Goal: Task Accomplishment & Management: Manage account settings

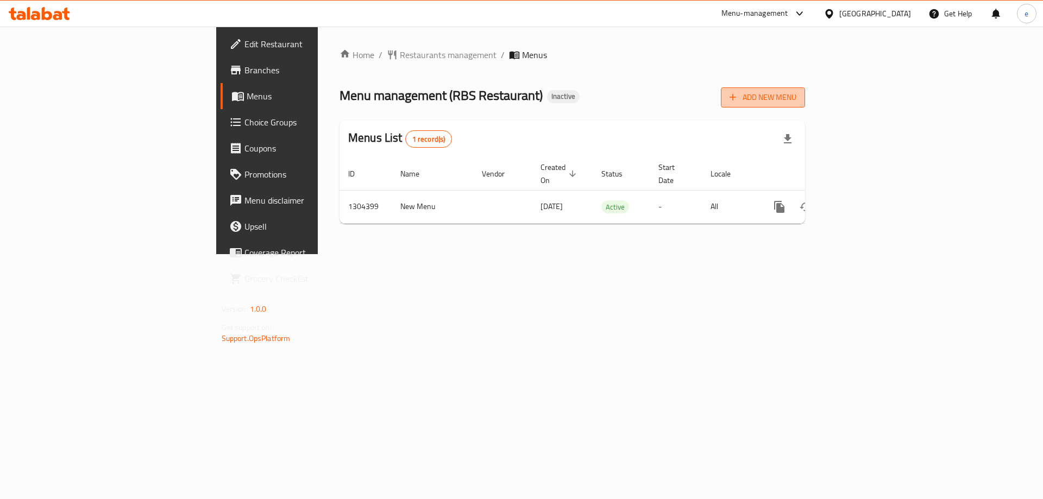
click at [796, 96] on span "Add New Menu" at bounding box center [762, 98] width 67 height 14
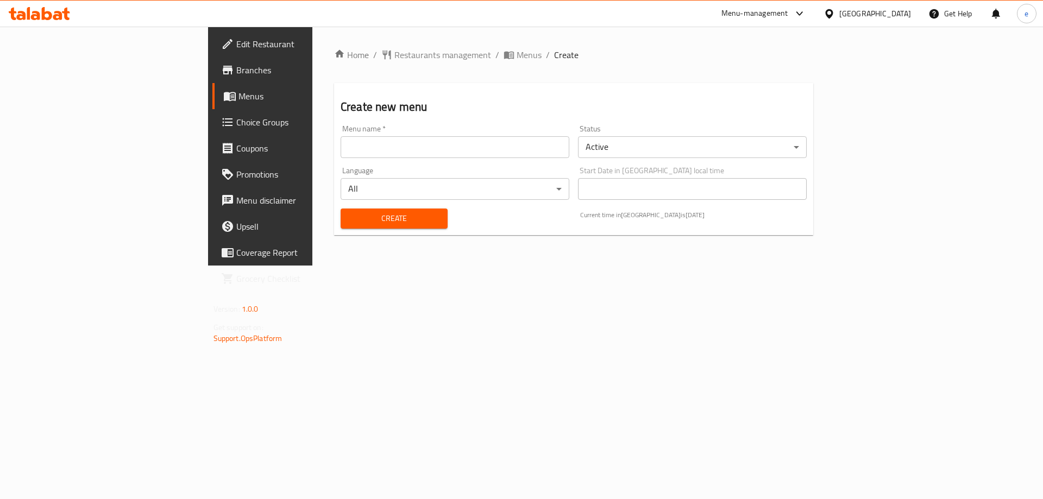
click at [367, 148] on input "text" at bounding box center [455, 147] width 229 height 22
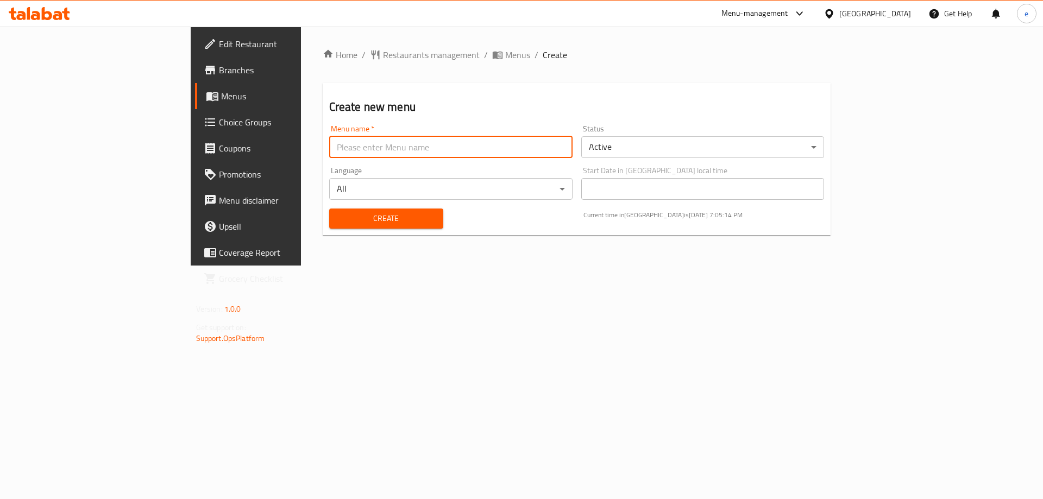
type input "Final Menu"
click at [338, 221] on span "Create" at bounding box center [386, 219] width 97 height 14
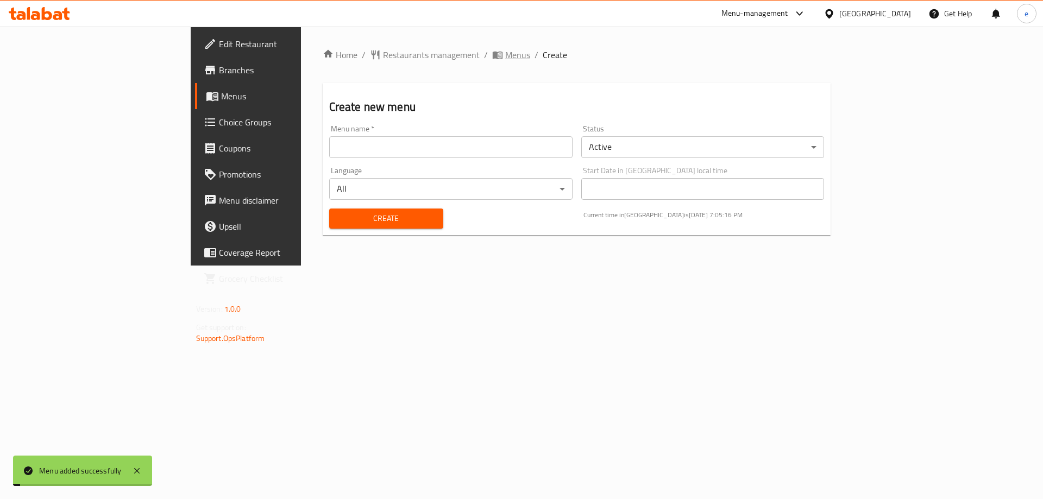
click at [505, 57] on span "Menus" at bounding box center [517, 54] width 25 height 13
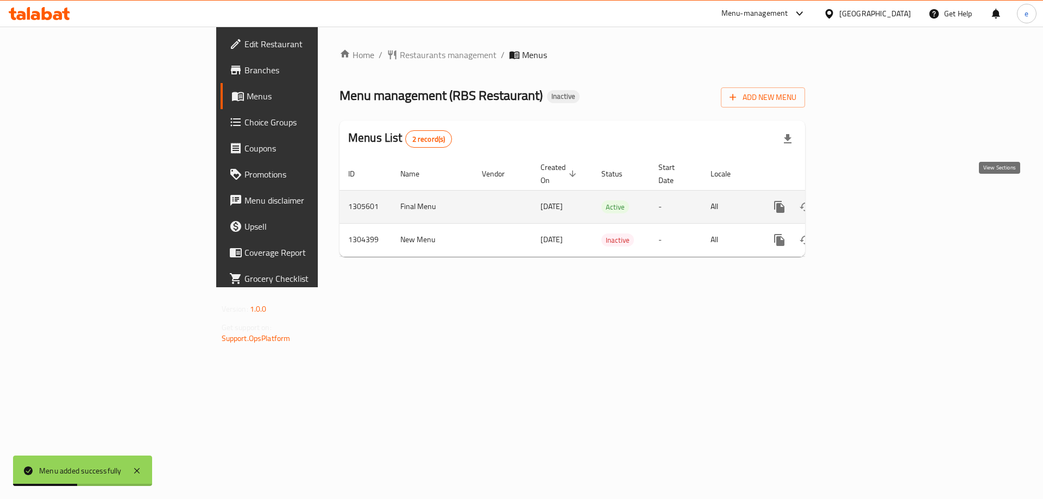
click at [864, 200] on icon "enhanced table" at bounding box center [857, 206] width 13 height 13
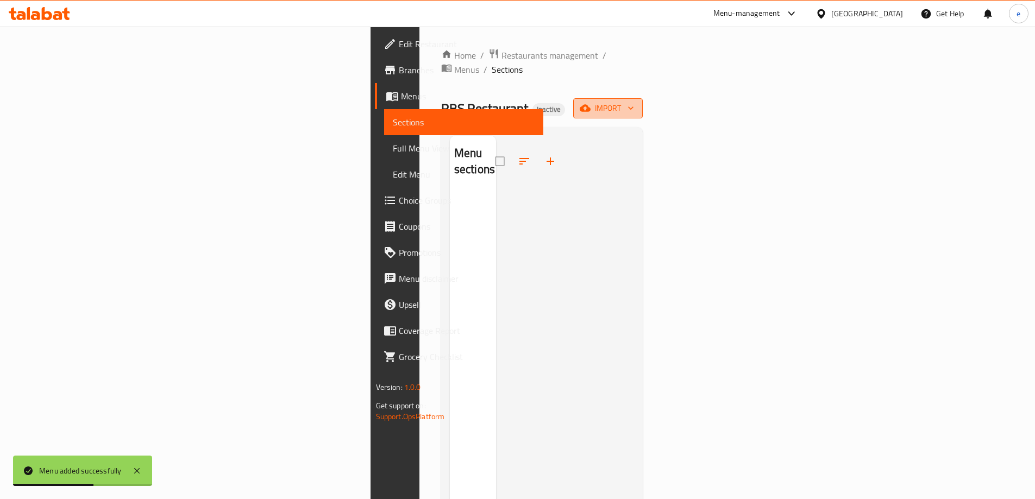
click at [634, 102] on span "import" at bounding box center [608, 109] width 52 height 14
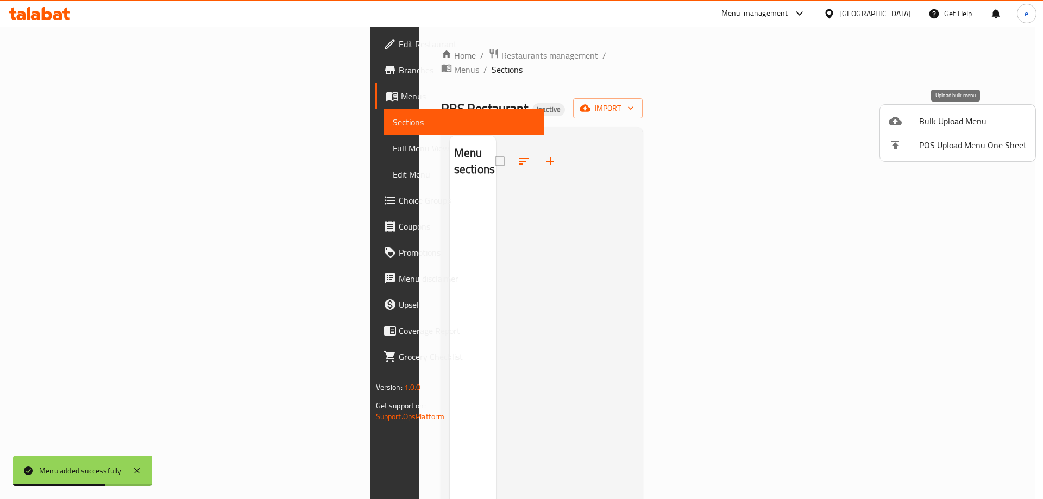
click at [907, 117] on div at bounding box center [903, 121] width 30 height 13
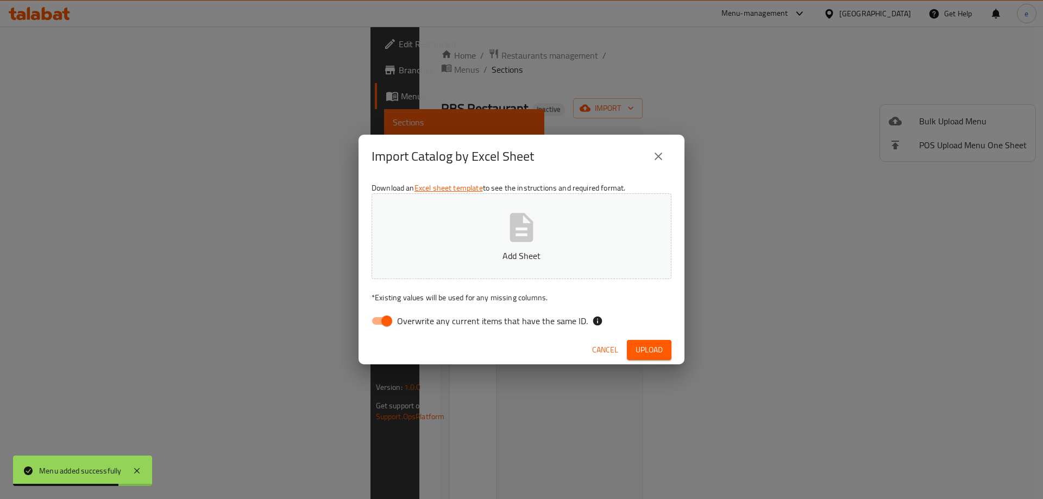
click at [380, 324] on input "Overwrite any current items that have the same ID." at bounding box center [387, 321] width 62 height 21
checkbox input "false"
click at [461, 259] on p "Add Sheet" at bounding box center [521, 255] width 266 height 13
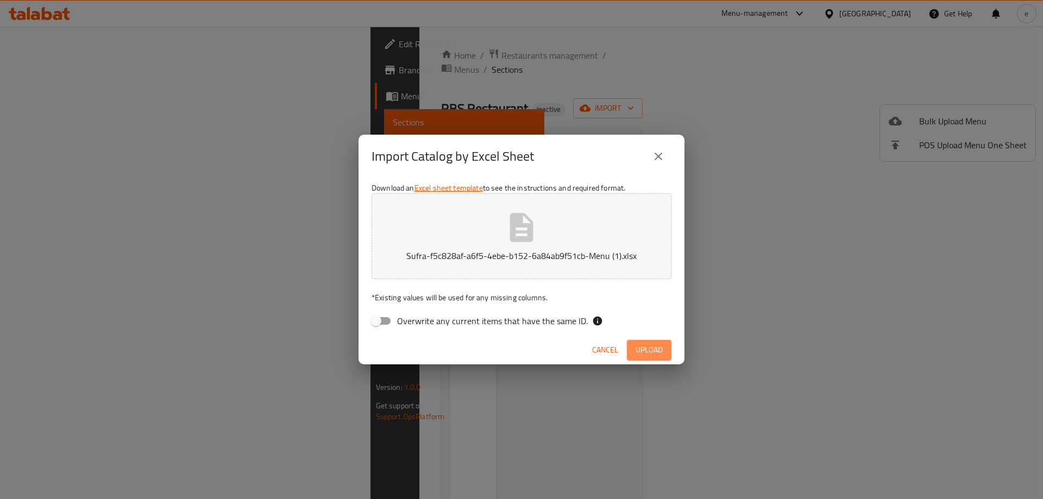
click at [652, 355] on span "Upload" at bounding box center [648, 350] width 27 height 14
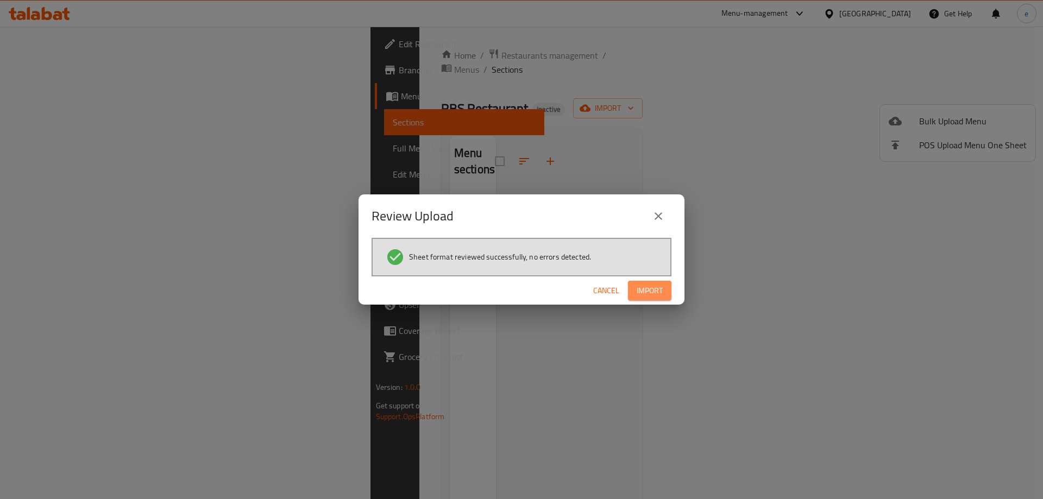
click at [664, 293] on button "Import" at bounding box center [649, 291] width 43 height 20
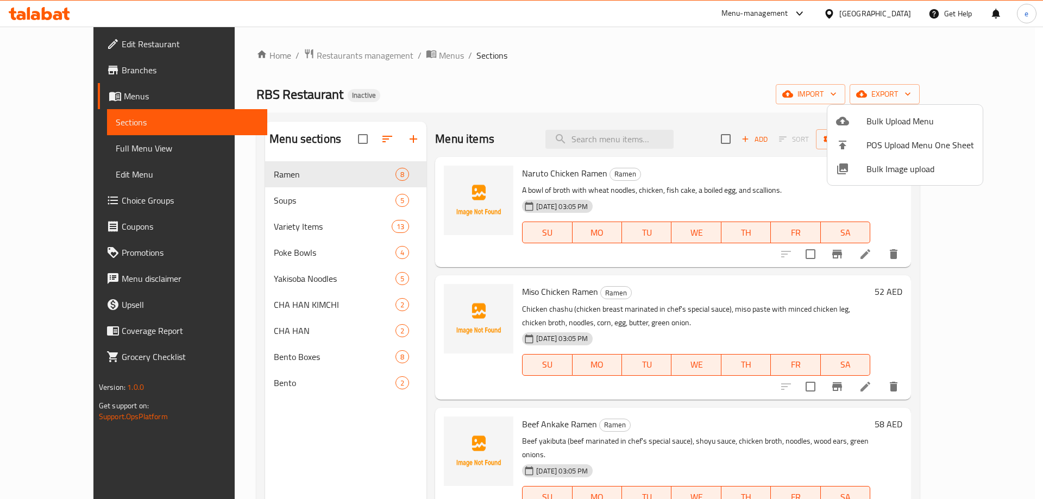
click at [51, 148] on div at bounding box center [521, 249] width 1043 height 499
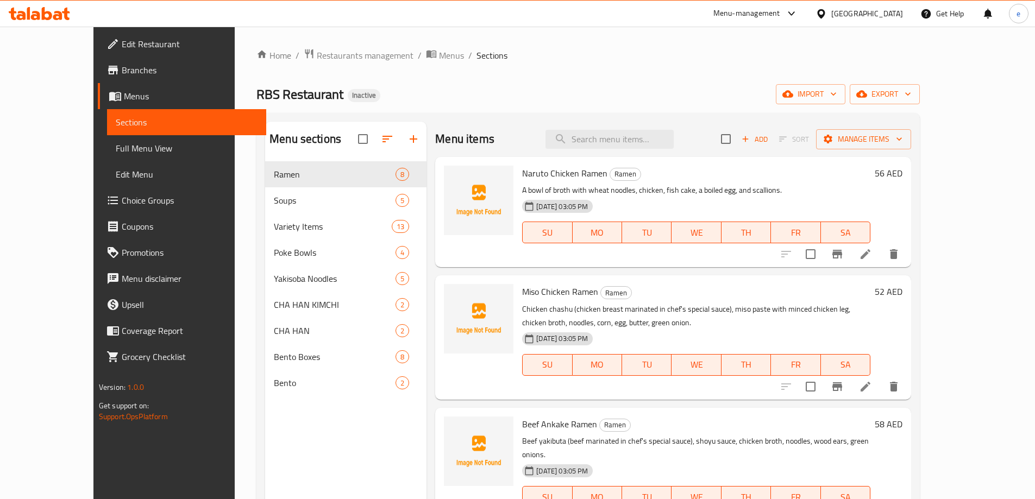
click at [116, 148] on span "Full Menu View" at bounding box center [187, 148] width 142 height 13
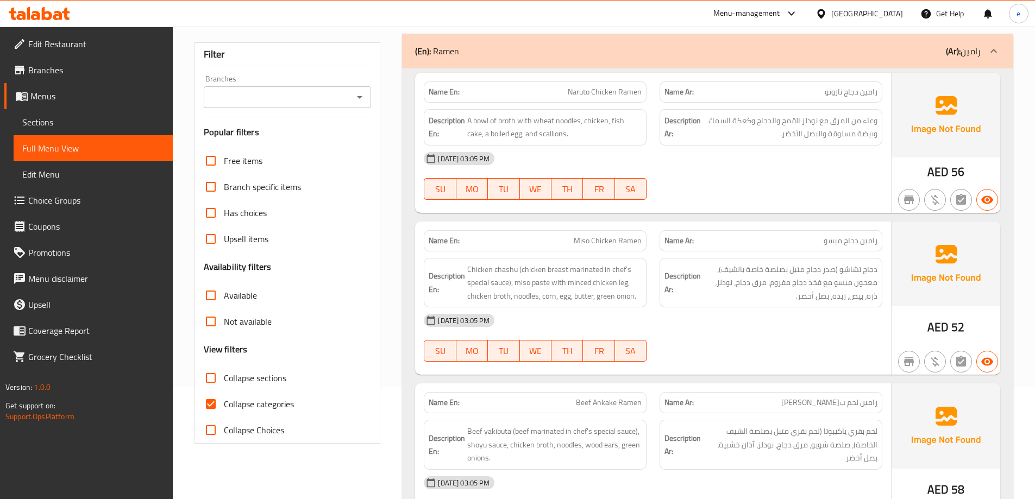
scroll to position [145, 0]
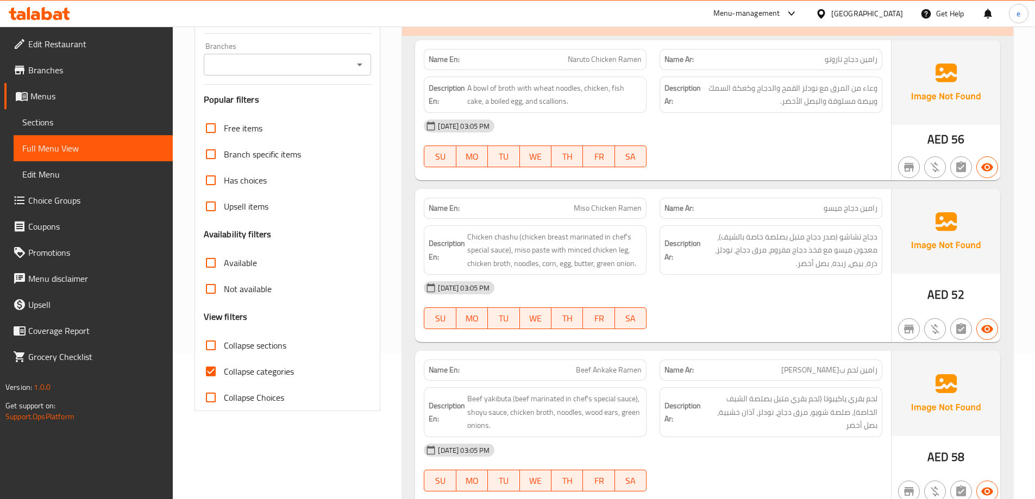
click at [238, 372] on span "Collapse categories" at bounding box center [259, 371] width 70 height 13
click at [224, 372] on input "Collapse categories" at bounding box center [211, 371] width 26 height 26
checkbox input "false"
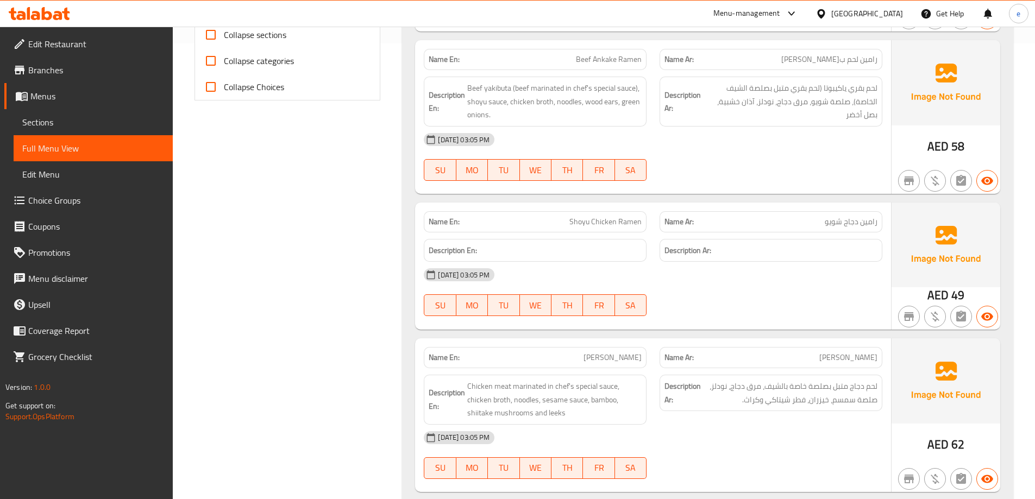
scroll to position [434, 0]
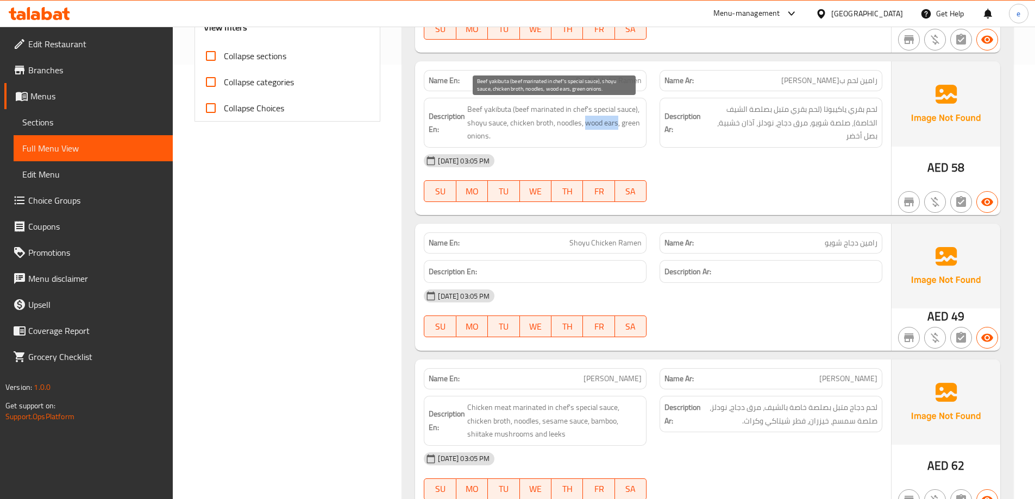
drag, startPoint x: 584, startPoint y: 123, endPoint x: 616, endPoint y: 127, distance: 32.2
click at [616, 127] on span "Beef yakibuta (beef marinated in chef's special sauce), shoyu sauce, chicken br…" at bounding box center [554, 123] width 174 height 40
click at [685, 150] on div "[DATE] 03:05 PM" at bounding box center [652, 161] width 471 height 26
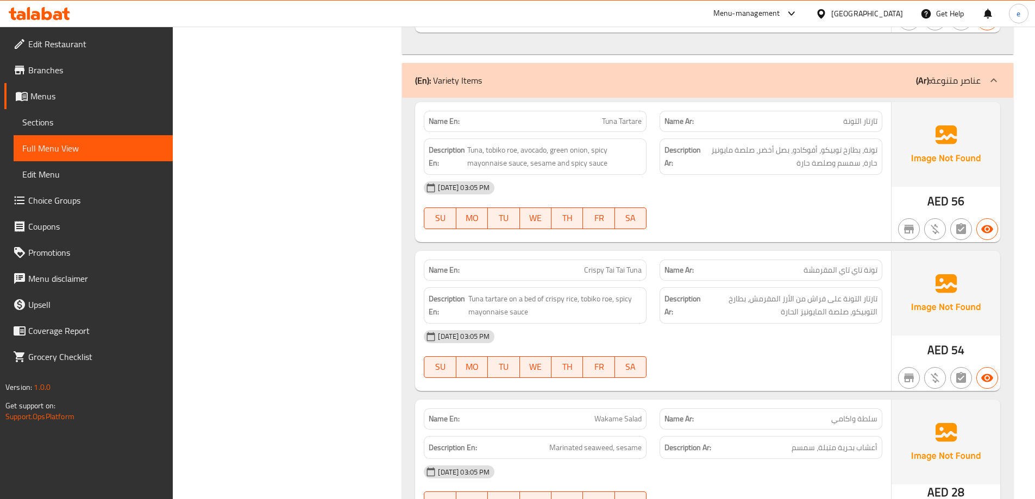
scroll to position [2172, 0]
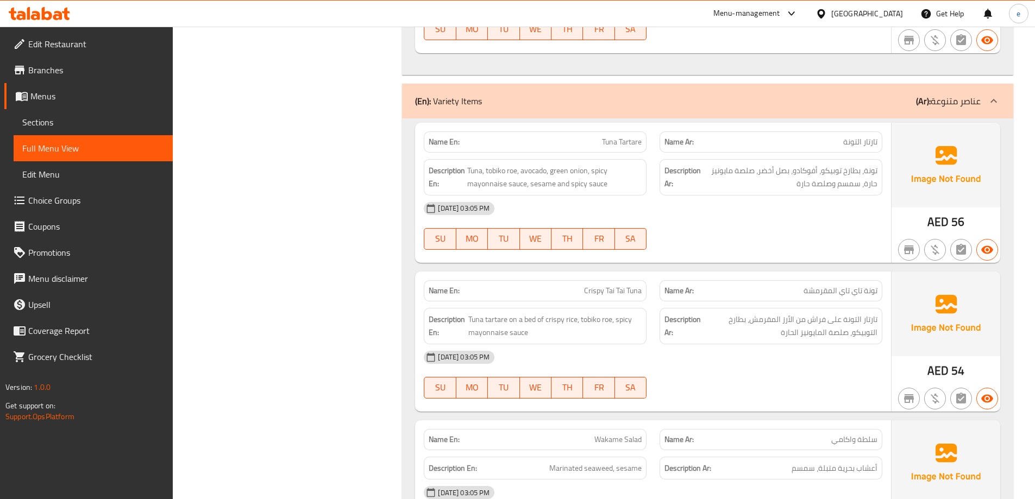
copy span "Crispy Tai Tai Tuna"
click at [93, 119] on span "Sections" at bounding box center [93, 122] width 142 height 13
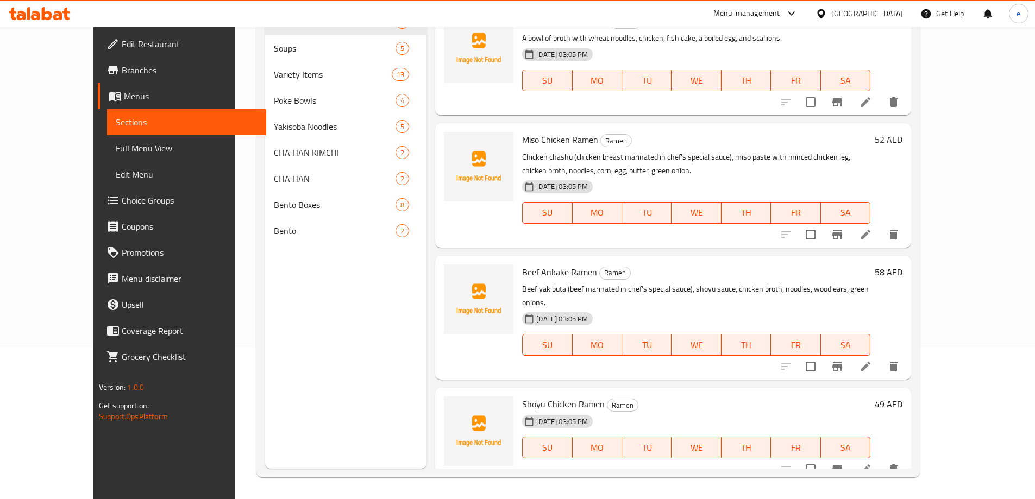
scroll to position [152, 0]
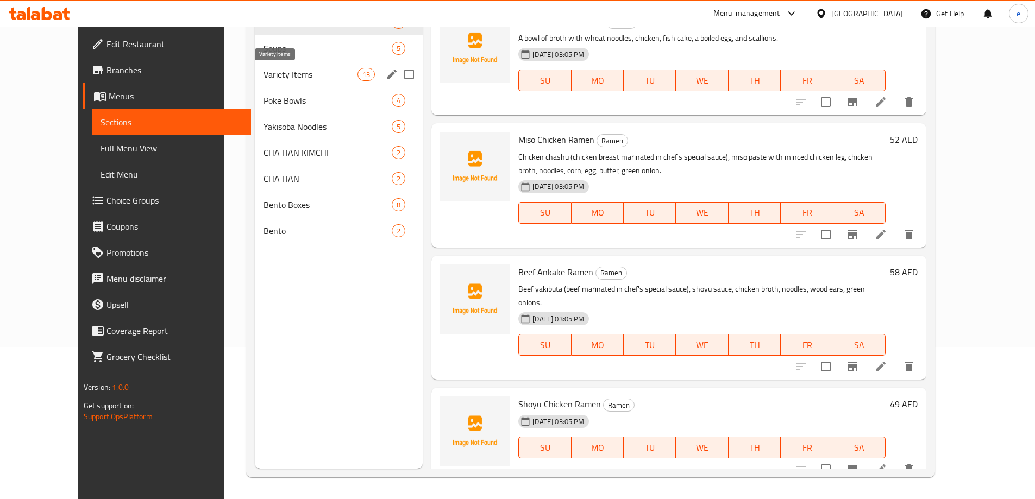
drag, startPoint x: 256, startPoint y: 70, endPoint x: 317, endPoint y: 379, distance: 315.5
click at [263, 70] on span "Variety Items" at bounding box center [310, 74] width 94 height 13
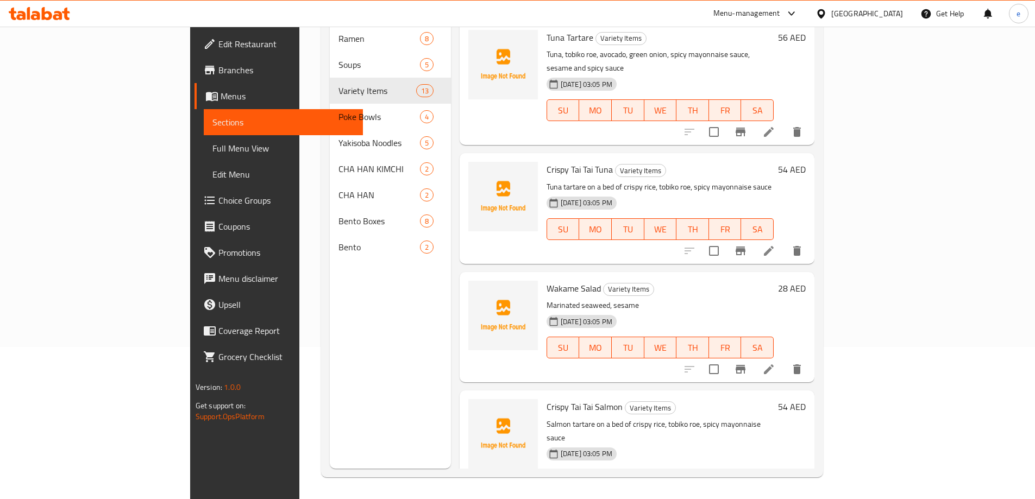
click at [330, 364] on div "Menu sections Ramen 8 Soups 5 Variety Items 13 Poke Bowls 4 Yakisoba Noodles 5 …" at bounding box center [390, 219] width 121 height 499
click at [784, 241] on li at bounding box center [768, 251] width 30 height 20
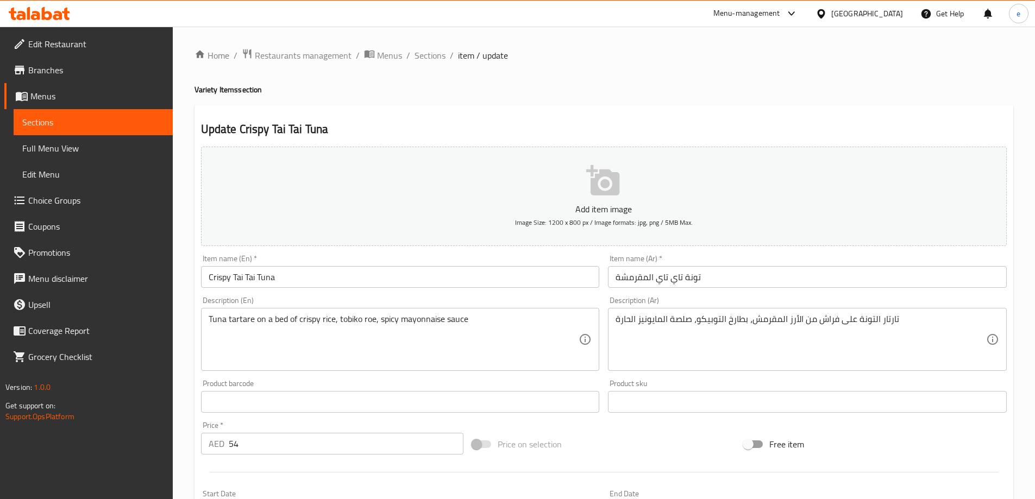
click at [269, 320] on textarea "Tuna tartare on a bed of crispy rice, tobiko roe, spicy mayonnaise sauce" at bounding box center [394, 340] width 370 height 52
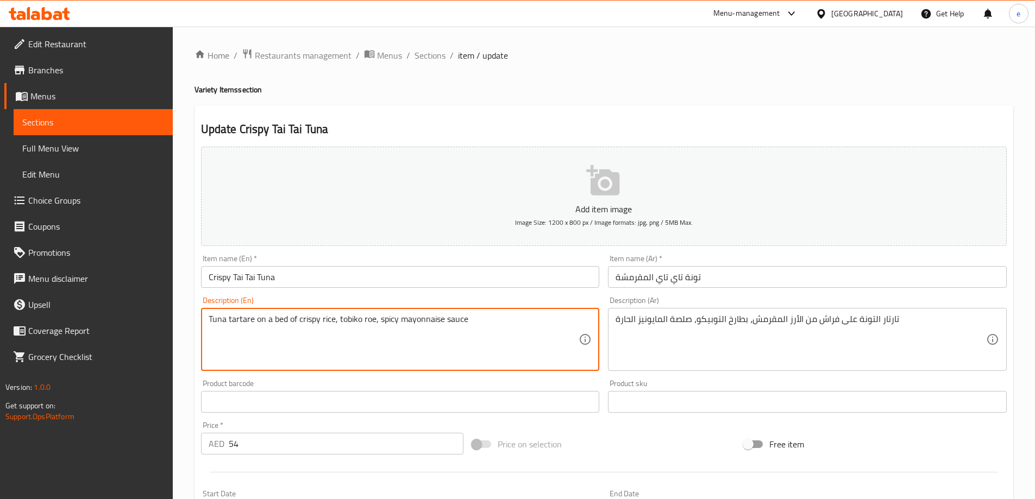
click at [269, 320] on textarea "Tuna tartare on a bed of crispy rice, tobiko roe, spicy mayonnaise sauce" at bounding box center [394, 340] width 370 height 52
click at [269, 321] on textarea "Tuna tartare on a bed of crispy rice, tobiko roe, spicy mayonnaise sauce" at bounding box center [394, 340] width 370 height 52
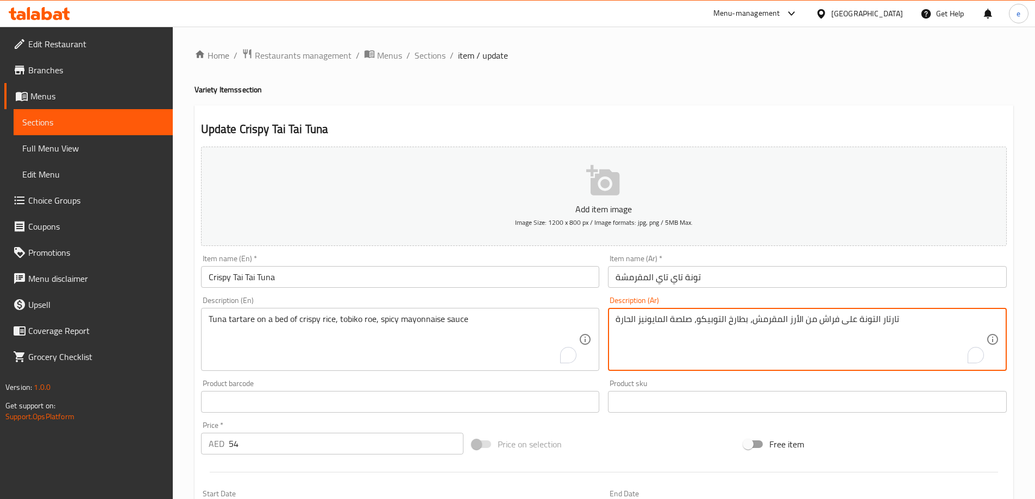
click at [830, 317] on textarea "تارتار التونة على فراش من الأرز المقرمش، بطارخ التوبيكو، صلصة المايونيز الحارة" at bounding box center [800, 340] width 370 height 52
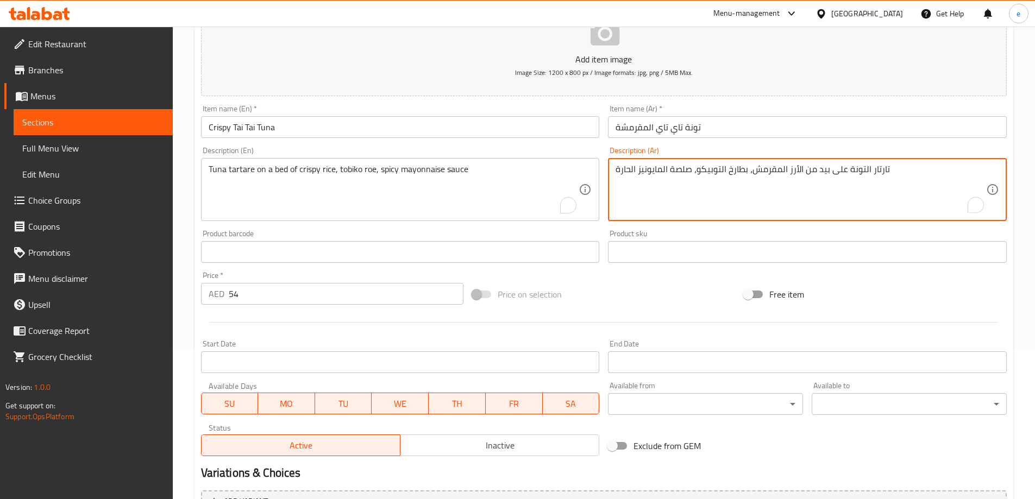
scroll to position [268, 0]
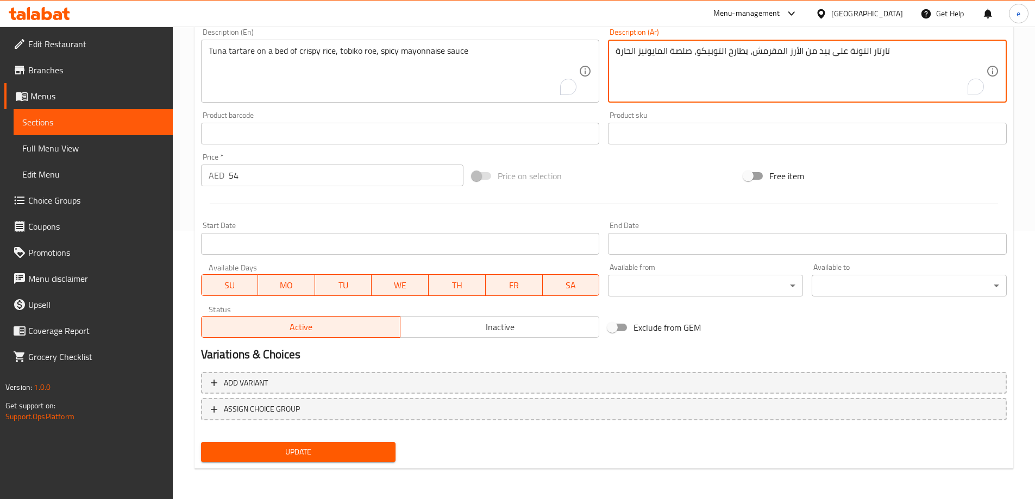
type textarea "تارتار التونة على بيد من الأرز المقرمش، بطارخ التوبيكو، صلصة المايونيز الحارة"
click at [336, 451] on span "Update" at bounding box center [299, 452] width 178 height 14
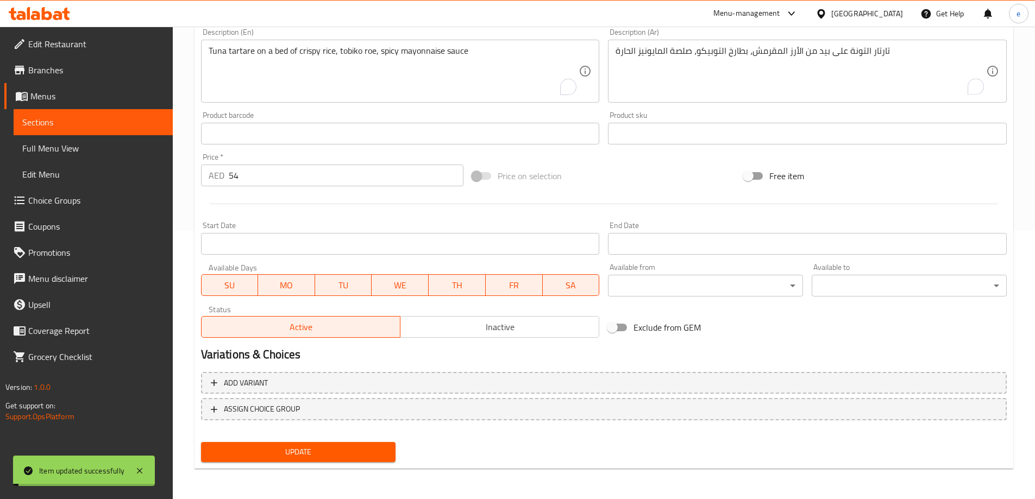
scroll to position [0, 0]
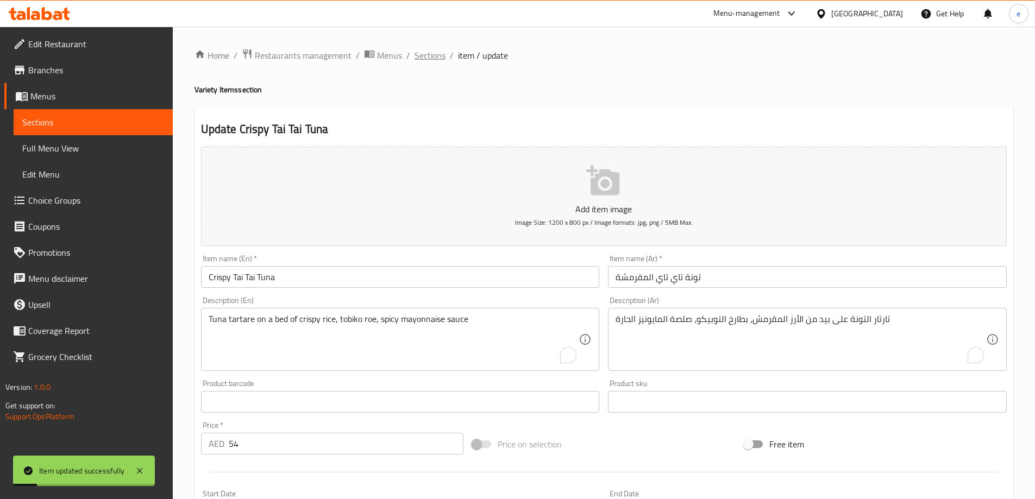
click at [435, 55] on span "Sections" at bounding box center [429, 55] width 31 height 13
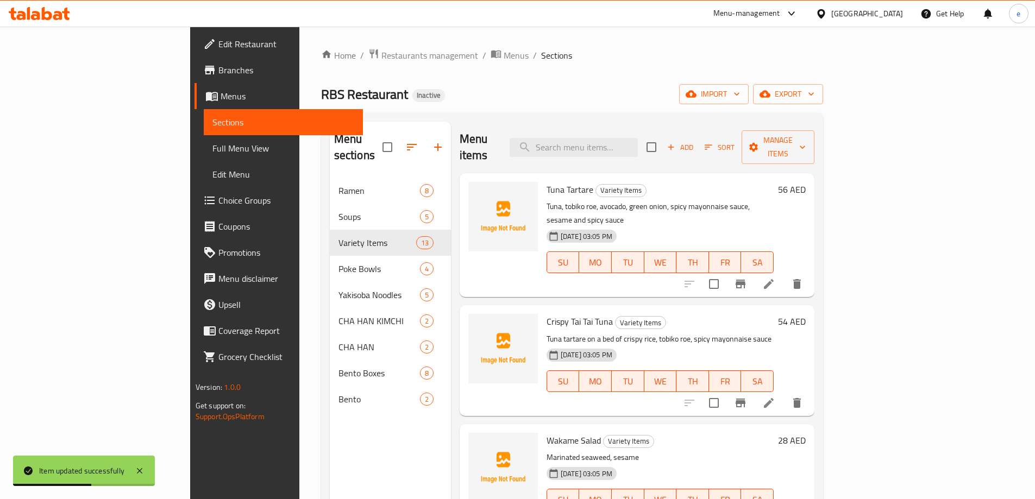
scroll to position [145, 0]
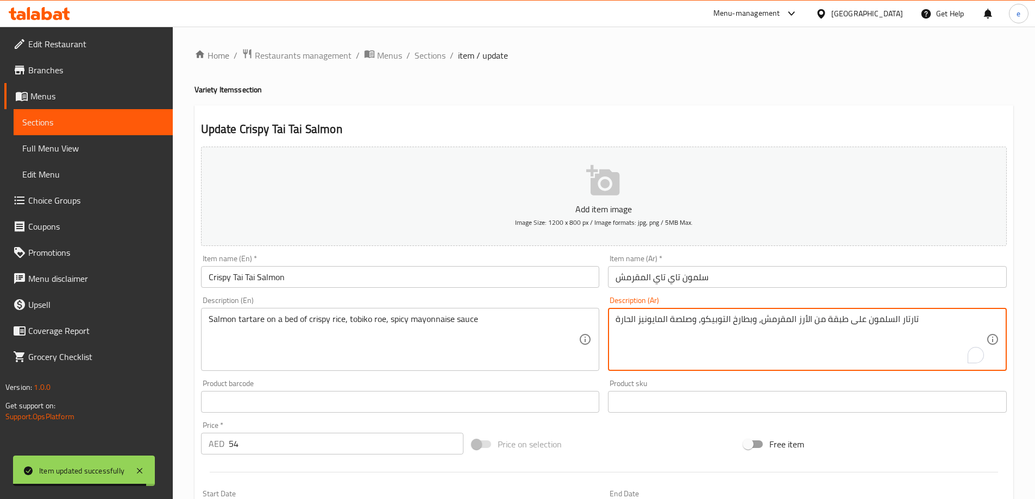
click at [834, 322] on textarea "تارتار السلمون على طبقة من الأرز المقرمش، وبطارخ التوبيكو، وصلصة المايونيز الحا…" at bounding box center [800, 340] width 370 height 52
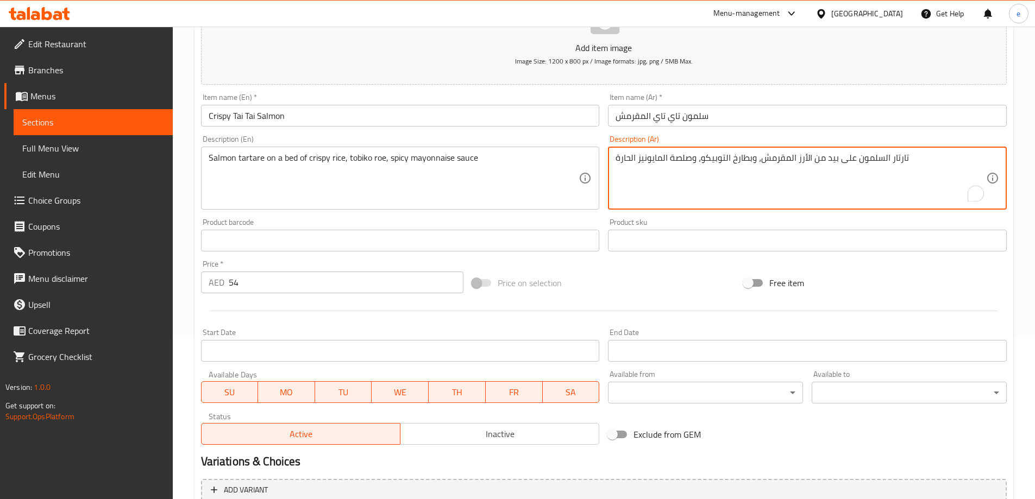
scroll to position [268, 0]
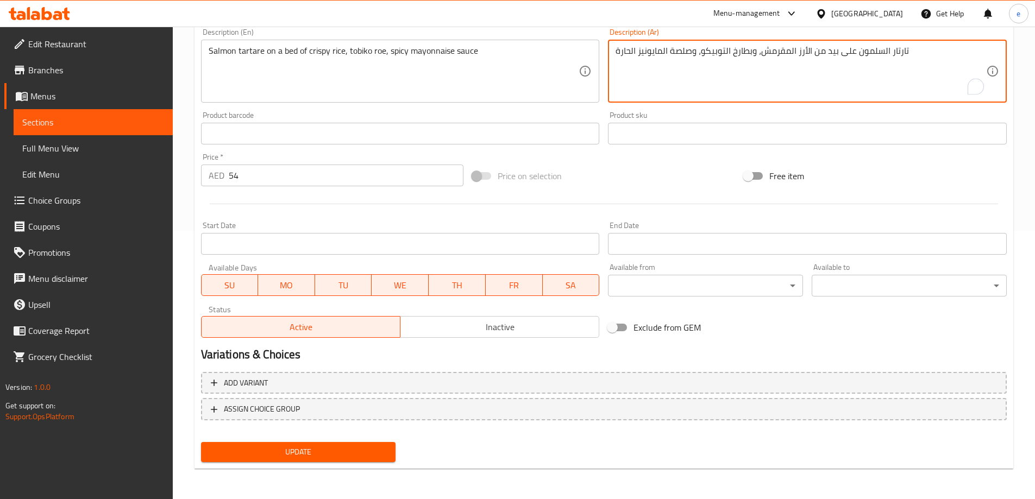
type textarea "تارتار السلمون على بيد من الأرز المقرمش، وبطارخ التوبيكو، وصلصة المايونيز الحارة"
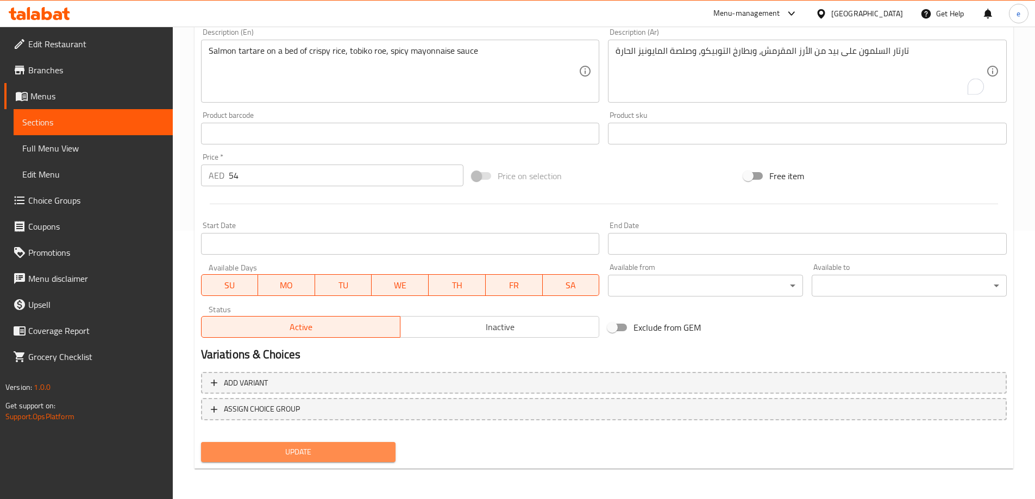
click at [330, 458] on span "Update" at bounding box center [299, 452] width 178 height 14
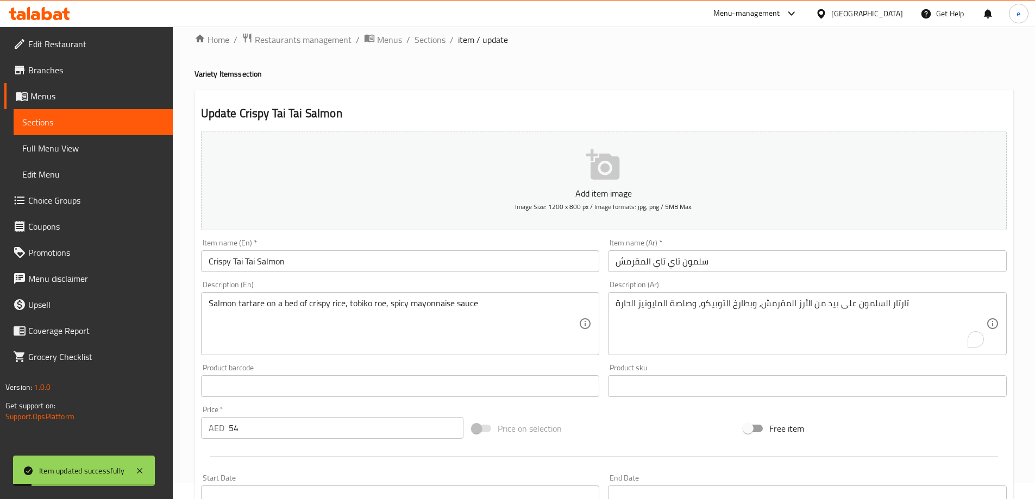
scroll to position [0, 0]
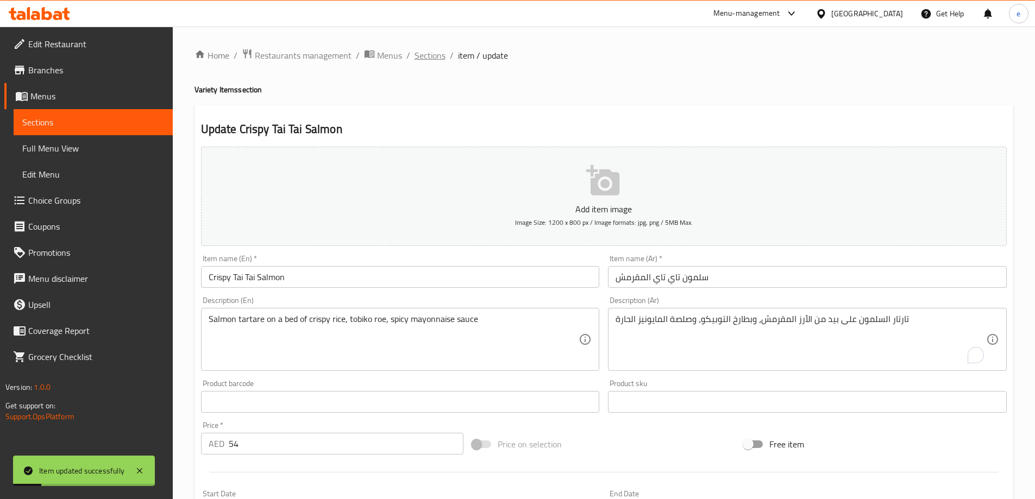
click at [437, 54] on span "Sections" at bounding box center [429, 55] width 31 height 13
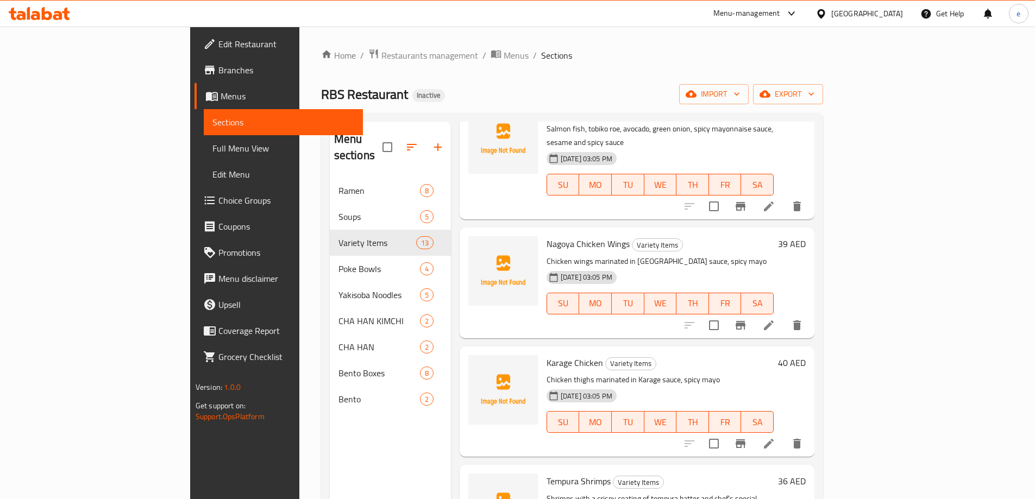
scroll to position [724, 0]
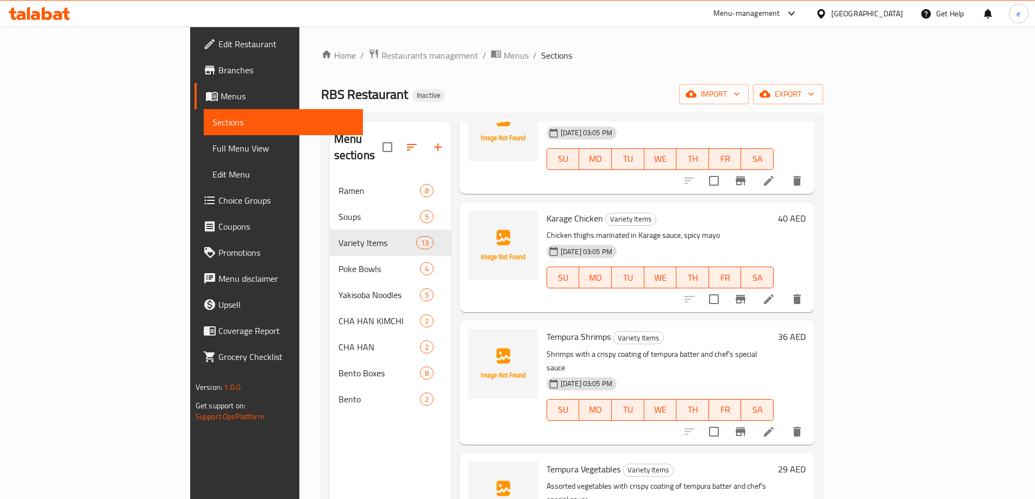
click at [212, 153] on span "Full Menu View" at bounding box center [283, 148] width 142 height 13
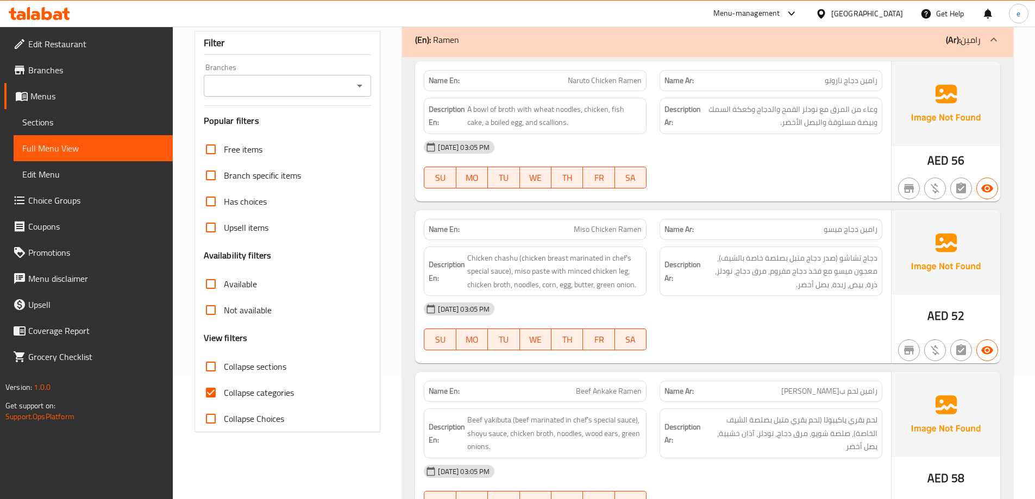
scroll to position [145, 0]
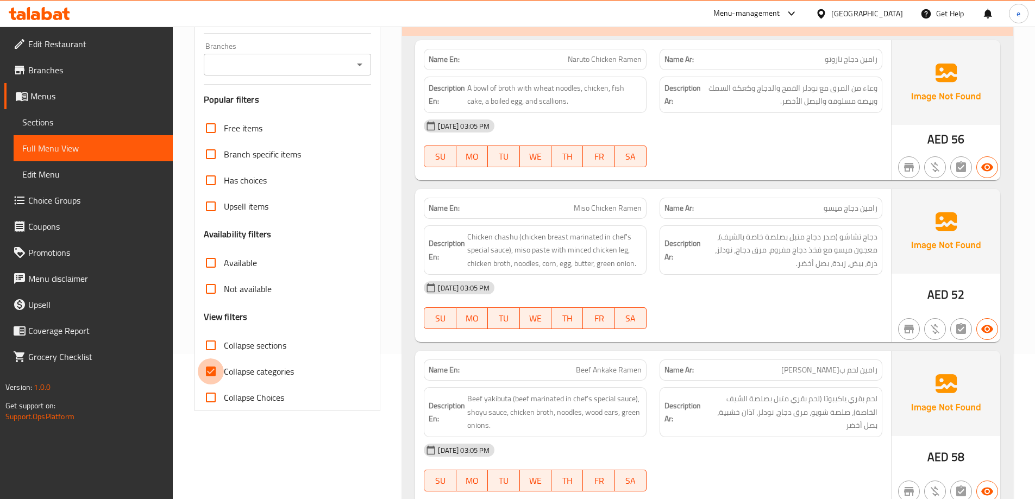
click at [222, 365] on input "Collapse categories" at bounding box center [211, 371] width 26 height 26
checkbox input "false"
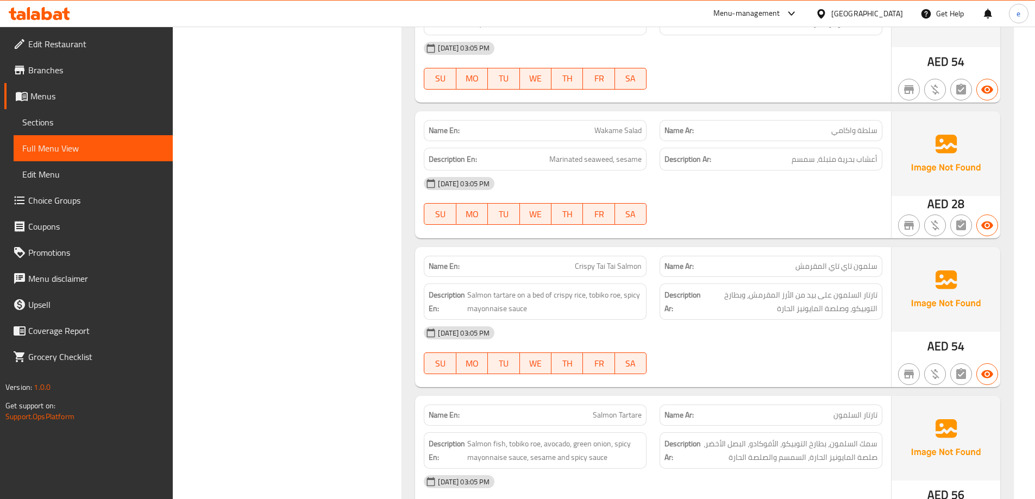
scroll to position [2502, 0]
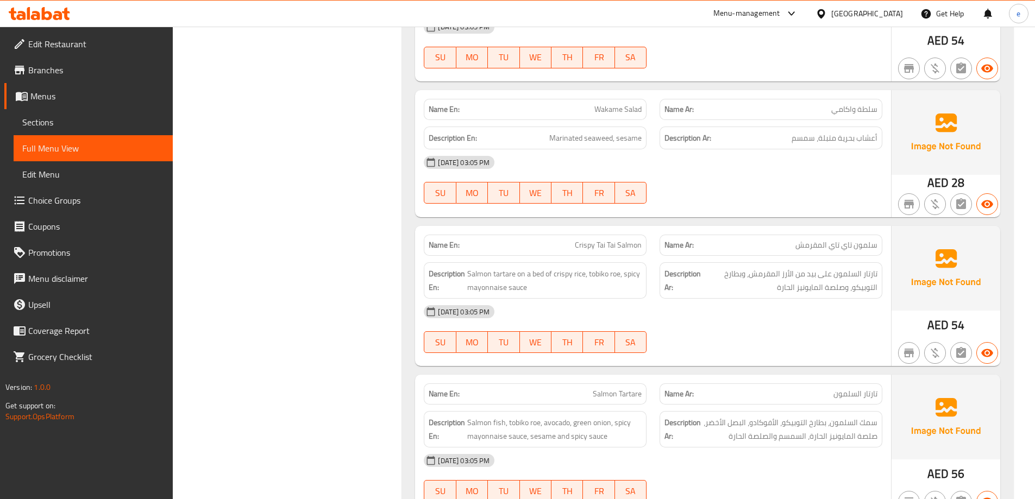
copy span "Salmon Tartare"
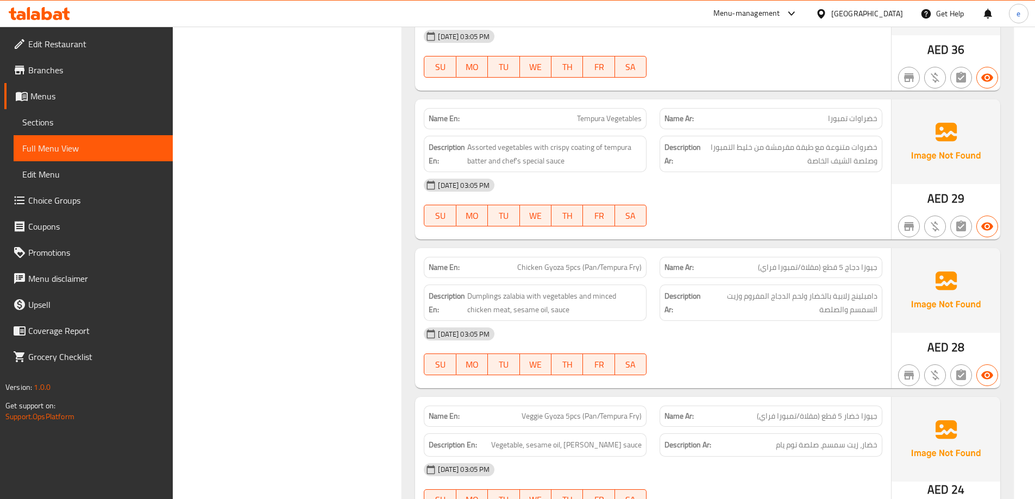
scroll to position [3393, 0]
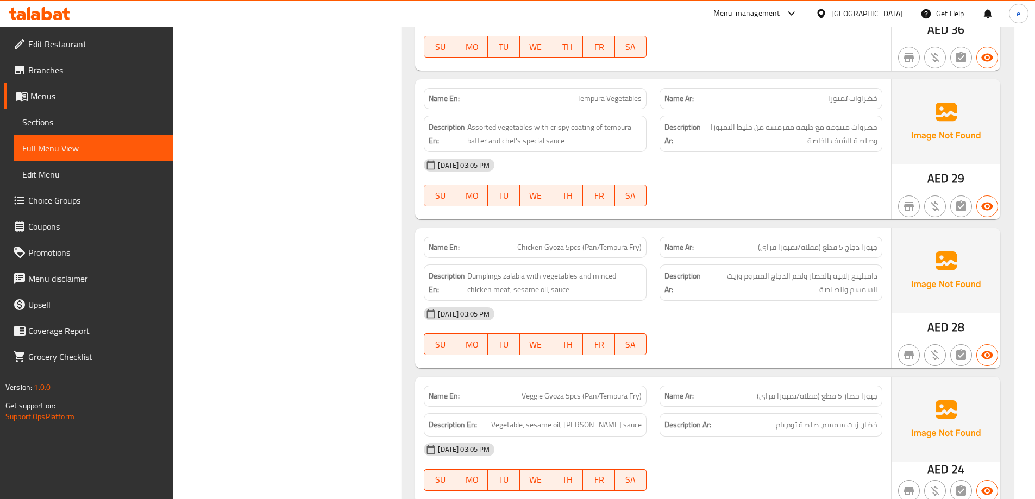
click at [597, 100] on span "Tempura Vegetables" at bounding box center [609, 98] width 65 height 11
click at [602, 245] on span "Chicken Gyoza 5pcs (Pan/Tempura Fry)" at bounding box center [579, 247] width 124 height 11
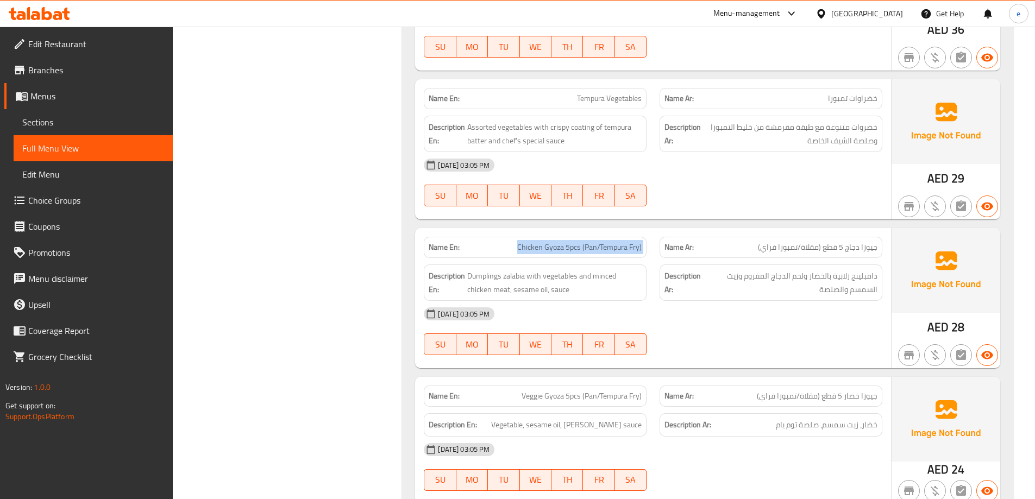
click at [602, 245] on span "Chicken Gyoza 5pcs (Pan/Tempura Fry)" at bounding box center [579, 247] width 124 height 11
copy span "Chicken Gyoza 5pcs (Pan/Tempura Fry)"
click at [39, 206] on span "Choice Groups" at bounding box center [96, 200] width 136 height 13
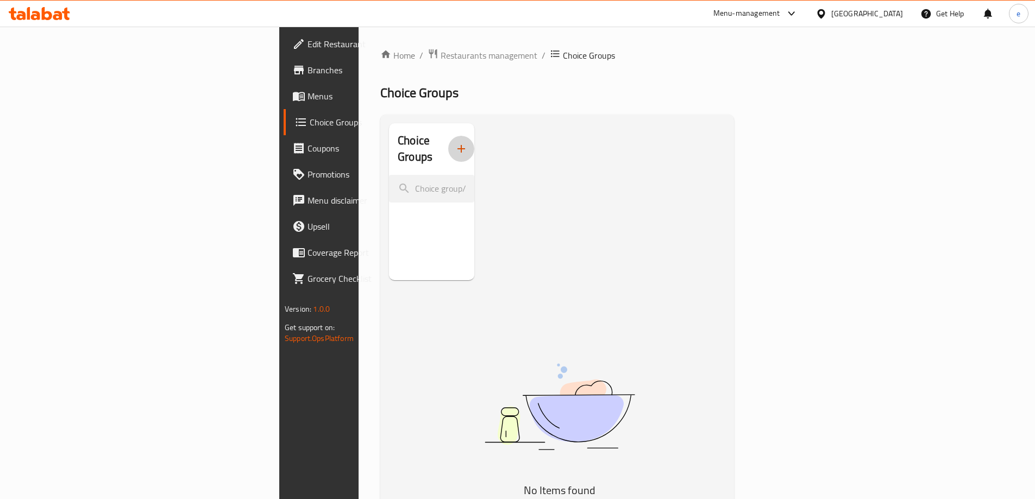
click at [457, 145] on icon "button" at bounding box center [461, 149] width 8 height 8
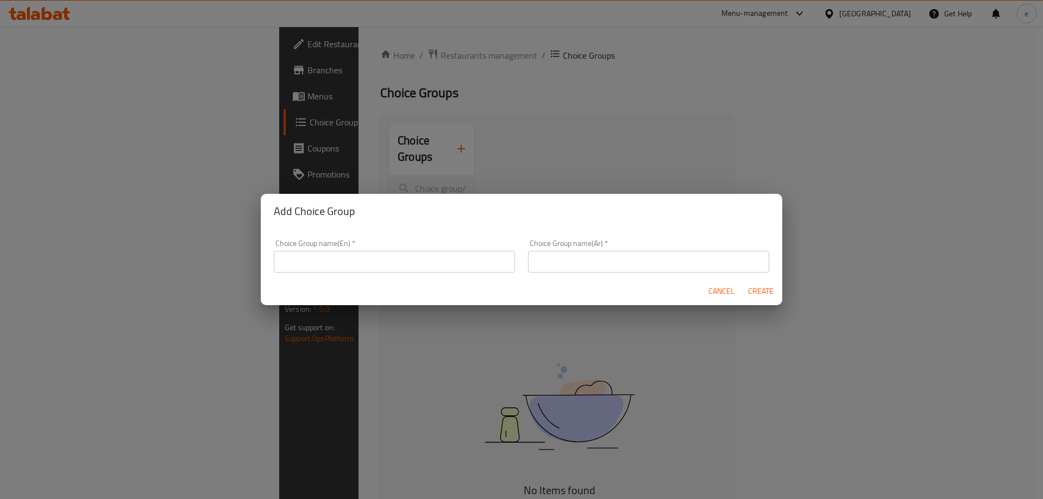
click at [374, 258] on input "text" at bounding box center [394, 262] width 241 height 22
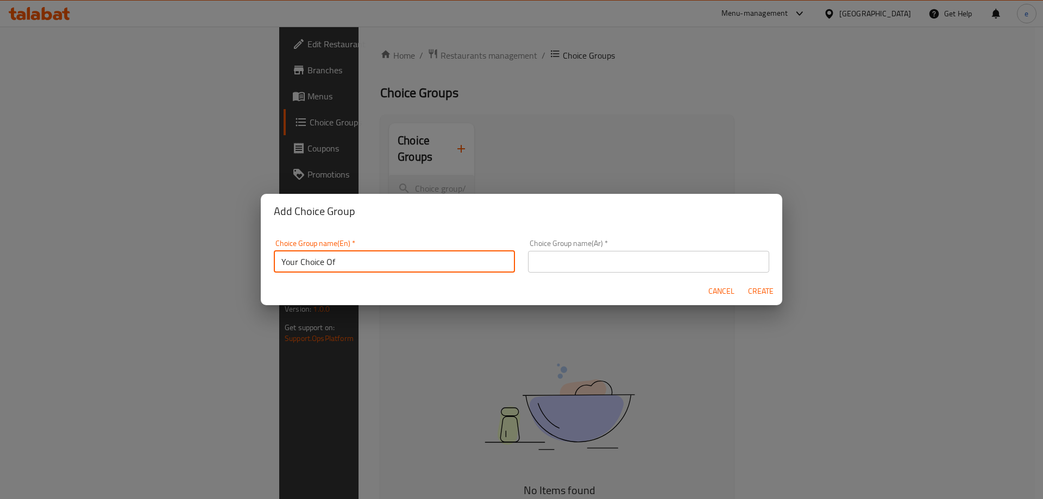
type input "Your Choice Of"
click at [607, 265] on input "text" at bounding box center [648, 262] width 241 height 22
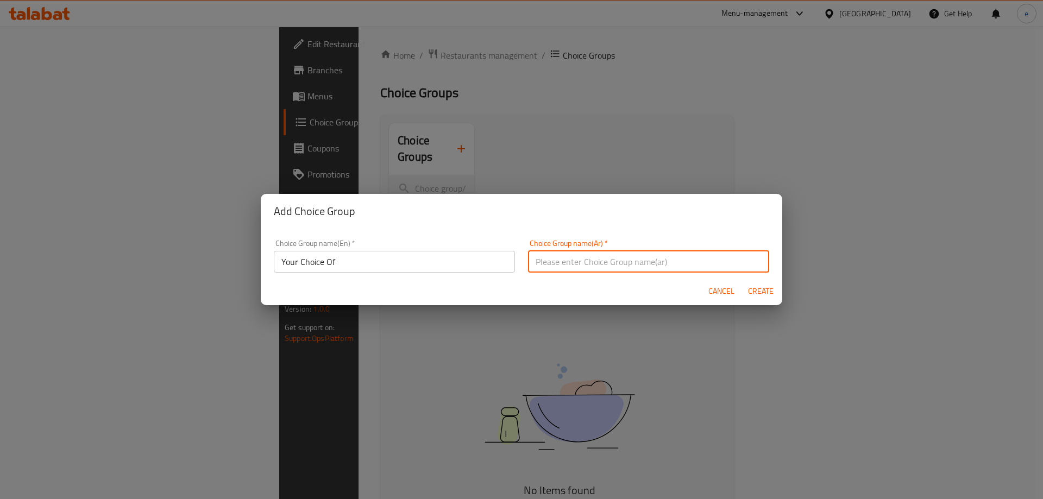
type input "إختيارك من"
click at [756, 288] on span "Create" at bounding box center [760, 292] width 26 height 14
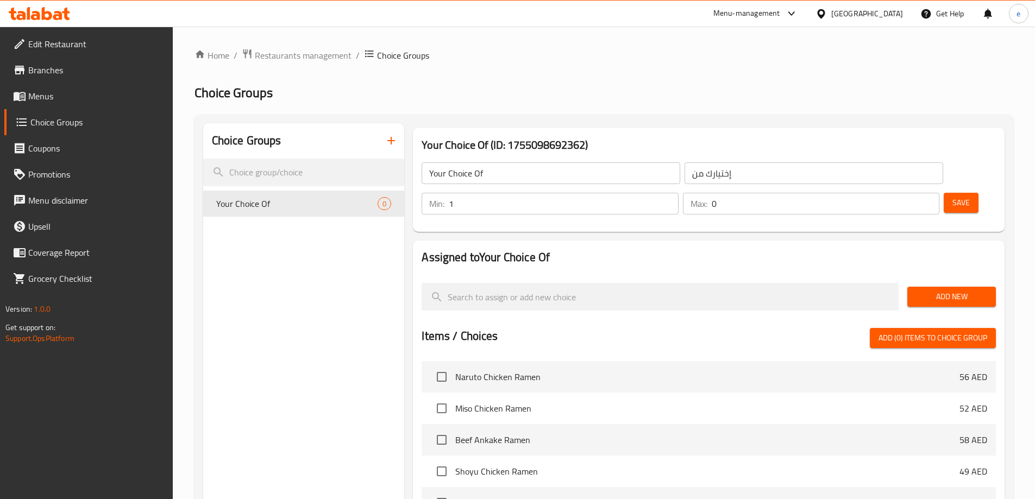
type input "1"
click at [678, 193] on input "1" at bounding box center [563, 204] width 229 height 22
type input "1"
click at [908, 193] on input "1" at bounding box center [825, 204] width 228 height 22
click at [925, 290] on span "Add New" at bounding box center [951, 297] width 71 height 14
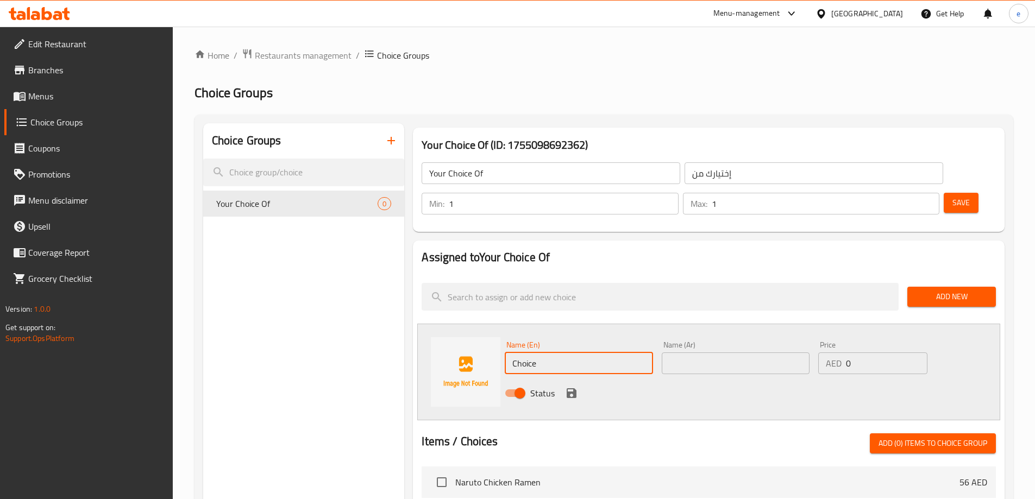
click at [559, 352] on input "Choice" at bounding box center [579, 363] width 148 height 22
type input "Pan"
click at [716, 352] on input "text" at bounding box center [735, 363] width 148 height 22
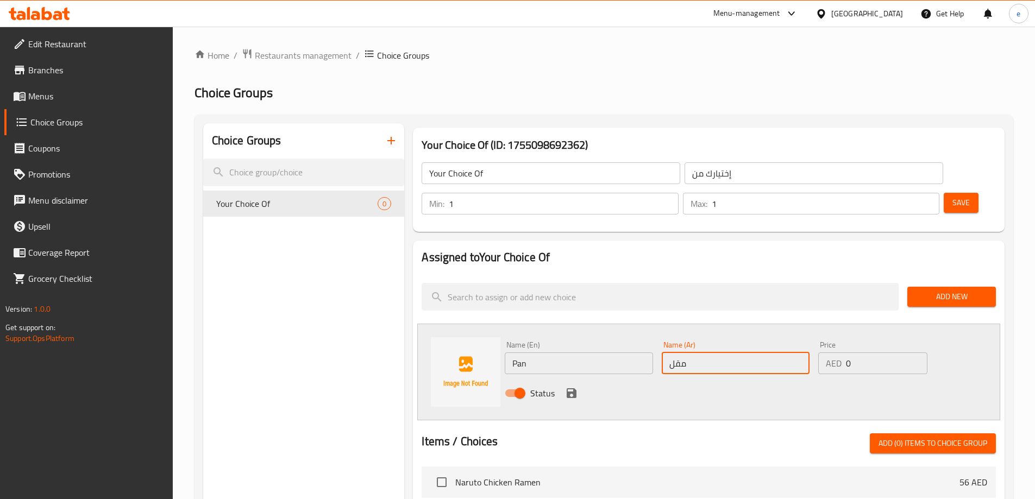
type input "مقلى"
click at [566, 387] on icon "save" at bounding box center [571, 393] width 13 height 13
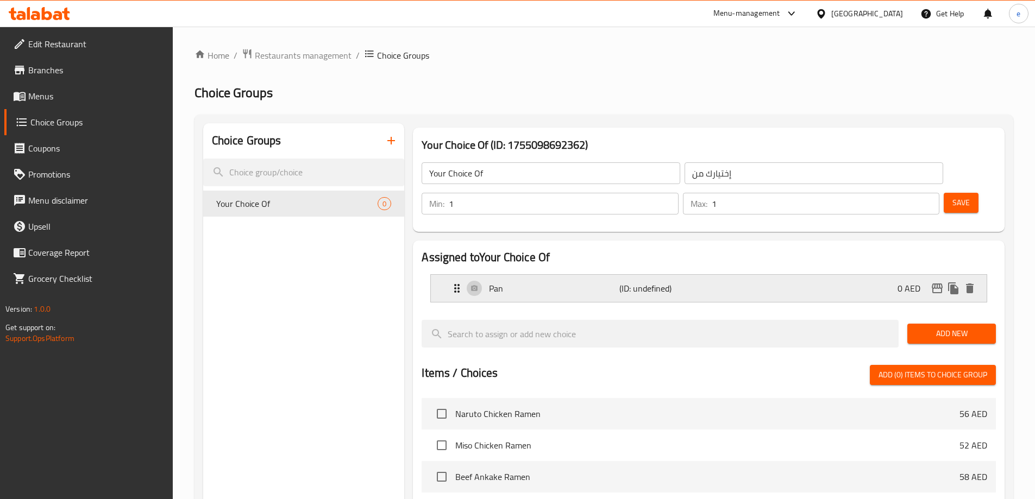
click at [513, 282] on p "Pan" at bounding box center [554, 288] width 130 height 13
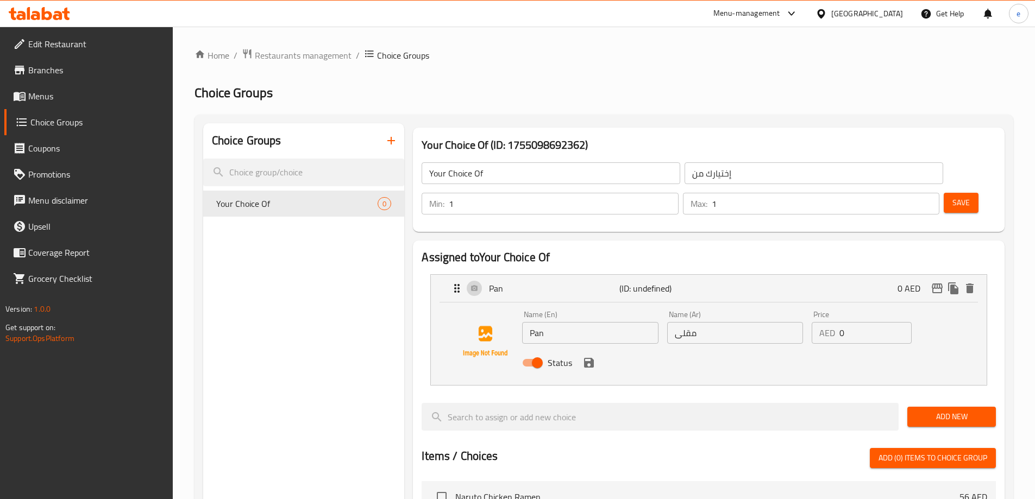
click at [552, 322] on input "Pan" at bounding box center [590, 333] width 136 height 22
click at [708, 322] on input "مقلى" at bounding box center [735, 333] width 136 height 22
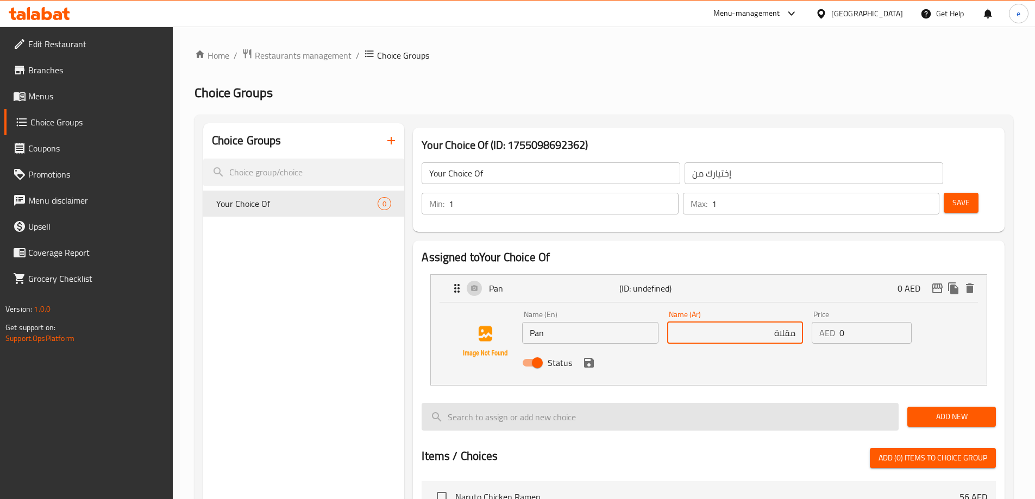
type input "مقلاة"
click at [751, 403] on input "search" at bounding box center [659, 417] width 477 height 28
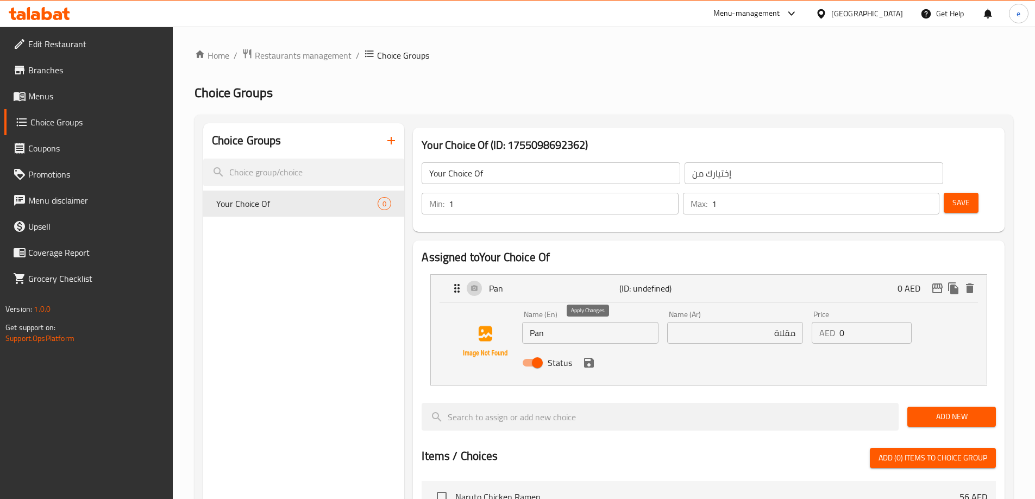
click at [592, 358] on icon "save" at bounding box center [589, 363] width 10 height 10
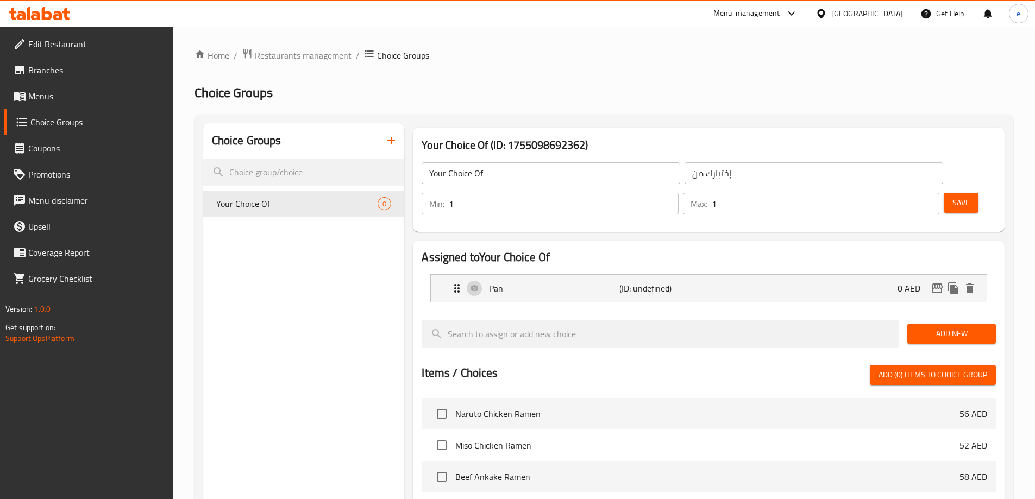
click at [938, 327] on span "Add New" at bounding box center [951, 334] width 71 height 14
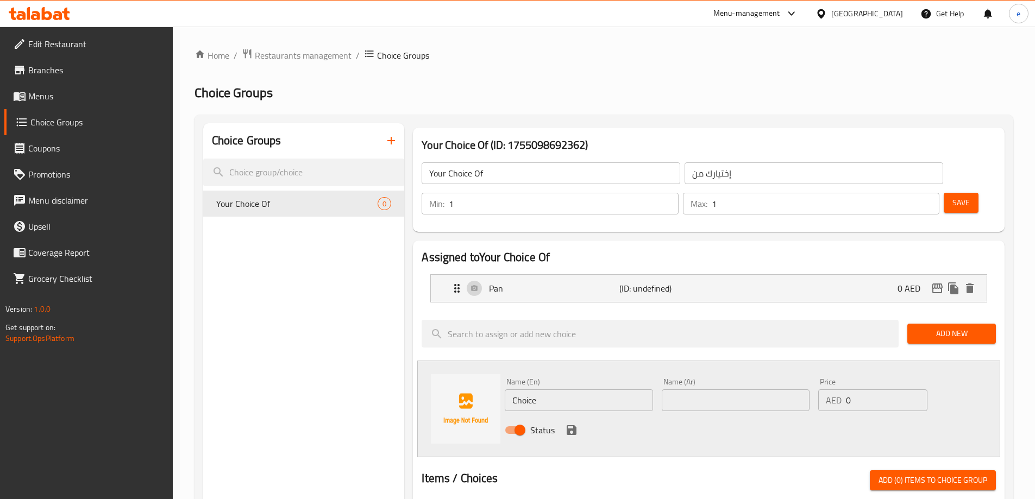
click at [740, 389] on input "text" at bounding box center [735, 400] width 148 height 22
click at [689, 282] on p "(ID: undefined)" at bounding box center [662, 288] width 87 height 13
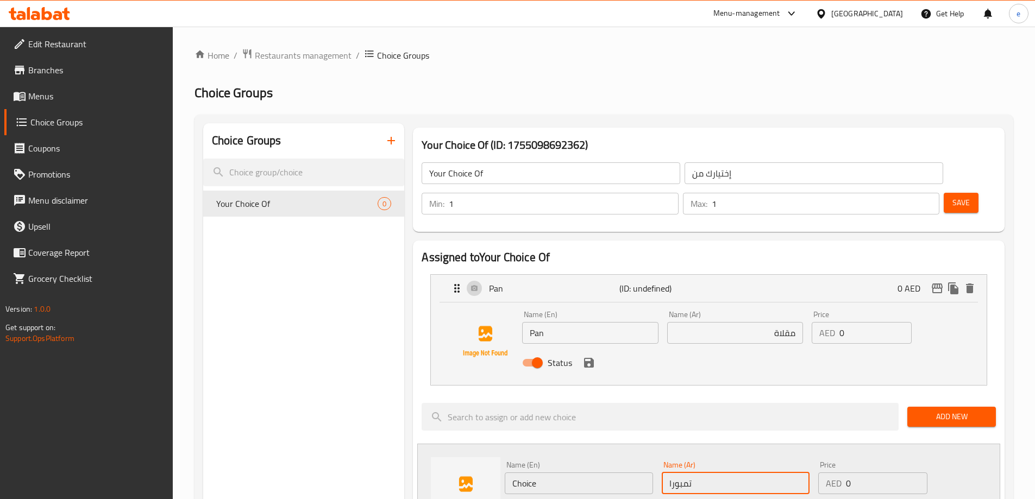
type input "تمبورا"
click at [716, 322] on input "مقلاة" at bounding box center [735, 333] width 136 height 22
type input "مقلي"
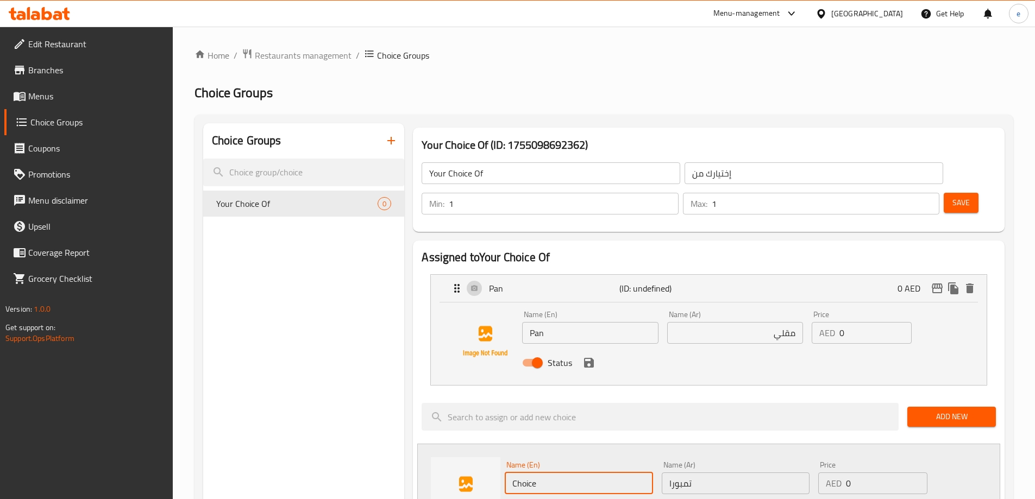
click at [628, 472] on input "Choice" at bounding box center [579, 483] width 148 height 22
click at [741, 472] on input "تمبورا" at bounding box center [735, 483] width 148 height 22
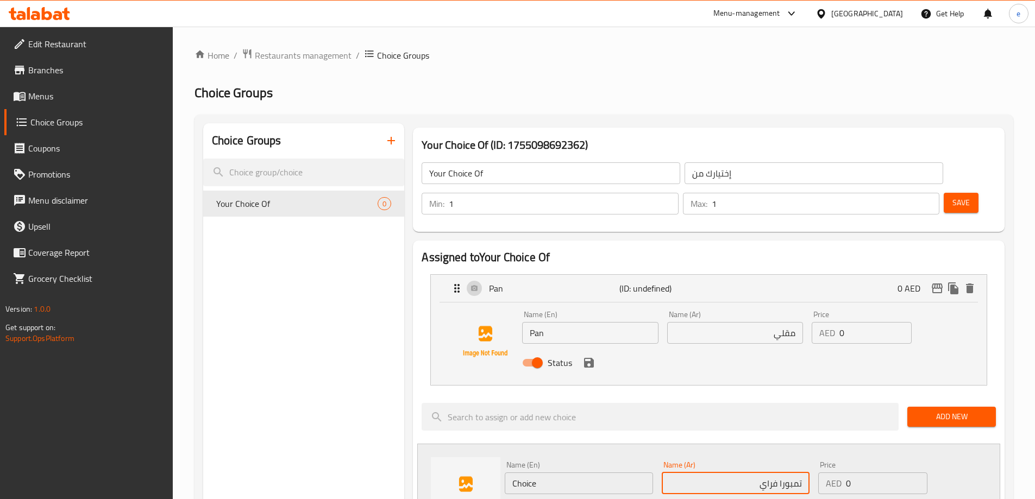
type input "تمبورا فراي"
click at [629, 472] on input "Choice" at bounding box center [579, 483] width 148 height 22
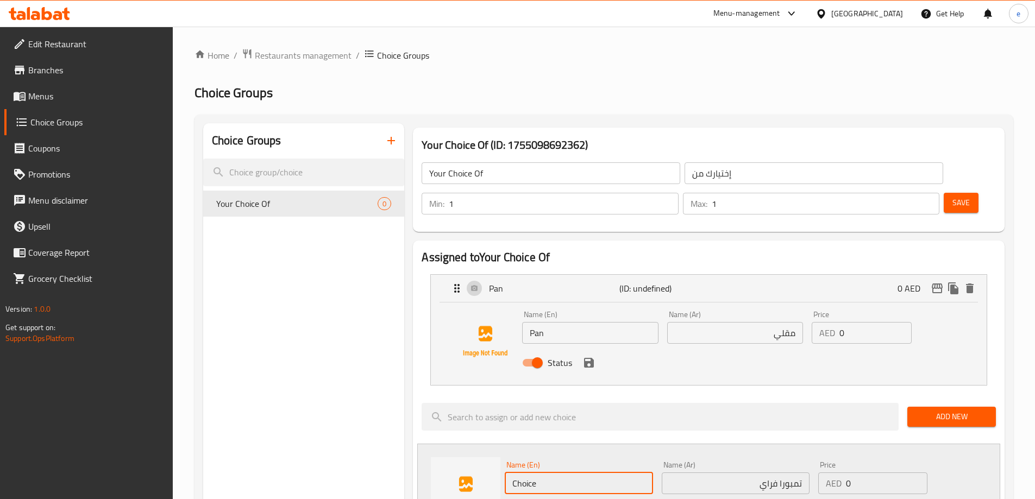
click at [629, 472] on input "Choice" at bounding box center [579, 483] width 148 height 22
type input "Tempura Fry"
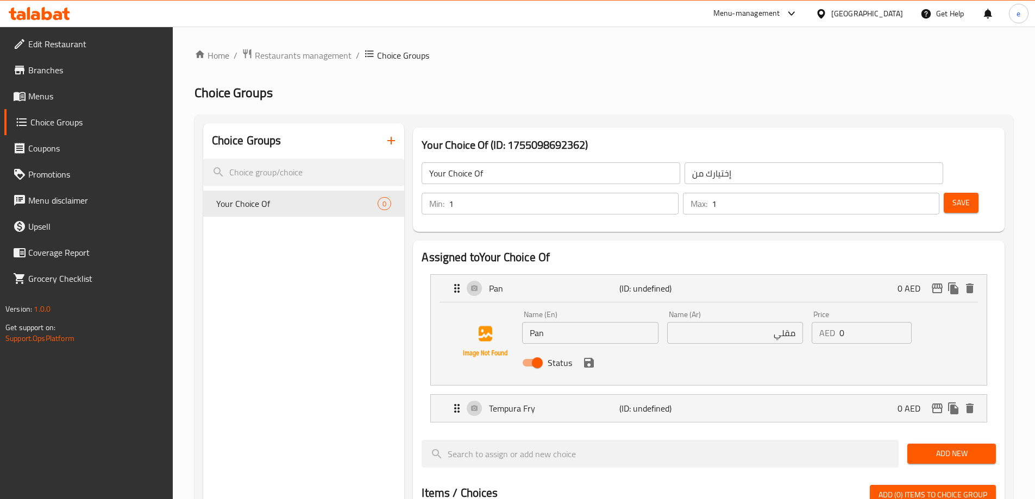
click at [952, 196] on span "Save" at bounding box center [960, 203] width 17 height 14
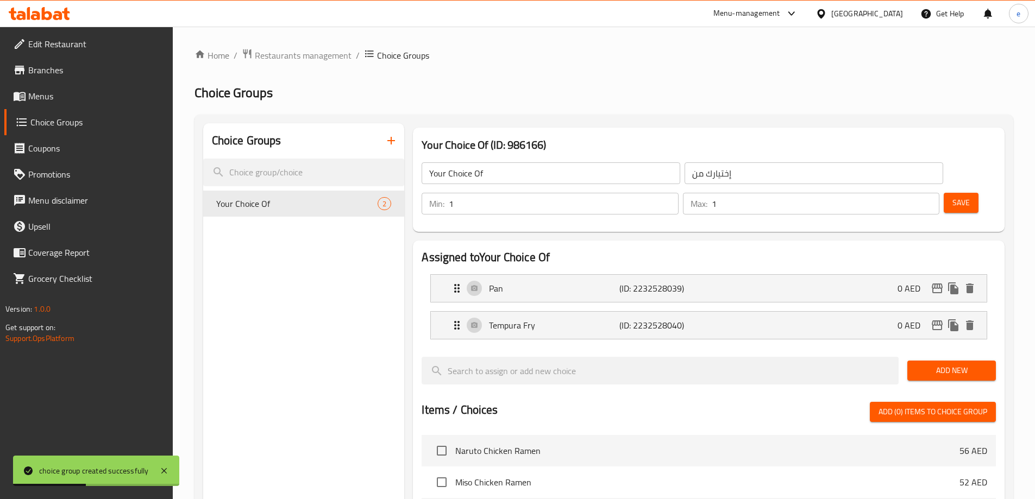
click at [549, 273] on li "Pan (ID: 2232528039) 0 AED Name (En) Pan Name (En) Name (Ar) مقلاة Name (Ar) Pr…" at bounding box center [708, 288] width 574 height 37
click at [556, 275] on div "Pan (ID: 2232528039) 0 AED" at bounding box center [711, 288] width 523 height 27
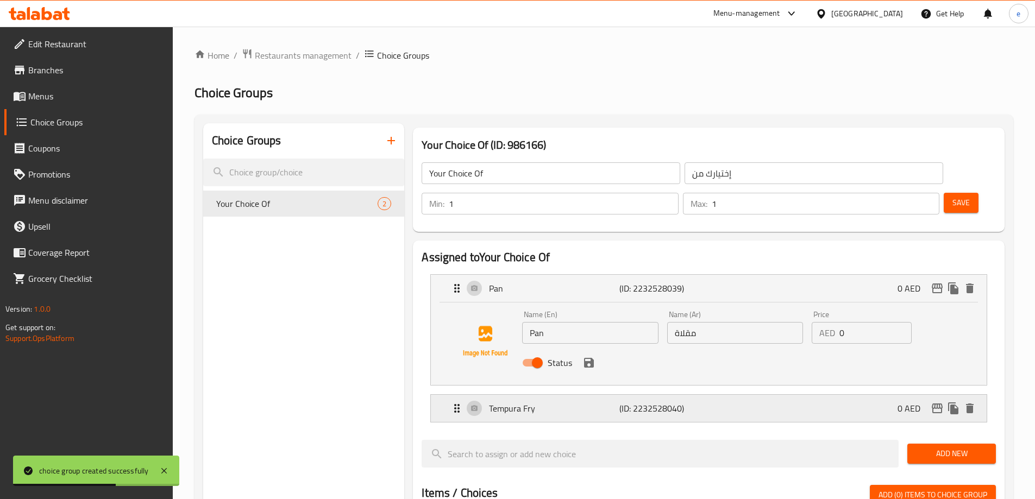
click at [556, 402] on p "Tempura Fry" at bounding box center [554, 408] width 130 height 13
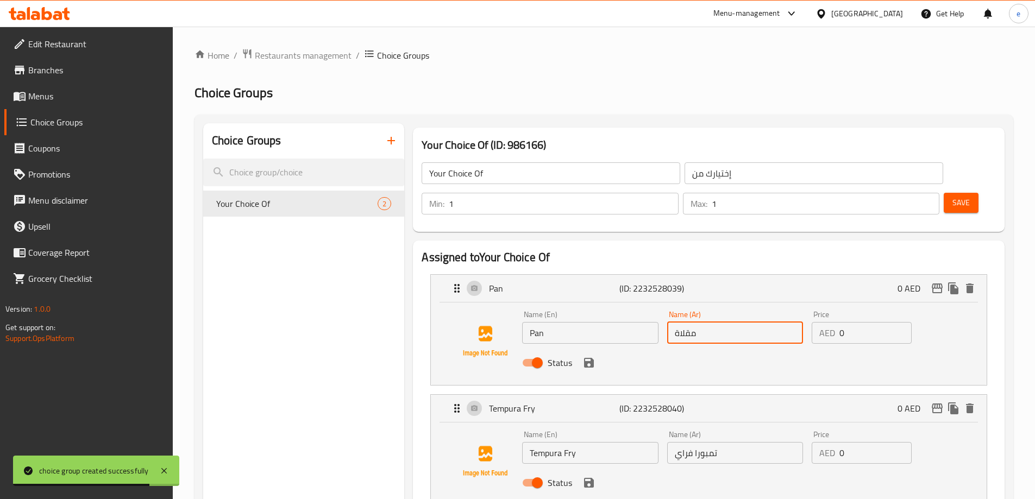
click at [703, 322] on input "مقلاة" at bounding box center [735, 333] width 136 height 22
type input "مقلى"
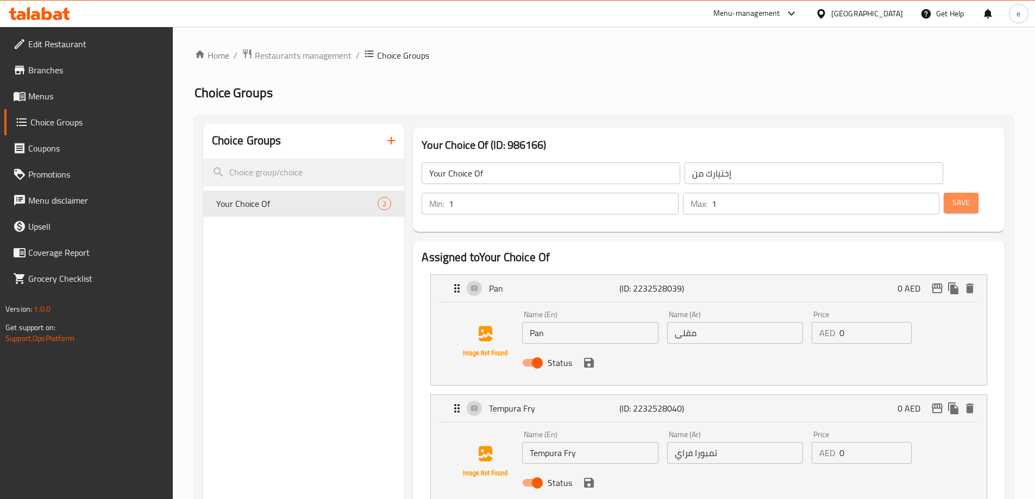
click at [952, 196] on span "Save" at bounding box center [960, 203] width 17 height 14
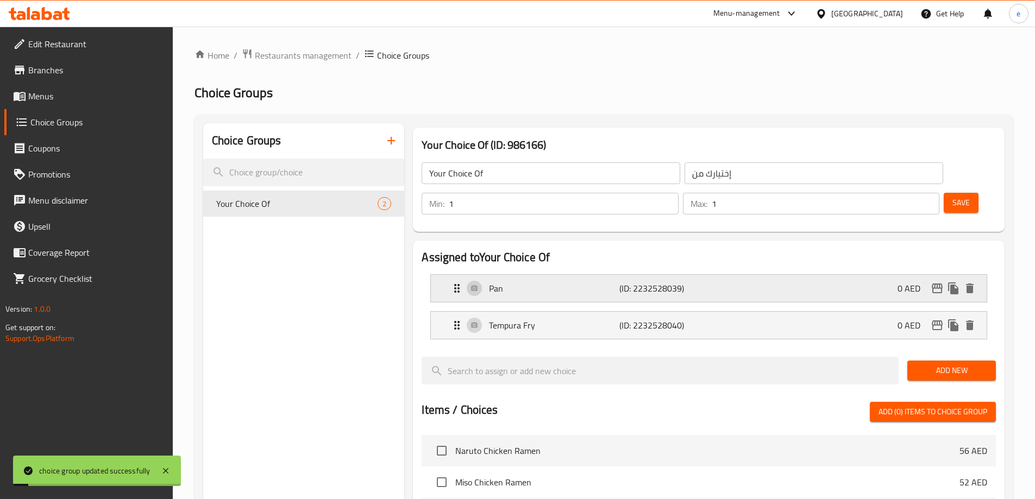
click at [730, 275] on div "Pan (ID: 2232528039) 0 AED" at bounding box center [711, 288] width 523 height 27
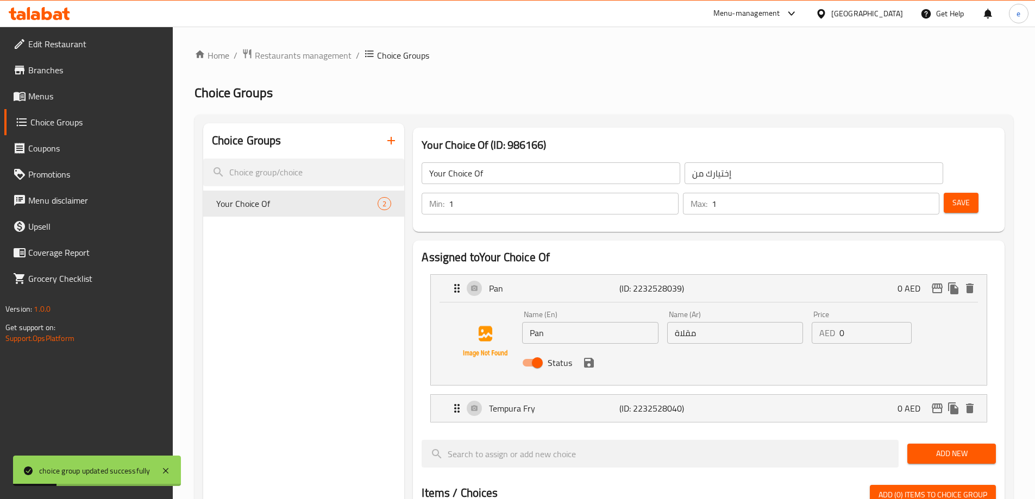
click at [704, 322] on input "مقلاة" at bounding box center [735, 333] width 136 height 22
type input "مقلى"
click at [591, 358] on icon "save" at bounding box center [589, 363] width 10 height 10
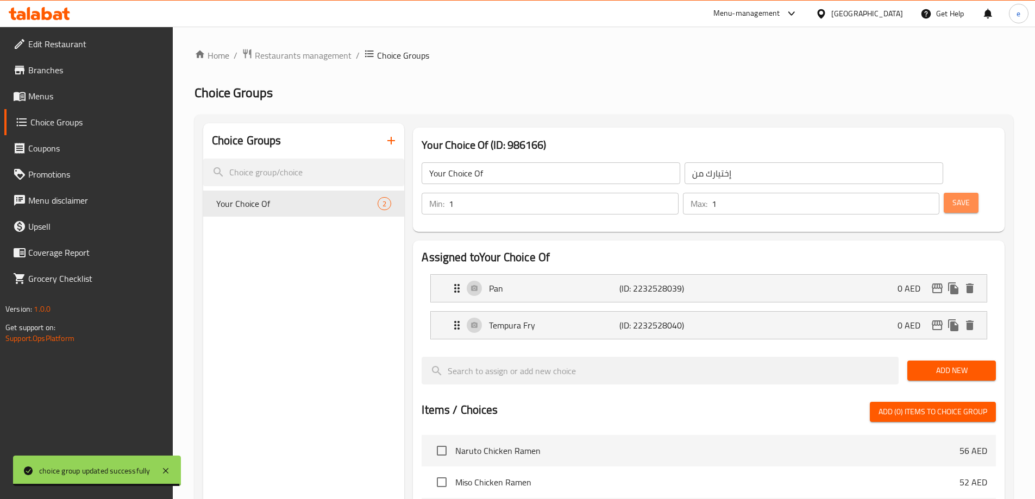
click at [952, 196] on span "Save" at bounding box center [960, 203] width 17 height 14
click at [532, 282] on p "Pan" at bounding box center [554, 288] width 130 height 13
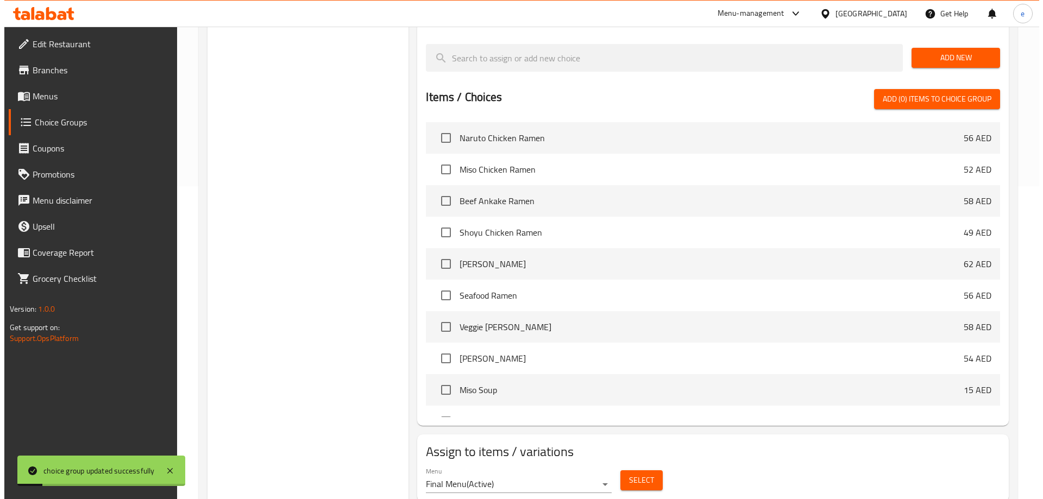
scroll to position [320, 0]
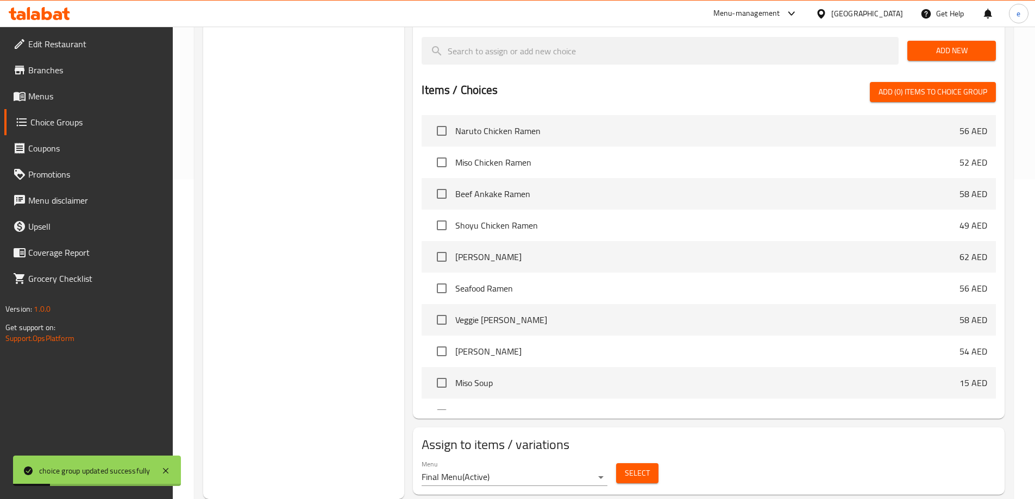
click at [635, 467] on span "Select" at bounding box center [637, 474] width 25 height 14
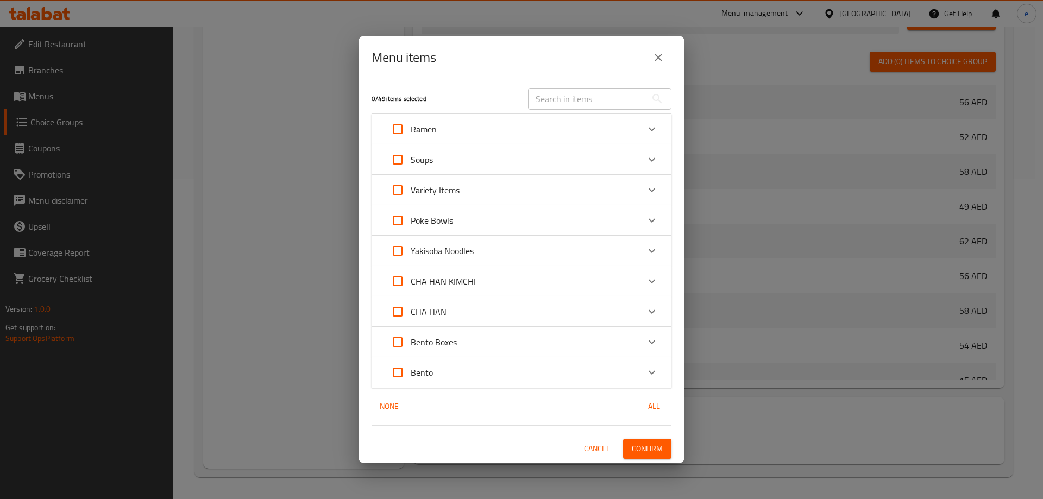
click at [446, 186] on p "Variety Items" at bounding box center [435, 190] width 49 height 13
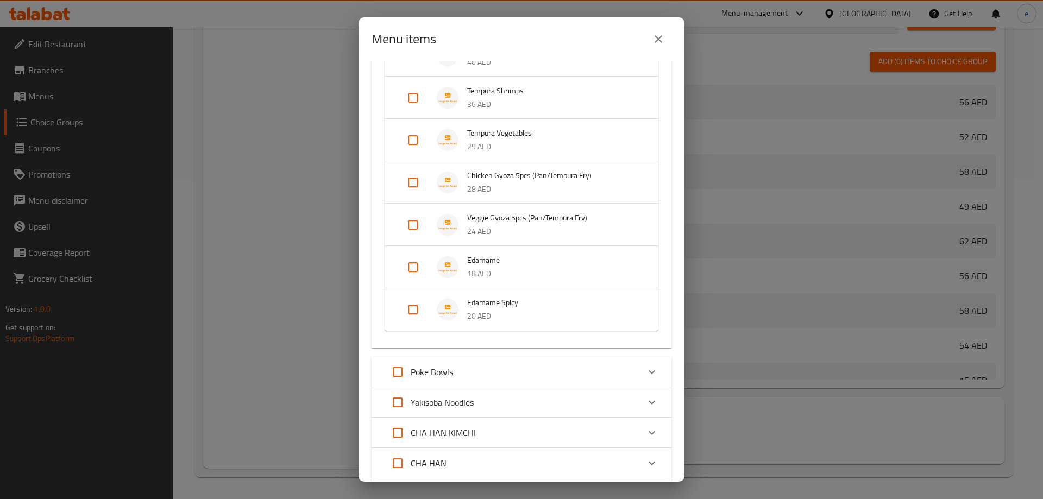
scroll to position [434, 0]
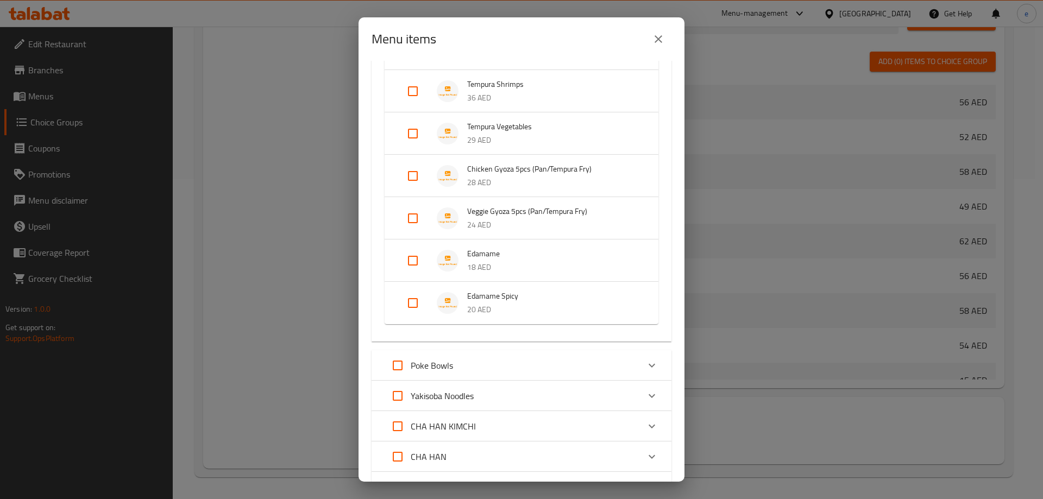
click at [413, 178] on input "Expand" at bounding box center [413, 176] width 26 height 26
checkbox input "true"
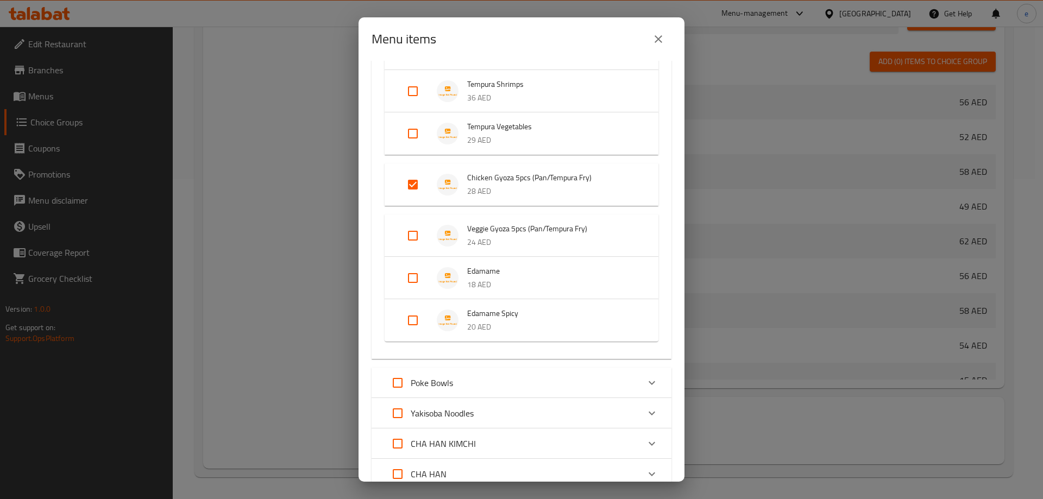
click at [409, 232] on input "Expand" at bounding box center [413, 236] width 26 height 26
checkbox input "true"
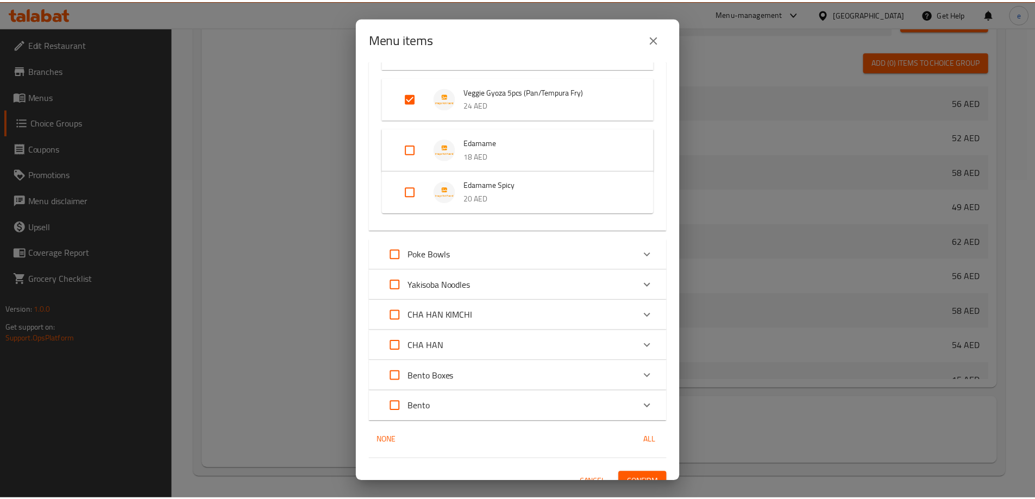
scroll to position [587, 0]
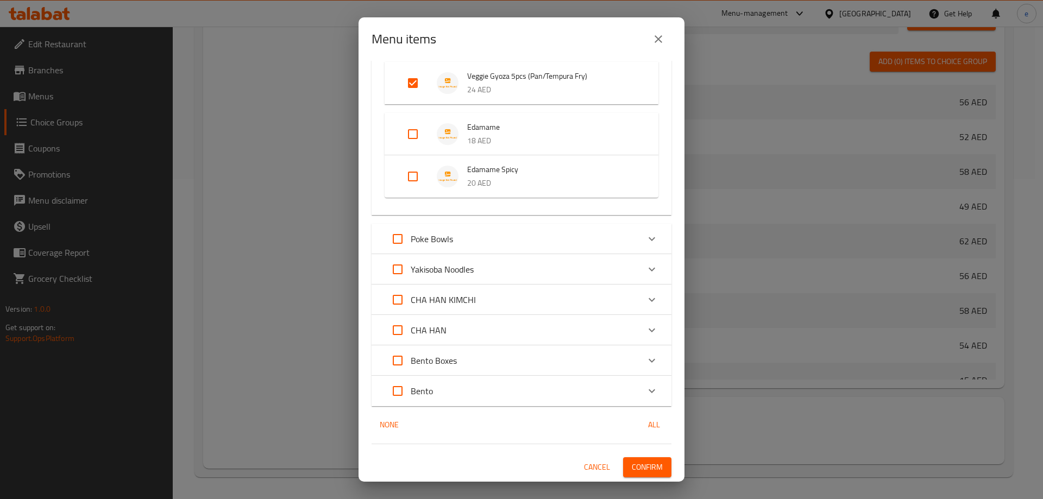
click at [630, 457] on button "Confirm" at bounding box center [647, 467] width 48 height 20
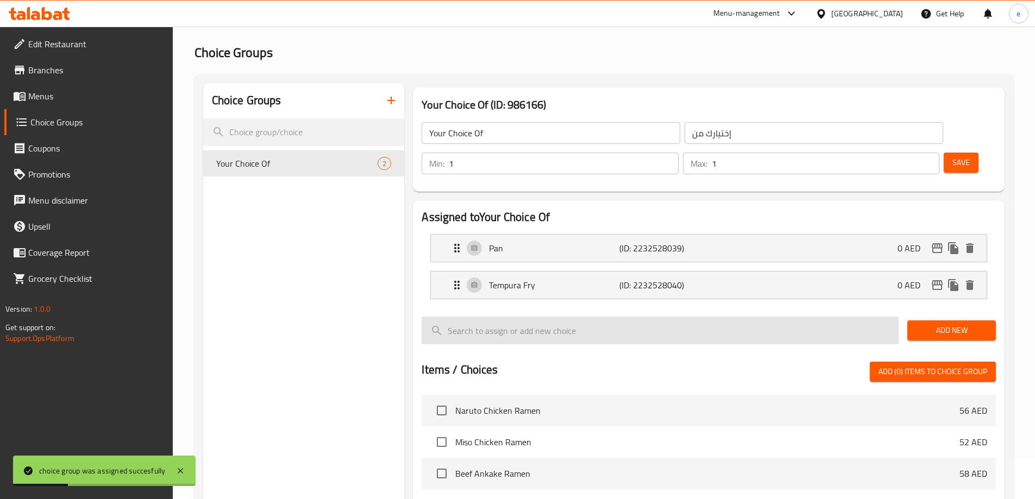
scroll to position [0, 0]
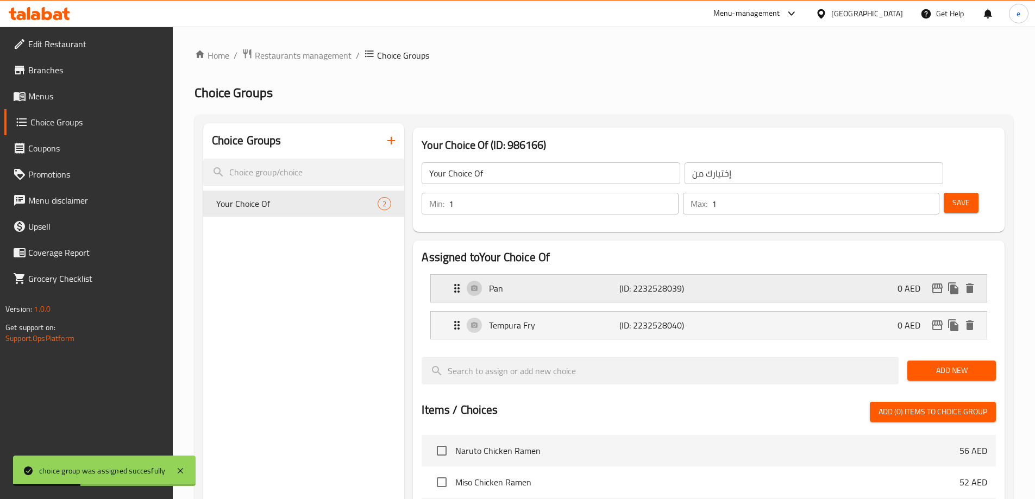
click at [689, 275] on div "Pan (ID: 2232528039) 0 AED" at bounding box center [711, 288] width 523 height 27
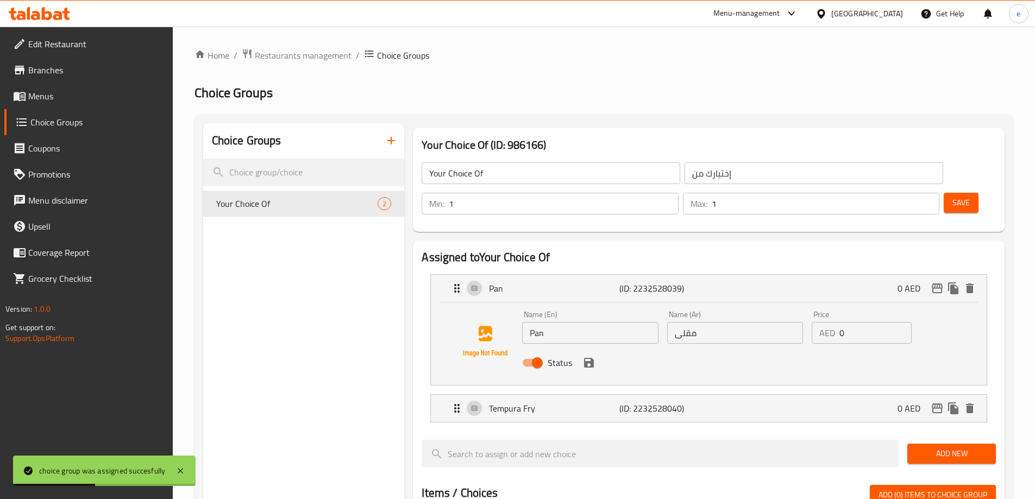
click at [716, 322] on input "مقلى" at bounding box center [735, 333] width 136 height 22
type input "مقلاة"
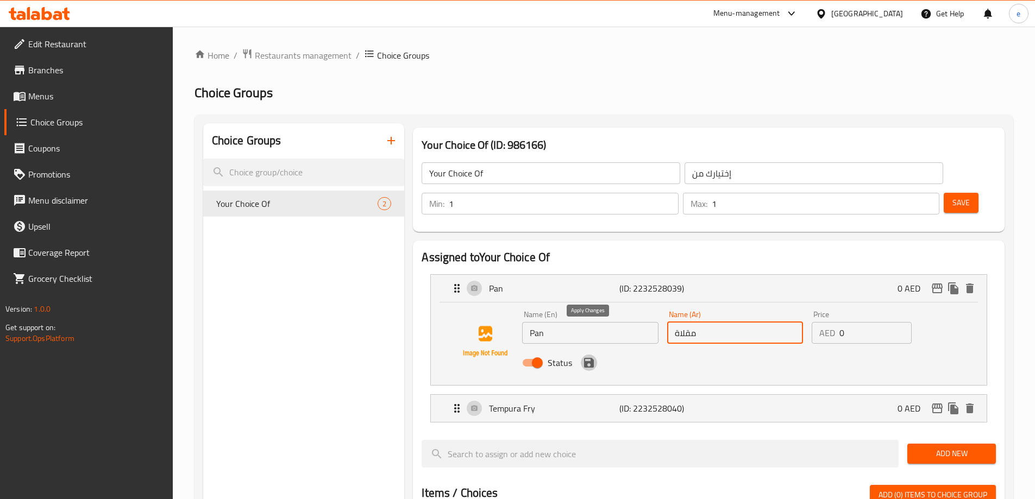
click at [585, 358] on icon "save" at bounding box center [589, 363] width 10 height 10
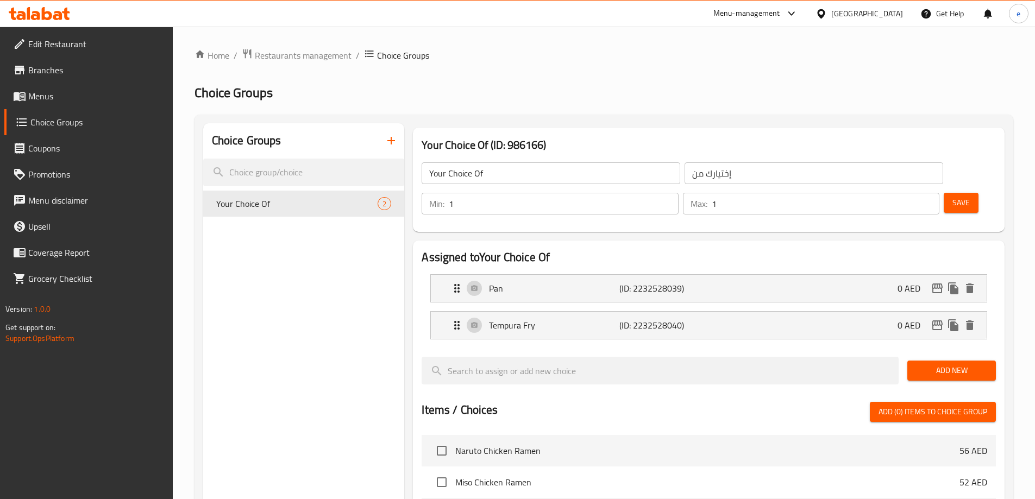
click at [952, 196] on span "Save" at bounding box center [960, 203] width 17 height 14
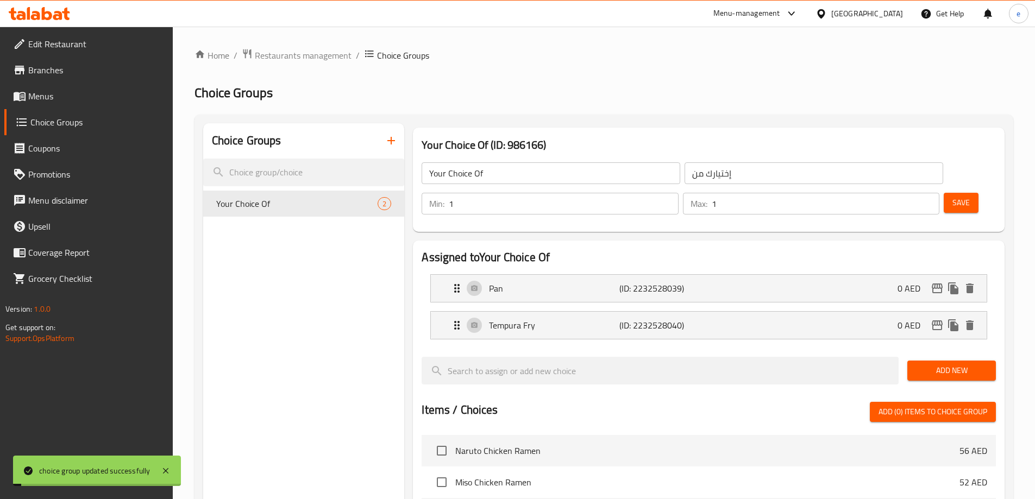
click at [67, 98] on span "Menus" at bounding box center [96, 96] width 136 height 13
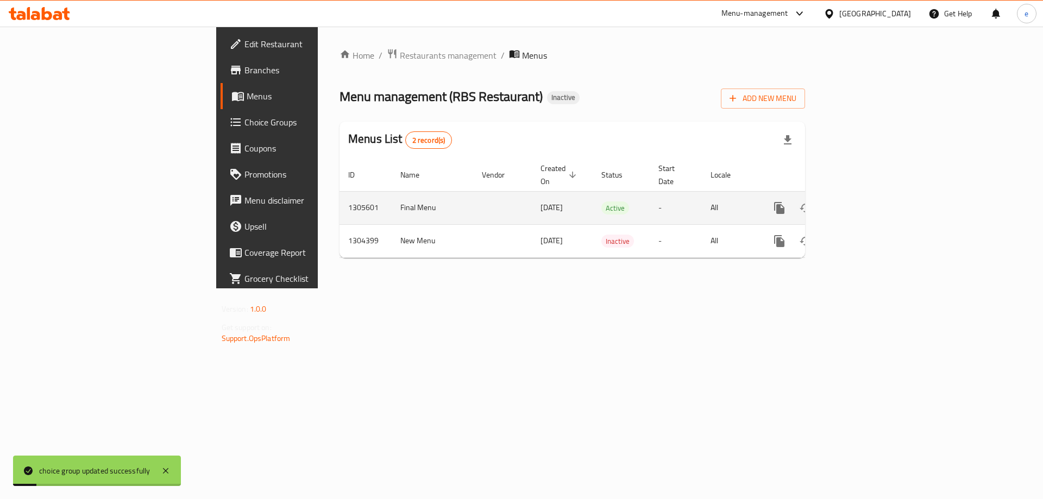
click at [864, 201] on icon "enhanced table" at bounding box center [857, 207] width 13 height 13
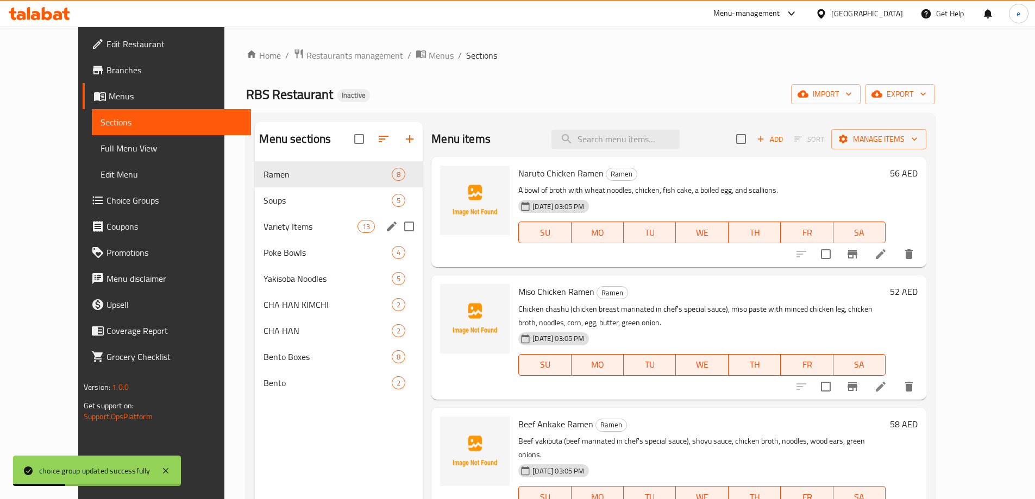
click at [255, 233] on div "Variety Items 13" at bounding box center [339, 226] width 168 height 26
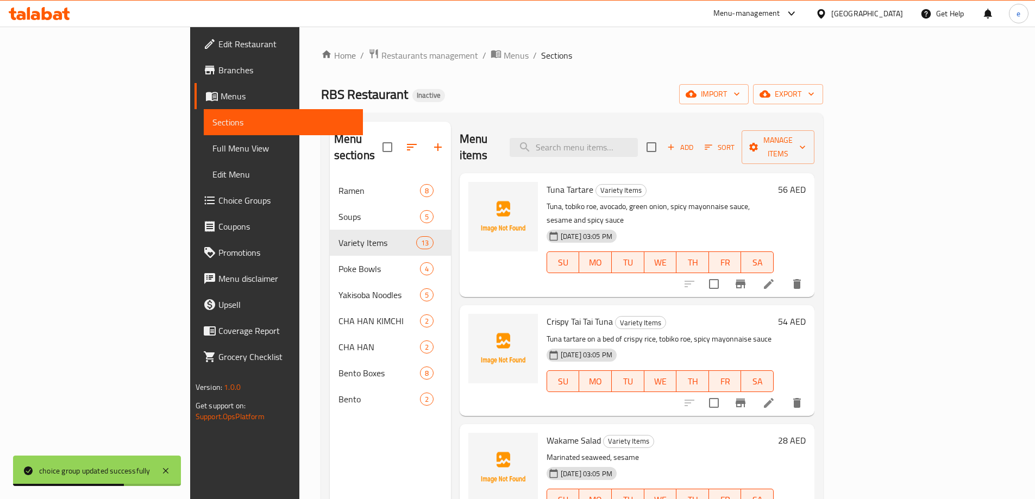
scroll to position [870, 0]
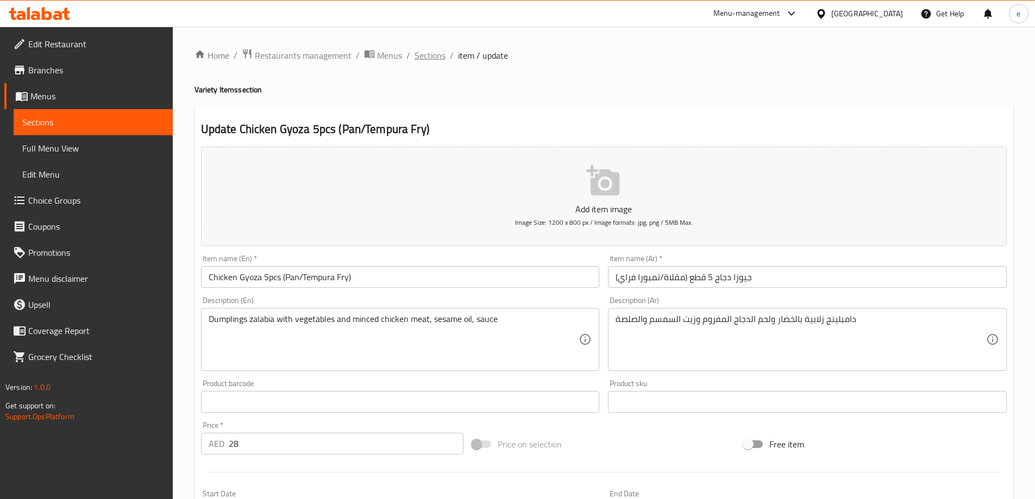
click at [433, 59] on span "Sections" at bounding box center [429, 55] width 31 height 13
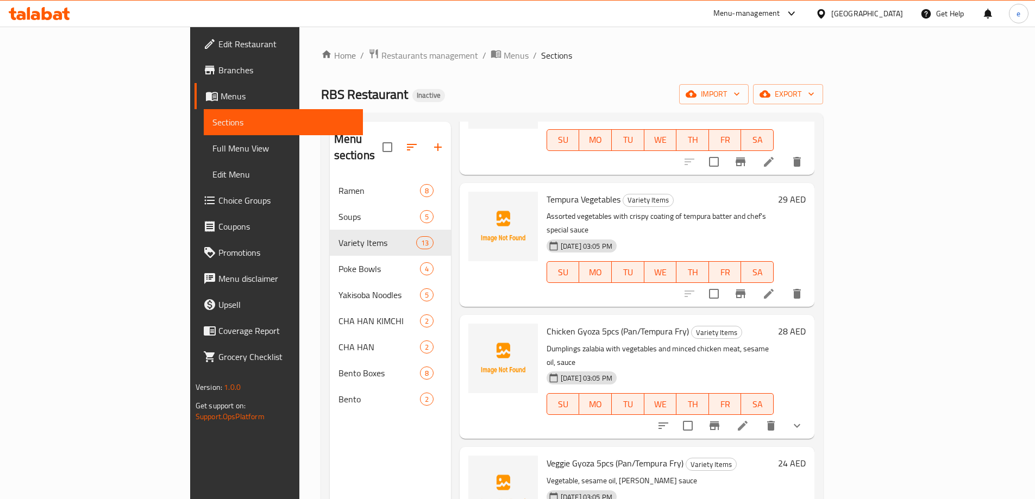
scroll to position [1015, 0]
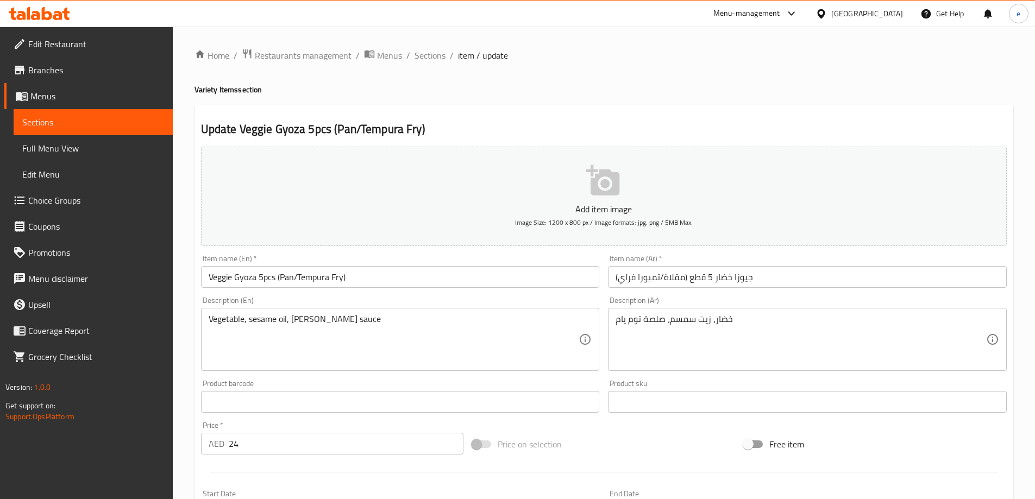
click at [34, 144] on span "Full Menu View" at bounding box center [93, 148] width 142 height 13
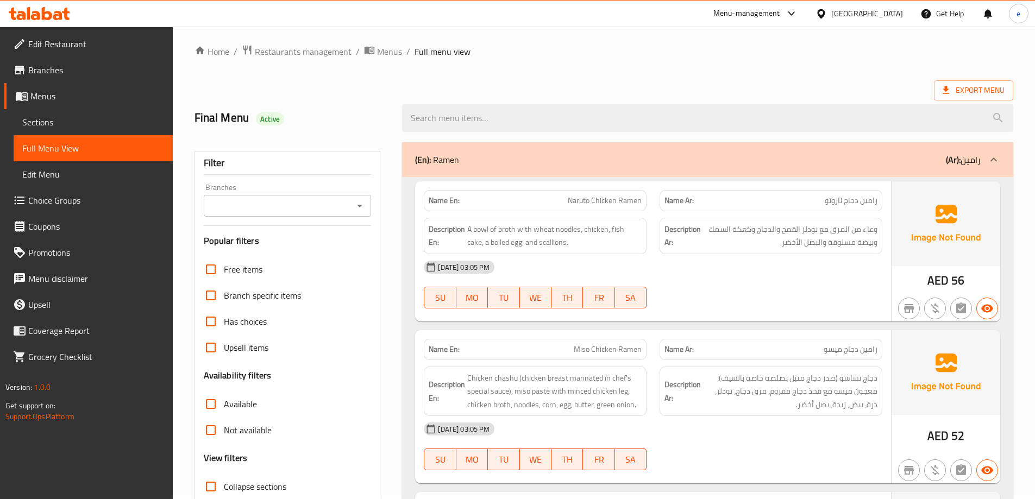
scroll to position [289, 0]
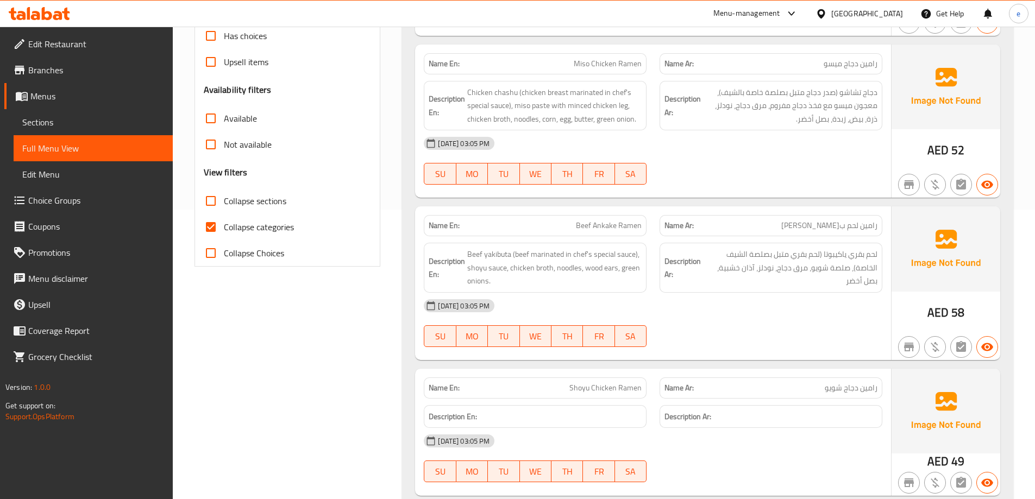
click at [210, 232] on input "Collapse categories" at bounding box center [211, 227] width 26 height 26
checkbox input "false"
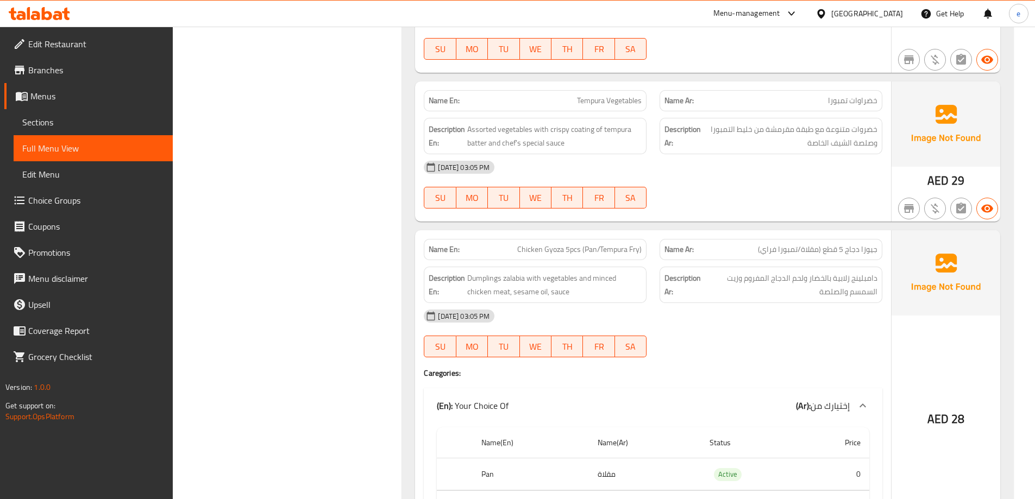
click at [797, 311] on div "[DATE] 03:05 PM" at bounding box center [652, 316] width 471 height 26
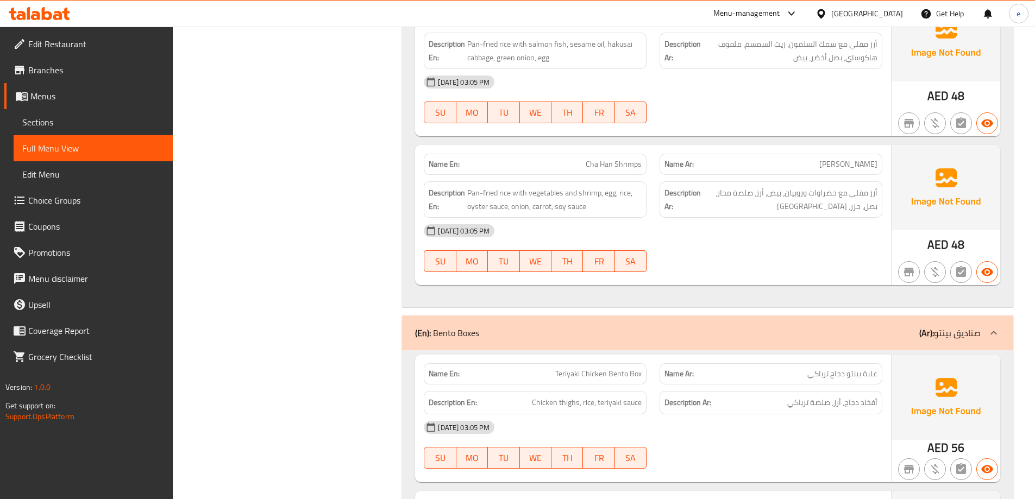
scroll to position [6722, 0]
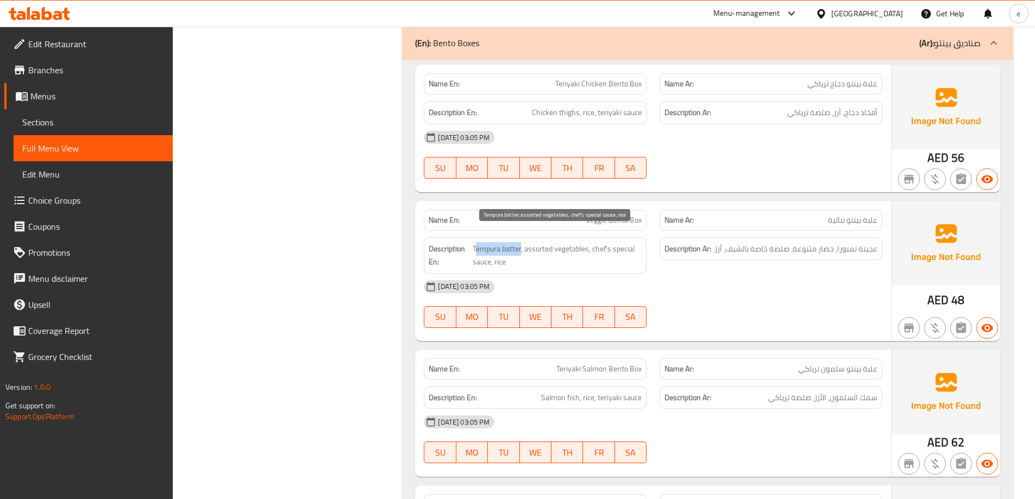
drag, startPoint x: 521, startPoint y: 236, endPoint x: 476, endPoint y: 232, distance: 45.8
click at [476, 242] on span "Tempura batter, assorted vegetables, chef's special sauce, rice" at bounding box center [556, 255] width 169 height 27
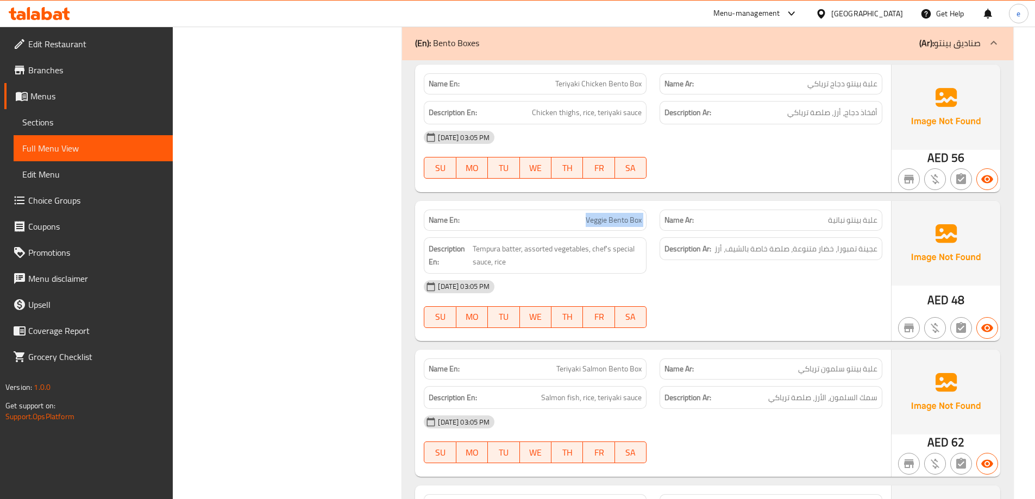
copy span "Veggie Bento Box"
click at [107, 123] on span "Sections" at bounding box center [93, 122] width 142 height 13
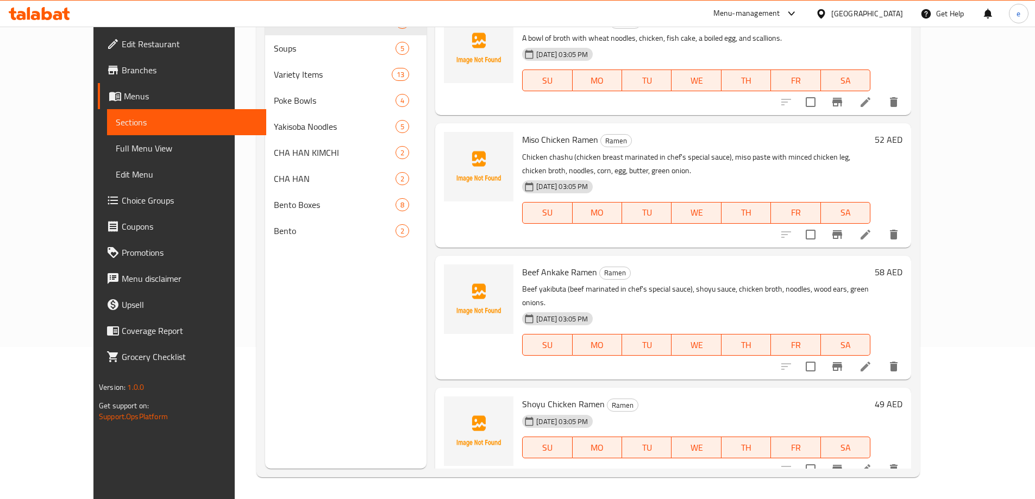
scroll to position [152, 0]
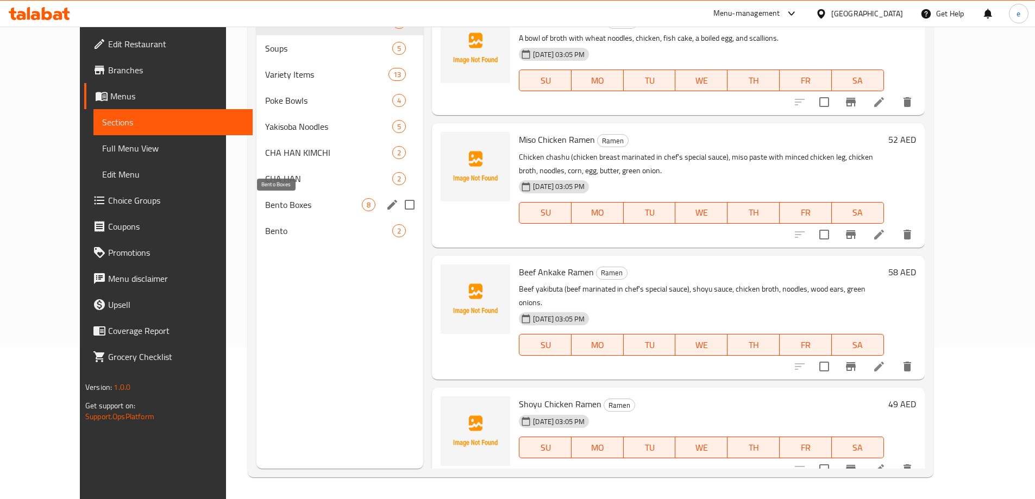
click at [271, 202] on span "Bento Boxes" at bounding box center [313, 204] width 97 height 13
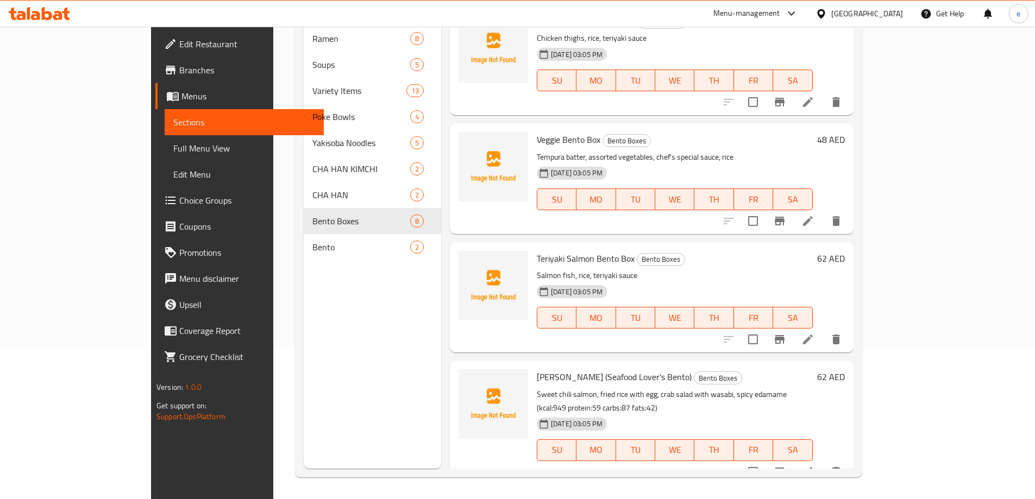
click at [314, 331] on div "Menu sections Ramen 8 Soups 5 Variety Items 13 Poke Bowls 4 Yakisoba Noodles 5 …" at bounding box center [372, 219] width 137 height 499
click at [814, 219] on icon at bounding box center [807, 221] width 13 height 13
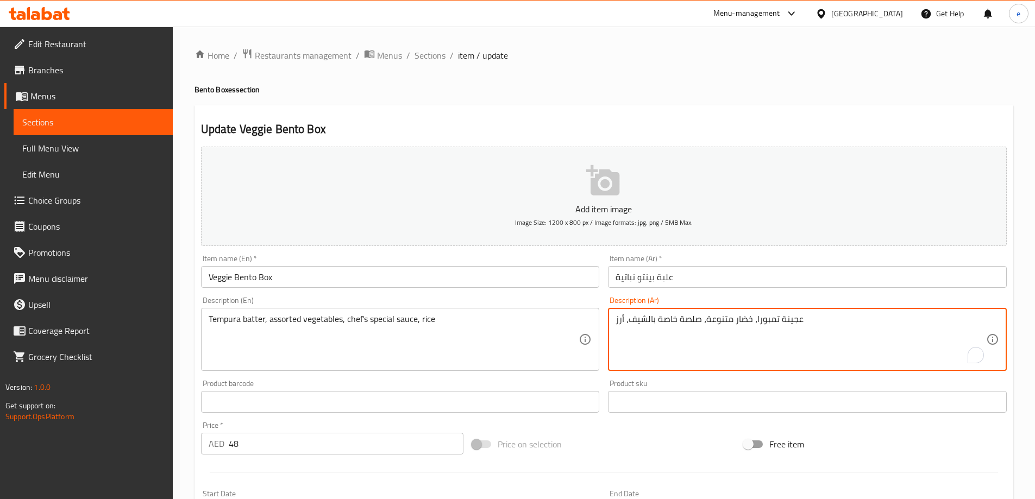
click at [789, 325] on textarea "عجينة تمبورا، خضار متنوعة، صلصة خاصة بالشيف، أرز" at bounding box center [800, 340] width 370 height 52
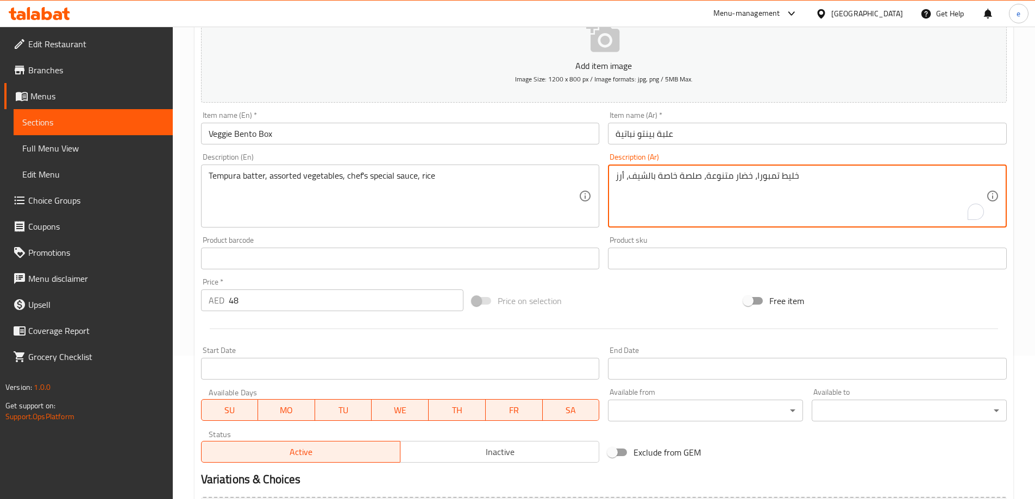
scroll to position [268, 0]
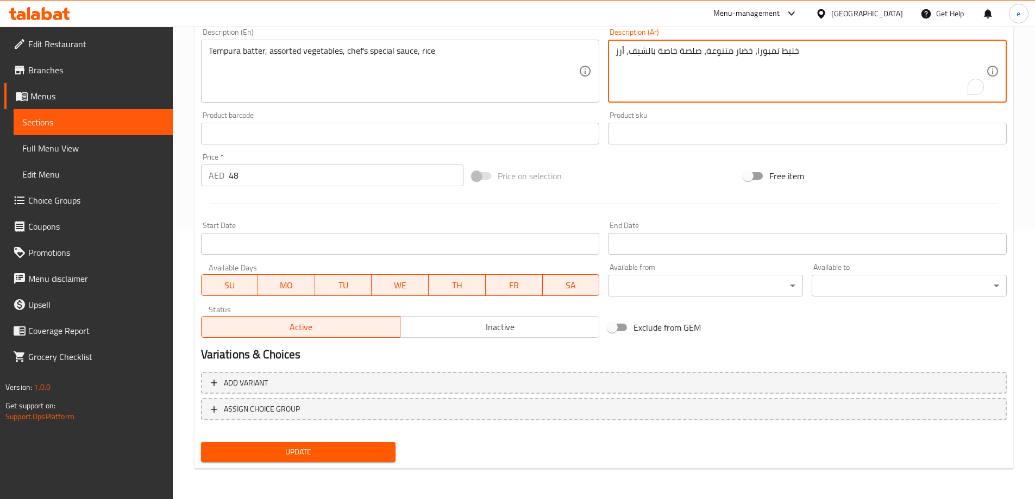
click at [312, 445] on button "Update" at bounding box center [298, 452] width 195 height 20
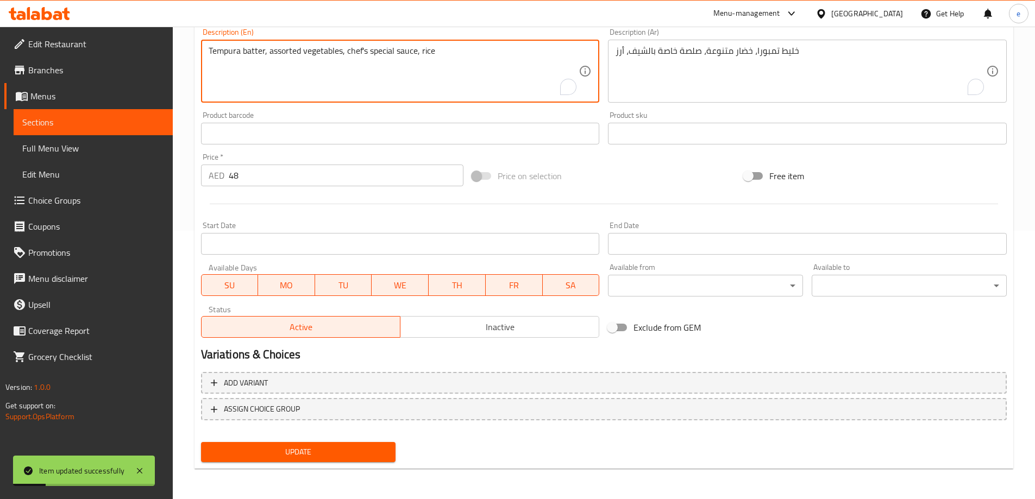
drag, startPoint x: 264, startPoint y: 54, endPoint x: 207, endPoint y: 51, distance: 56.6
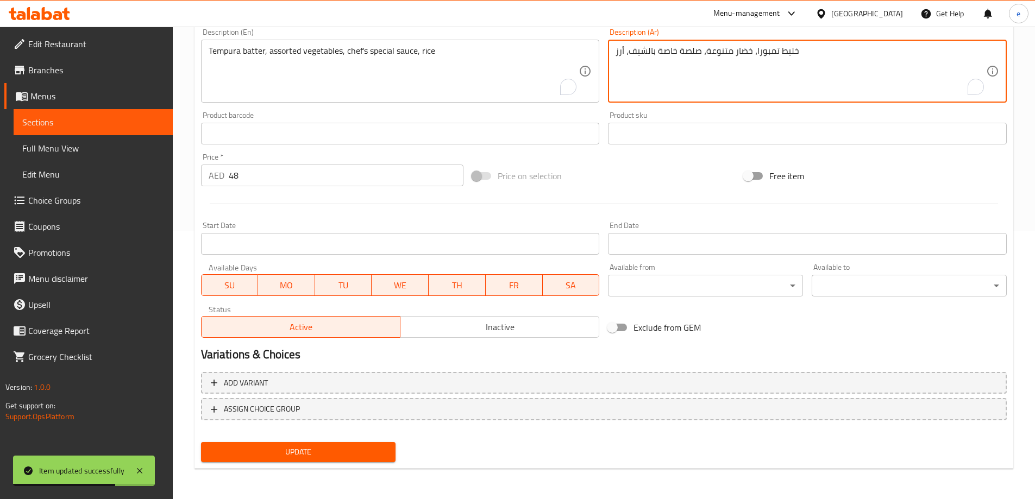
click at [784, 53] on textarea "خليط تمبورا، خضار متنوعة، صلصة خاصة بالشيف، أرز" at bounding box center [800, 72] width 370 height 52
paste textarea "جينة"
type textarea "عجينة تمبورا، خضار متنوعة، صلصة خاصة بالشيف، أرز"
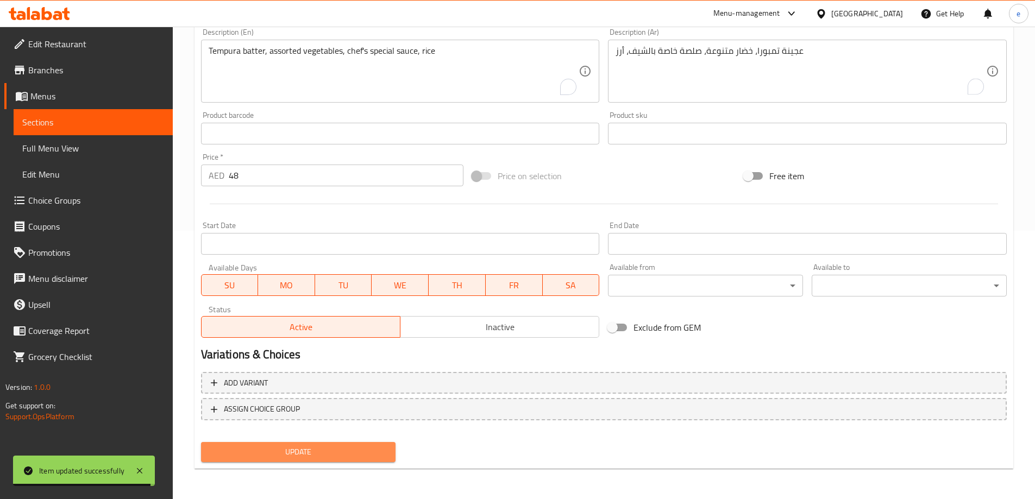
click at [372, 447] on span "Update" at bounding box center [299, 452] width 178 height 14
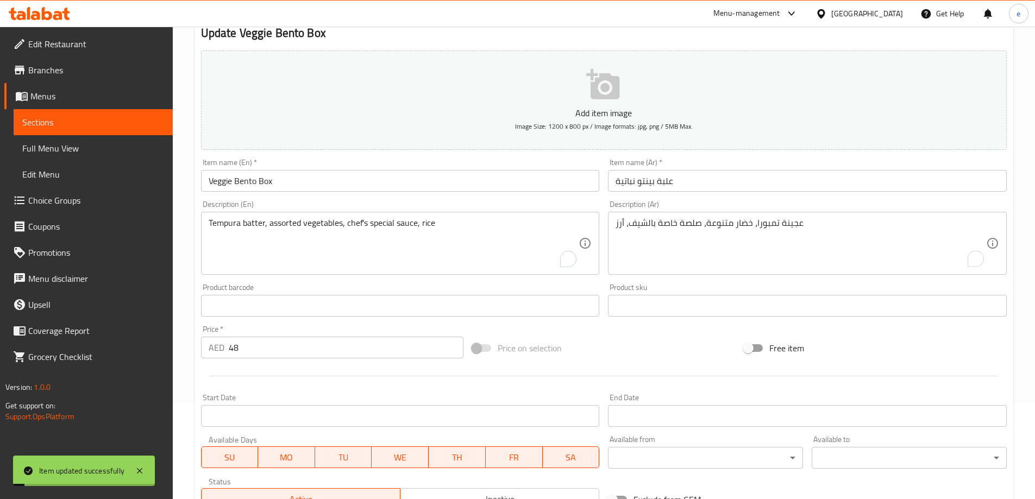
scroll to position [0, 0]
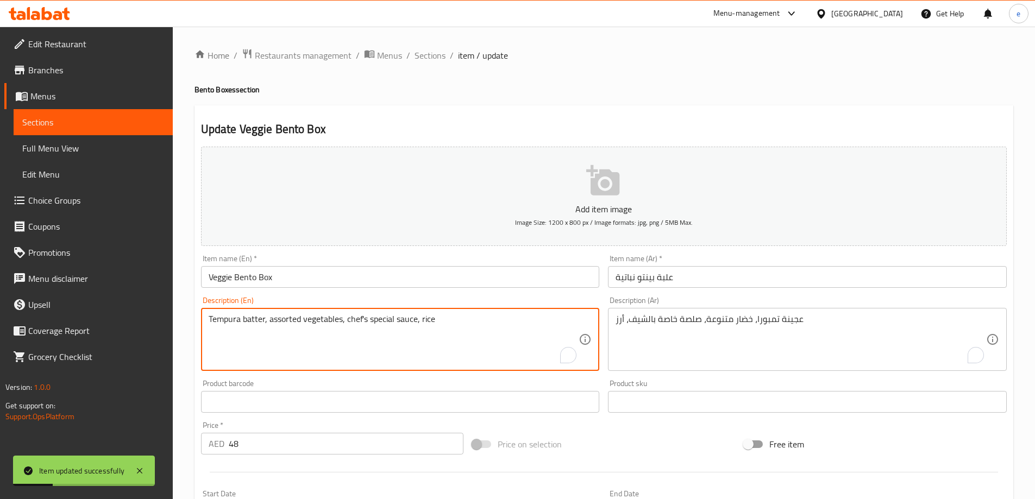
click at [254, 322] on textarea "Tempura batter, assorted vegetables, chef's special sauce, rice" at bounding box center [394, 340] width 370 height 52
click at [94, 149] on span "Full Menu View" at bounding box center [93, 148] width 142 height 13
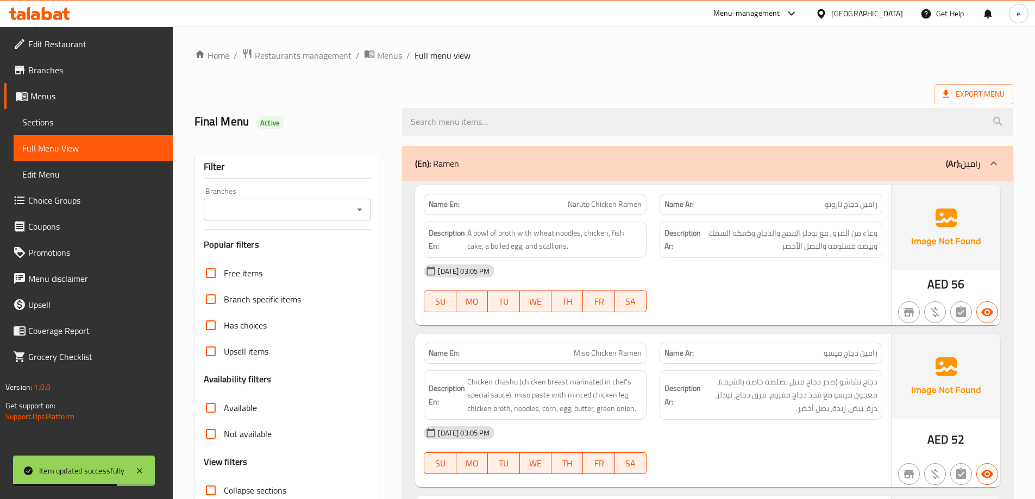
scroll to position [3122, 0]
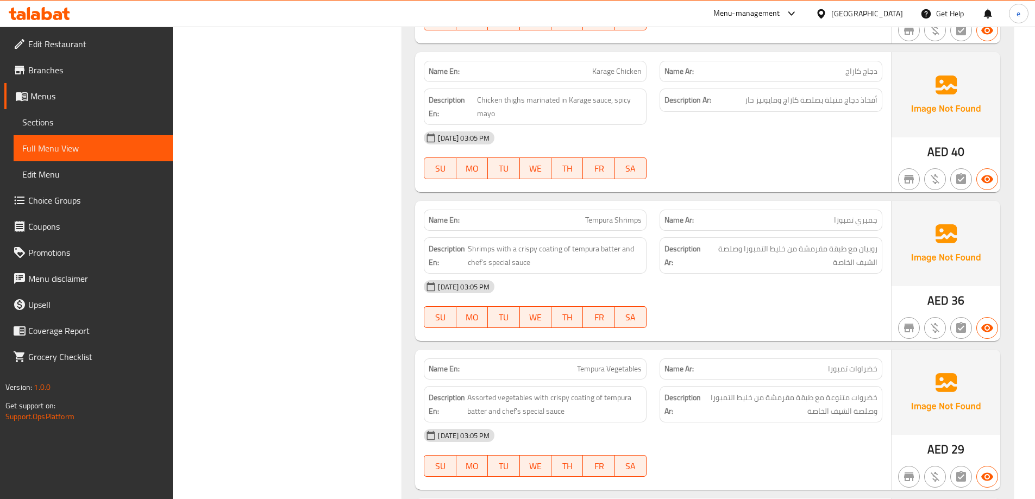
copy span "Tempura Shrimps"
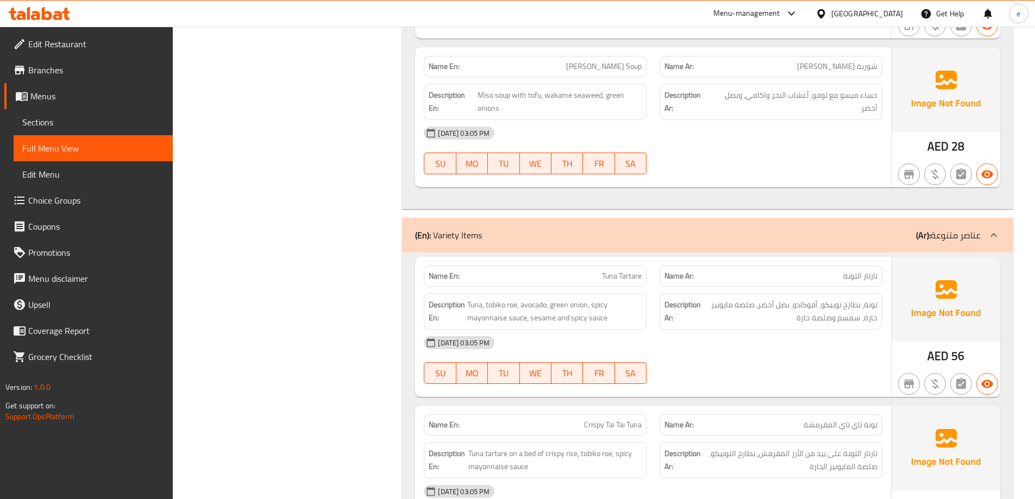
scroll to position [1963, 0]
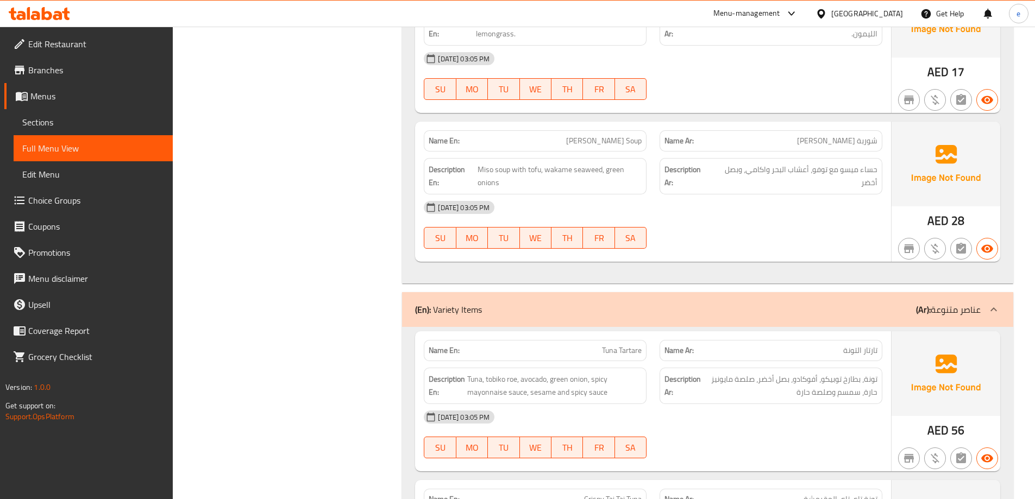
click at [100, 121] on span "Sections" at bounding box center [93, 122] width 142 height 13
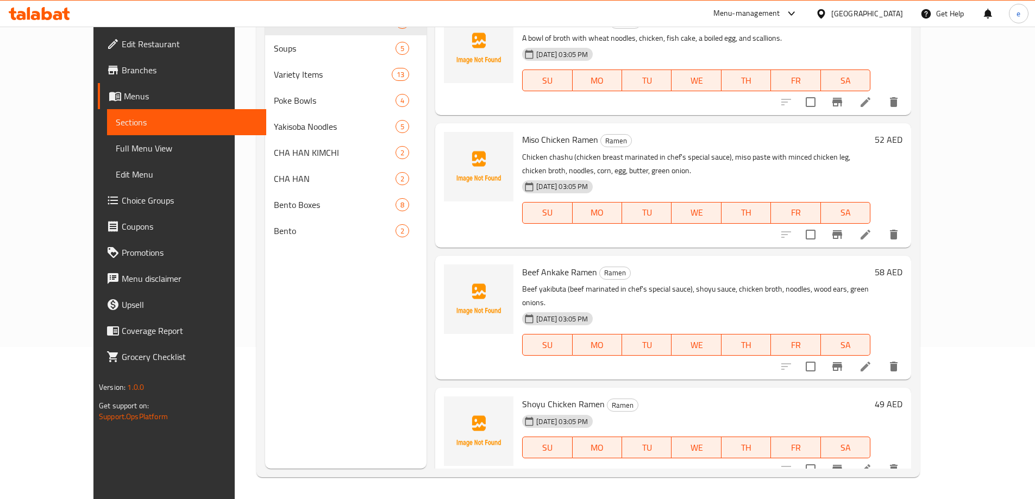
scroll to position [152, 0]
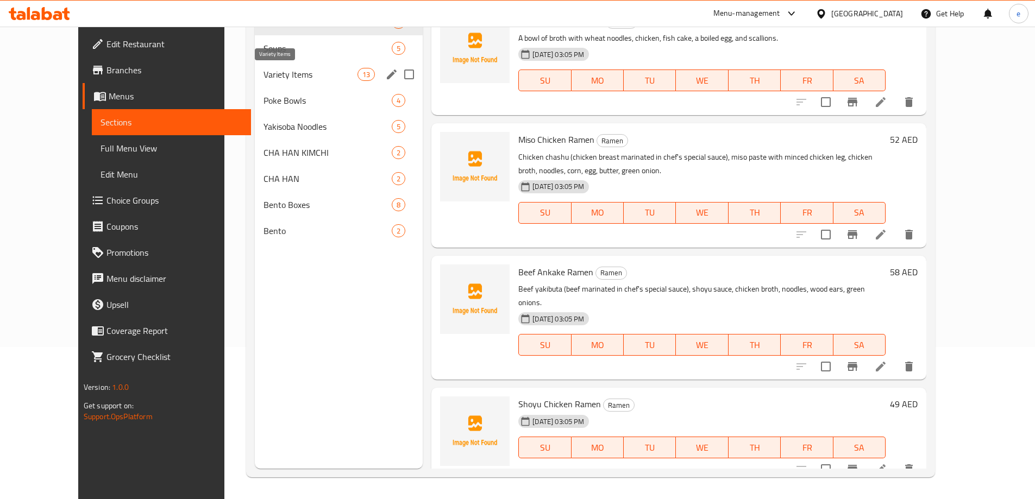
click at [270, 70] on span "Variety Items" at bounding box center [310, 74] width 94 height 13
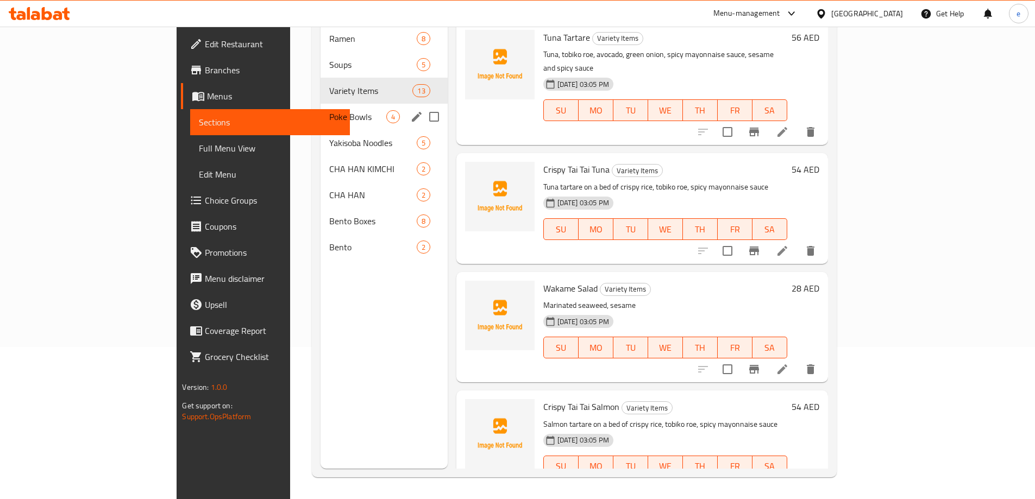
scroll to position [633, 0]
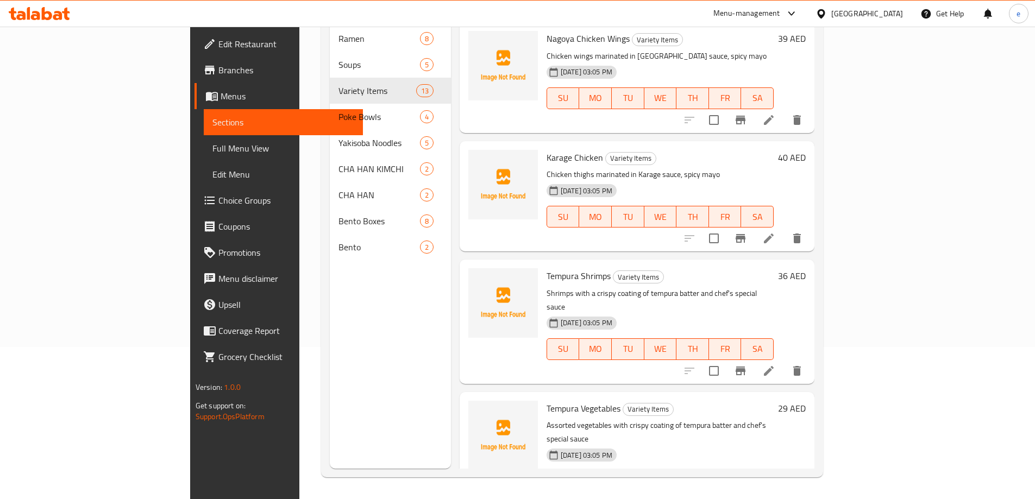
click at [775, 364] on icon at bounding box center [768, 370] width 13 height 13
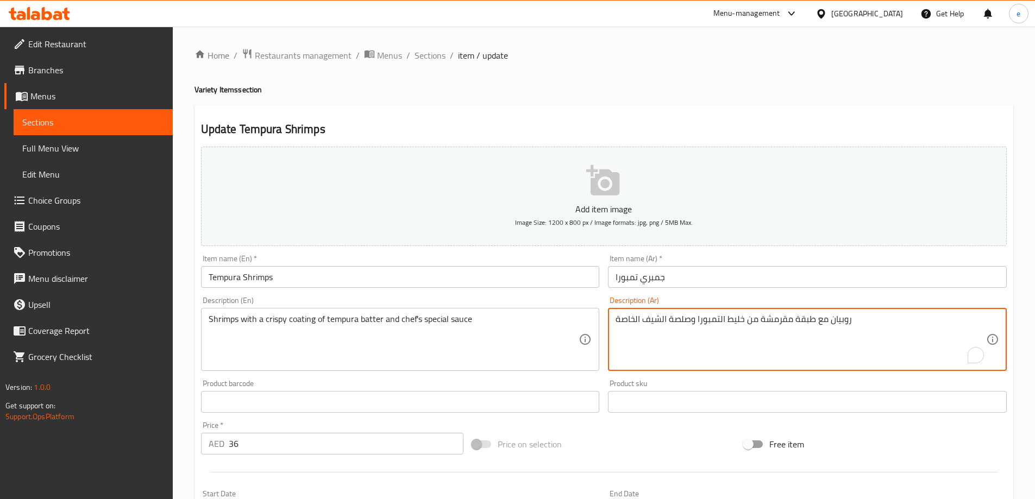
click at [732, 320] on textarea "روبيان مع طبقة مقرمشة من خليط التمبورا وصلصة الشيف الخاصة" at bounding box center [800, 340] width 370 height 52
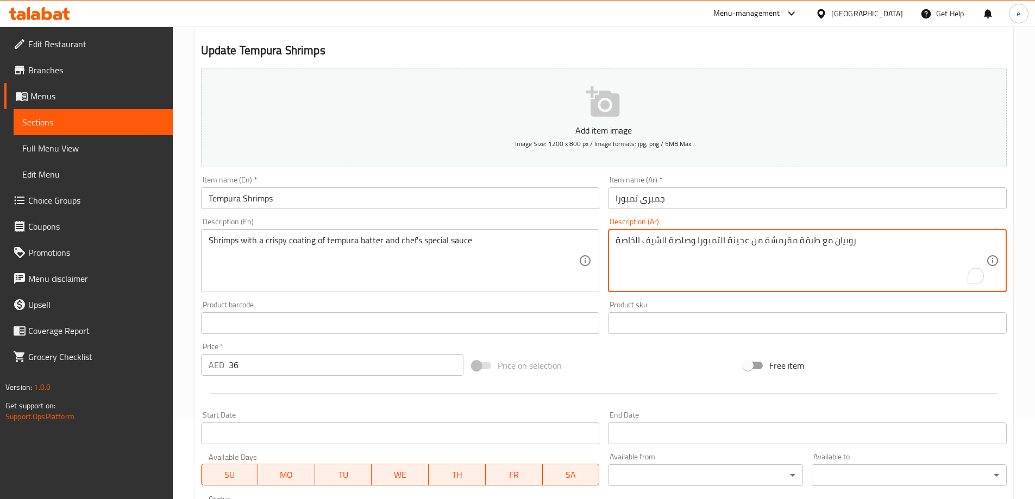
scroll to position [145, 0]
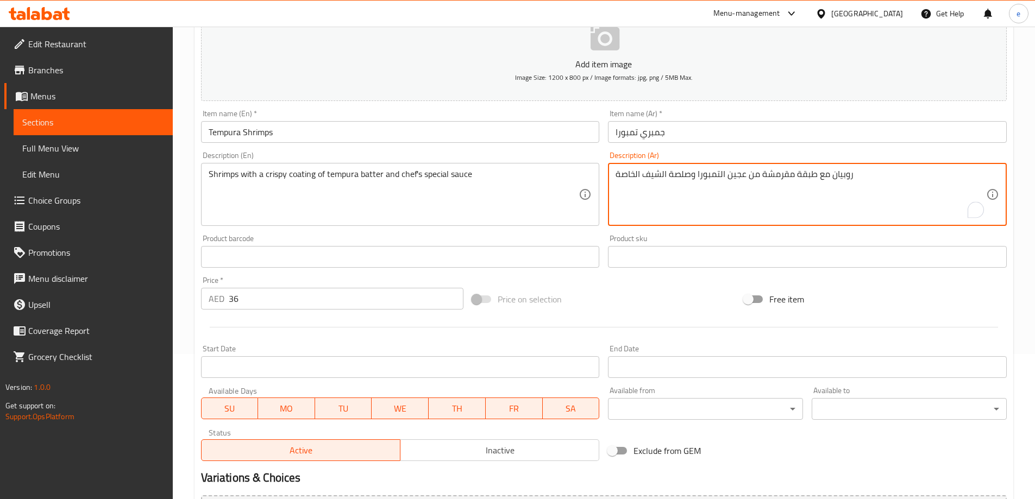
type textarea "روبيان مع طبقة مقرمشة من عجين التمبورا وصلصة الشيف الخاصة"
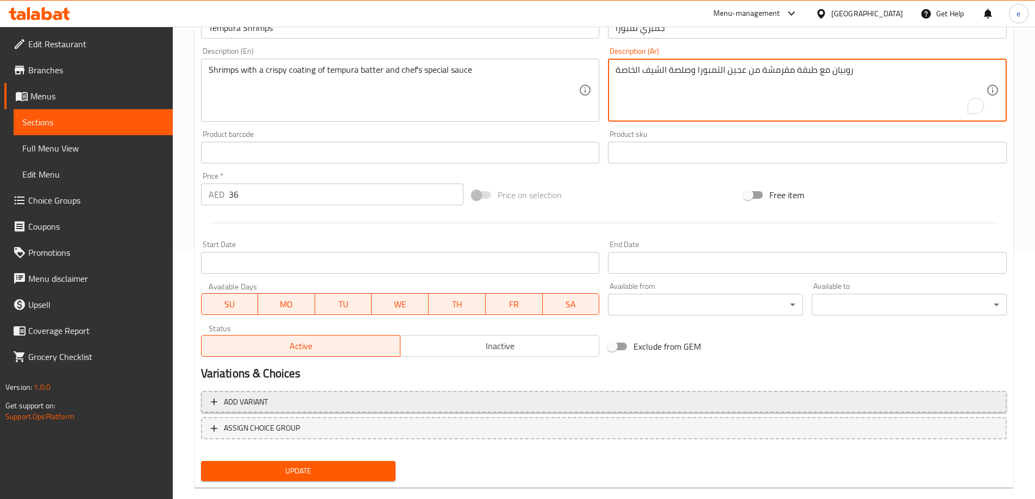
scroll to position [268, 0]
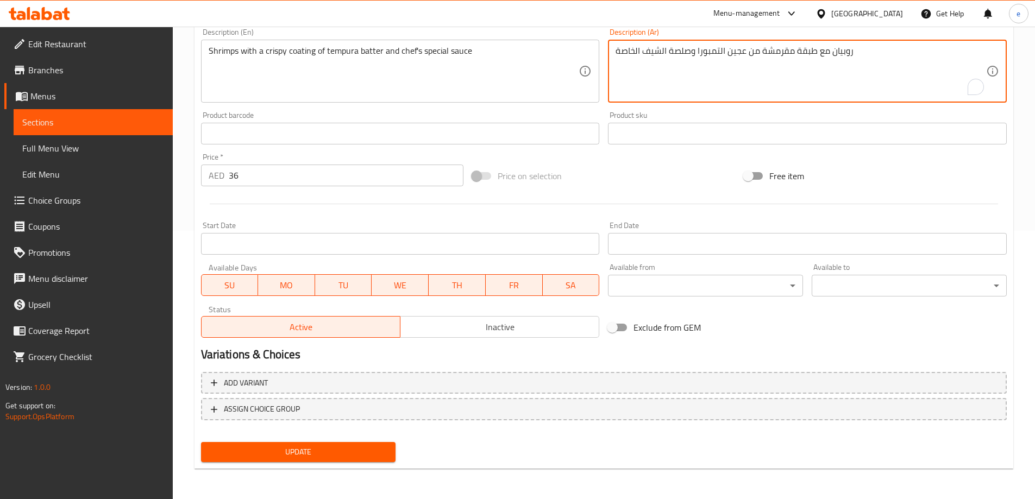
click at [327, 447] on span "Update" at bounding box center [299, 452] width 178 height 14
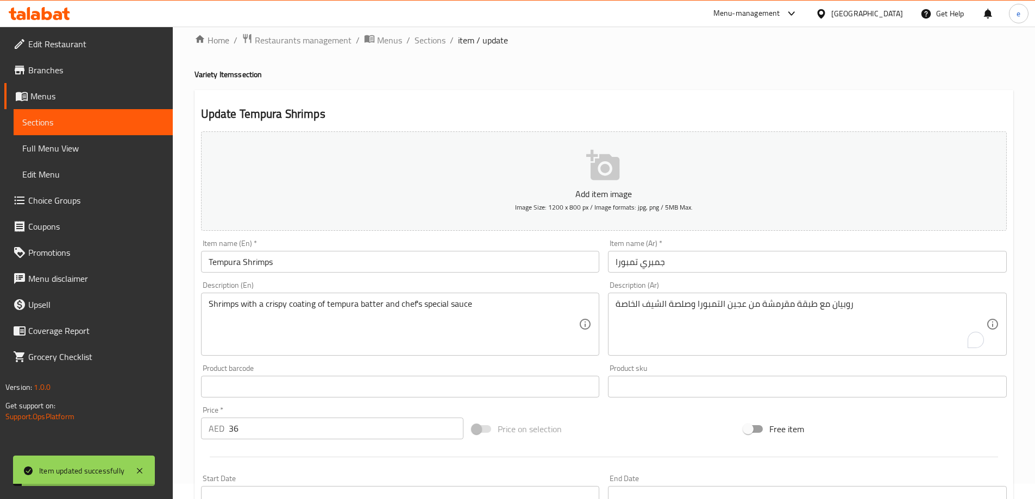
scroll to position [0, 0]
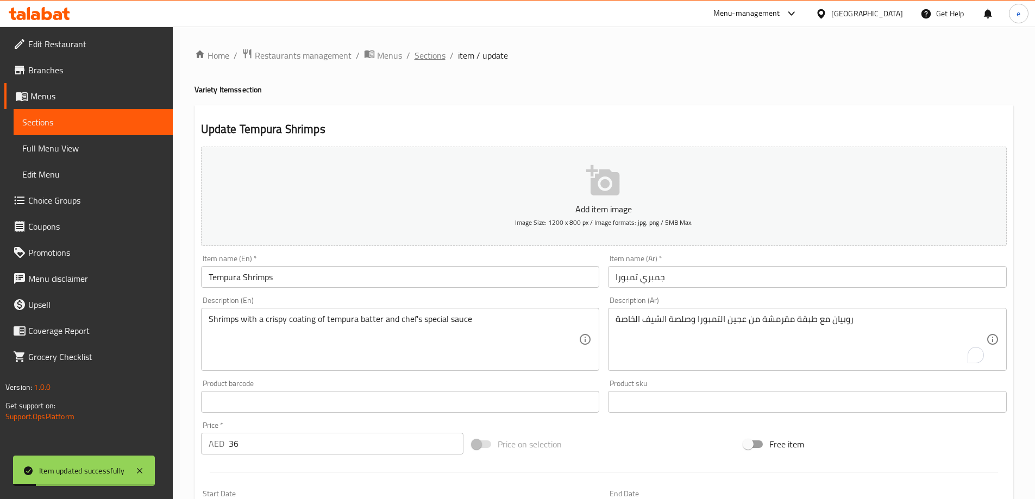
click at [433, 59] on span "Sections" at bounding box center [429, 55] width 31 height 13
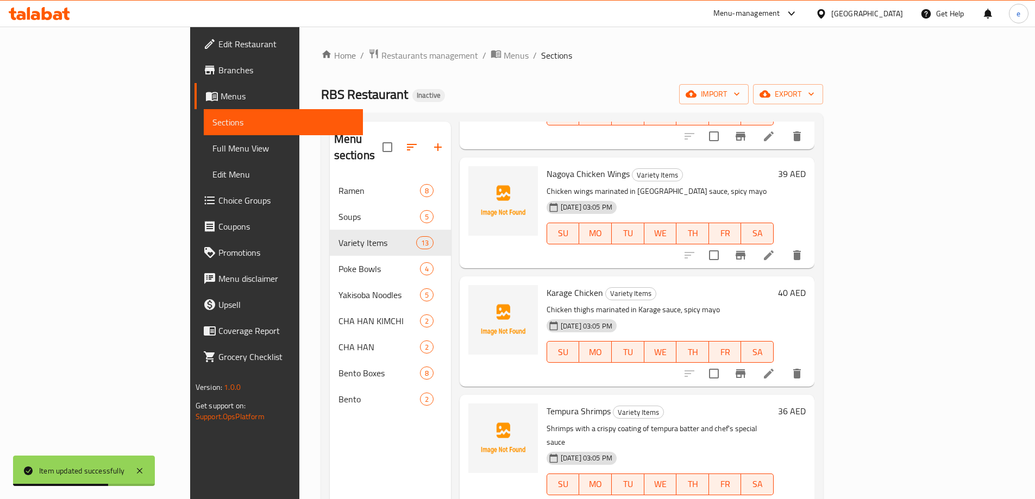
scroll to position [795, 0]
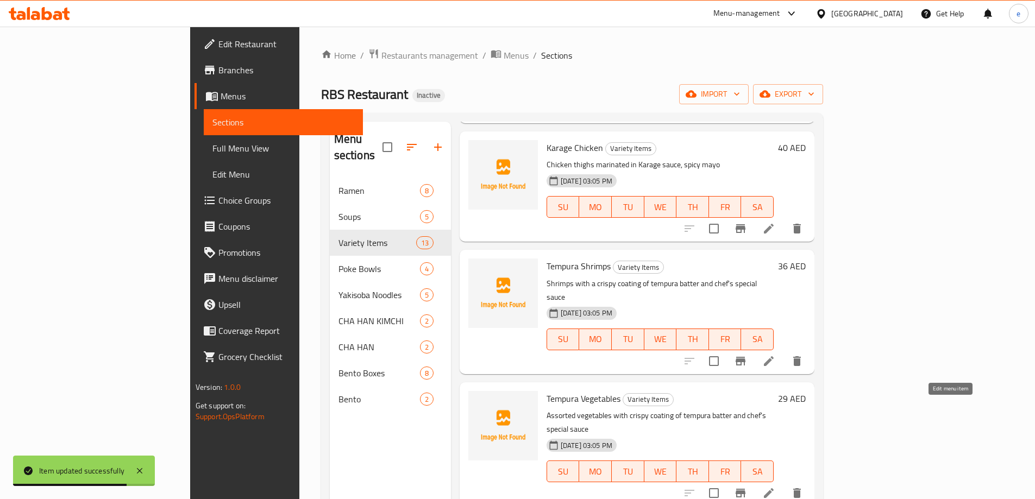
click at [775, 487] on icon at bounding box center [768, 493] width 13 height 13
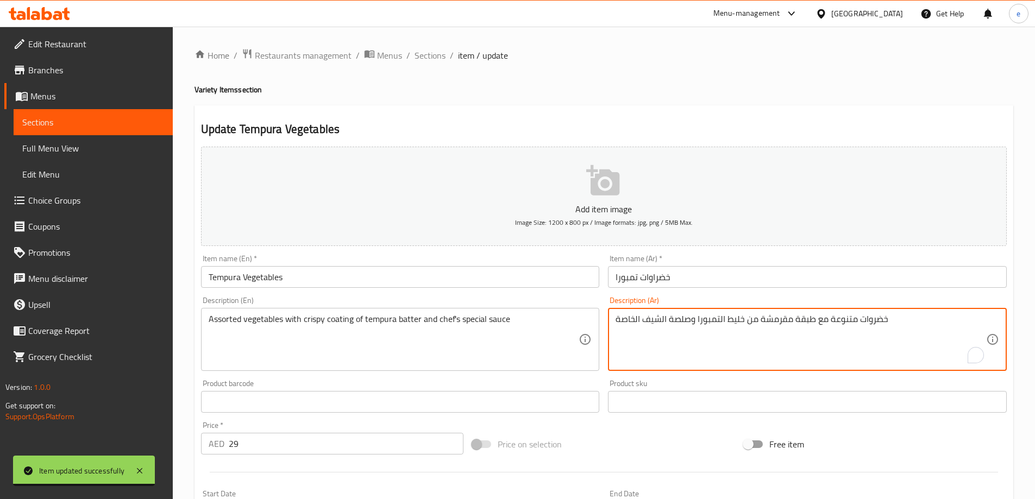
click at [736, 319] on textarea "خضروات متنوعة مع طبقة مقرمشة من خليط التمبورا وصلصة الشيف الخاصة" at bounding box center [800, 340] width 370 height 52
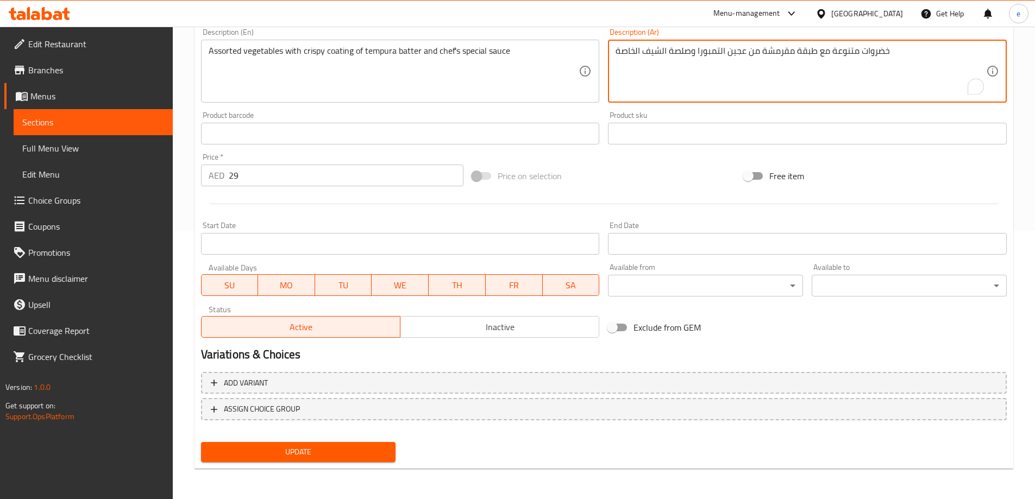
type textarea "خضروات متنوعة مع طبقة مقرمشة من عجين التمبورا وصلصة الشيف الخاصة"
click at [361, 458] on span "Update" at bounding box center [299, 452] width 178 height 14
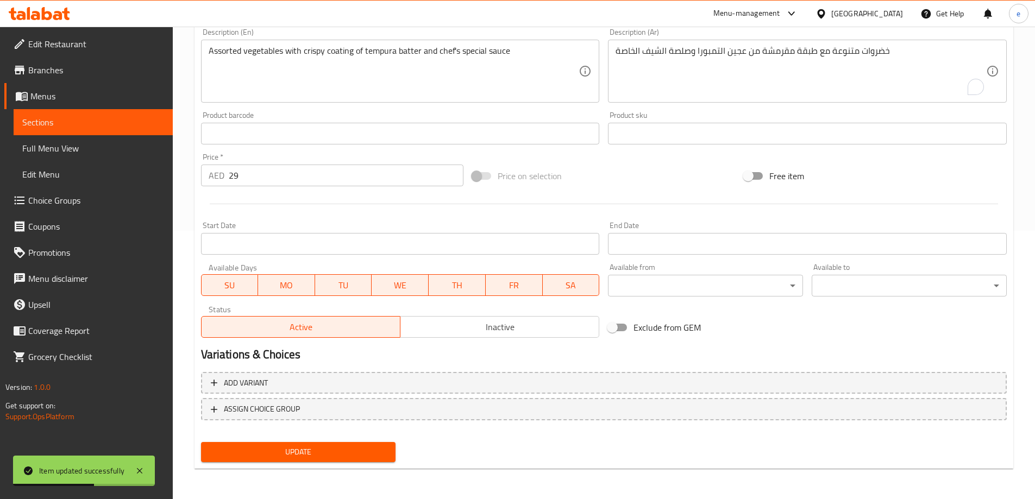
click at [103, 153] on span "Full Menu View" at bounding box center [93, 148] width 142 height 13
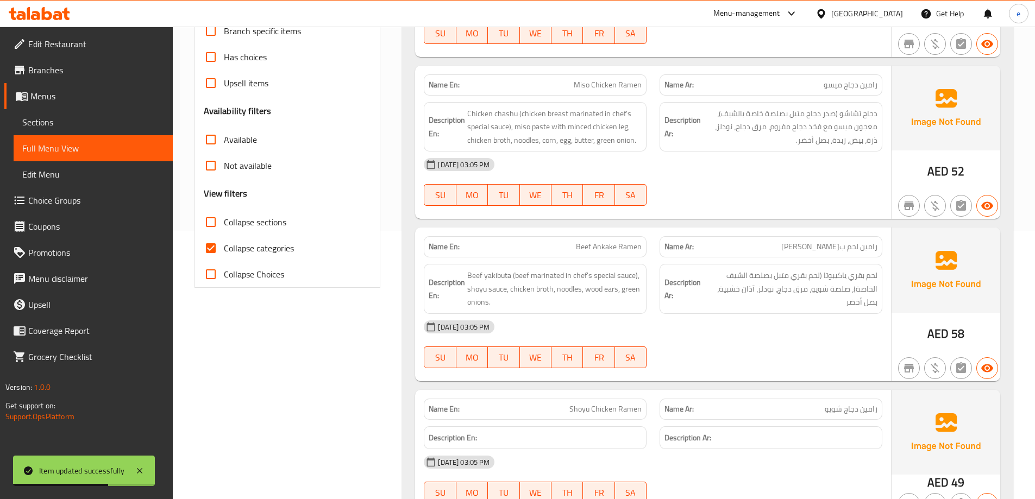
click at [241, 245] on span "Collapse categories" at bounding box center [259, 248] width 70 height 13
click at [224, 245] on input "Collapse categories" at bounding box center [211, 248] width 26 height 26
checkbox input "false"
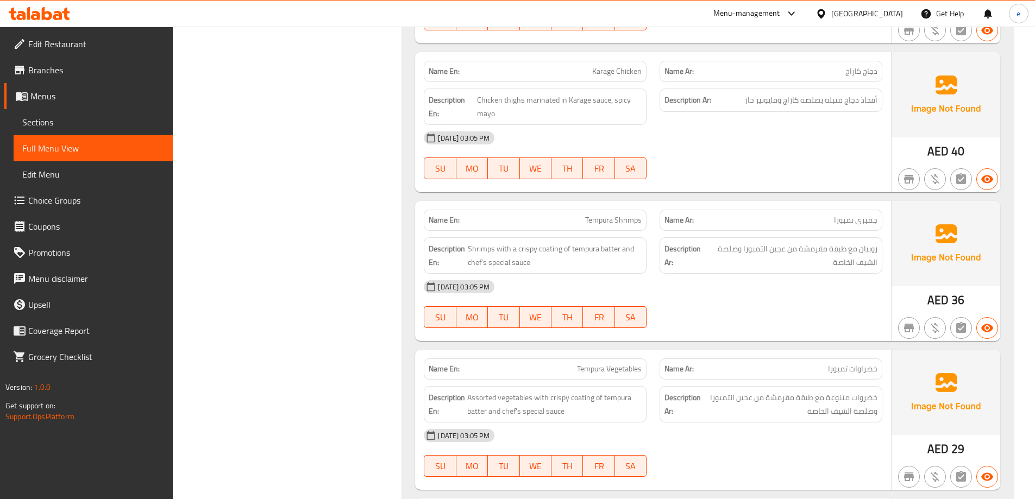
scroll to position [6707, 0]
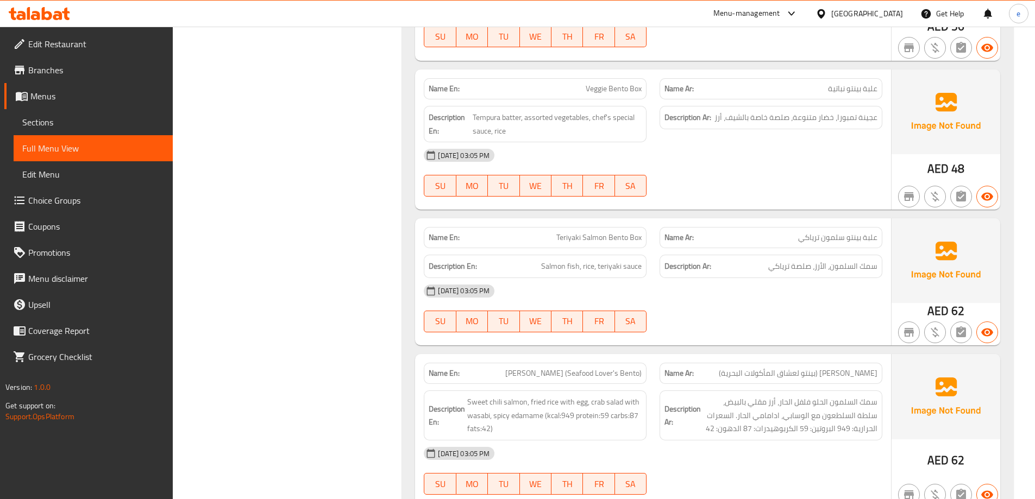
scroll to position [6996, 0]
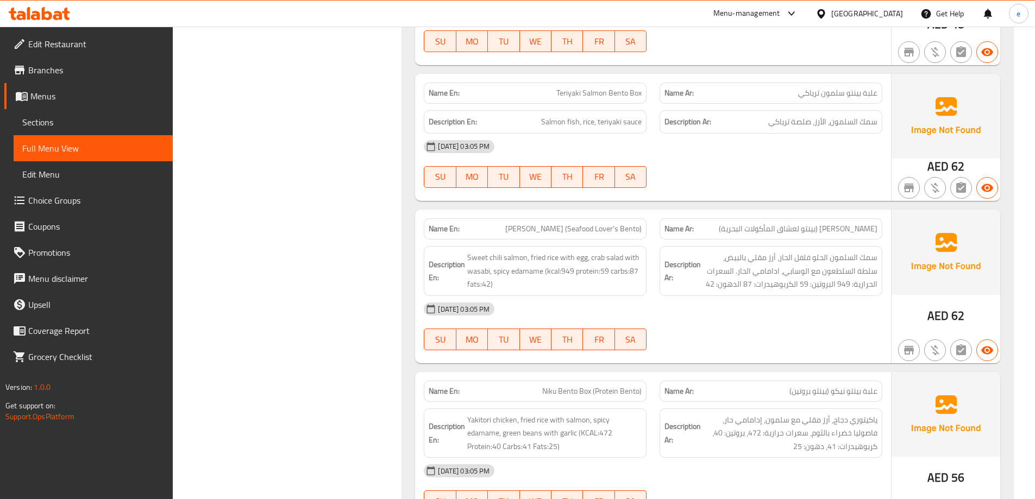
copy span "[PERSON_NAME] (Seafood Lover's Bento)"
click at [43, 118] on span "Sections" at bounding box center [93, 122] width 142 height 13
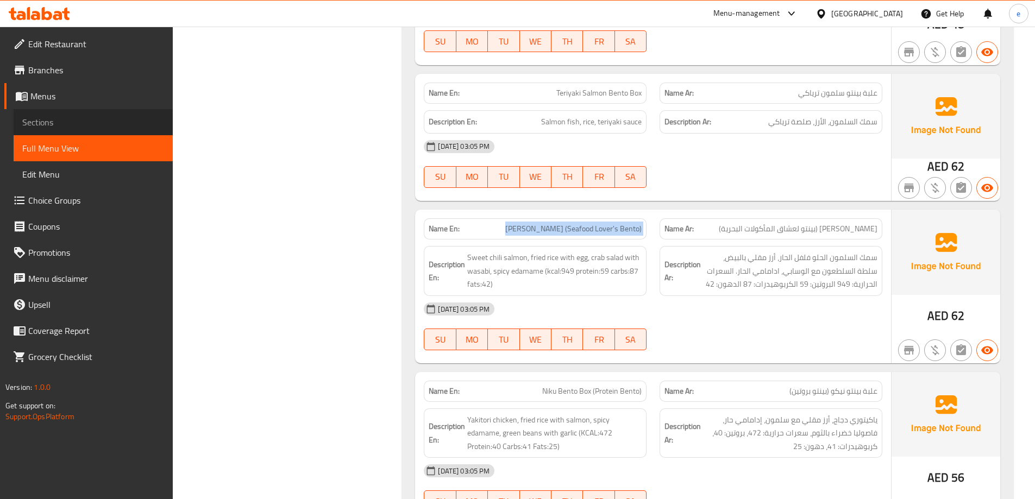
scroll to position [152, 0]
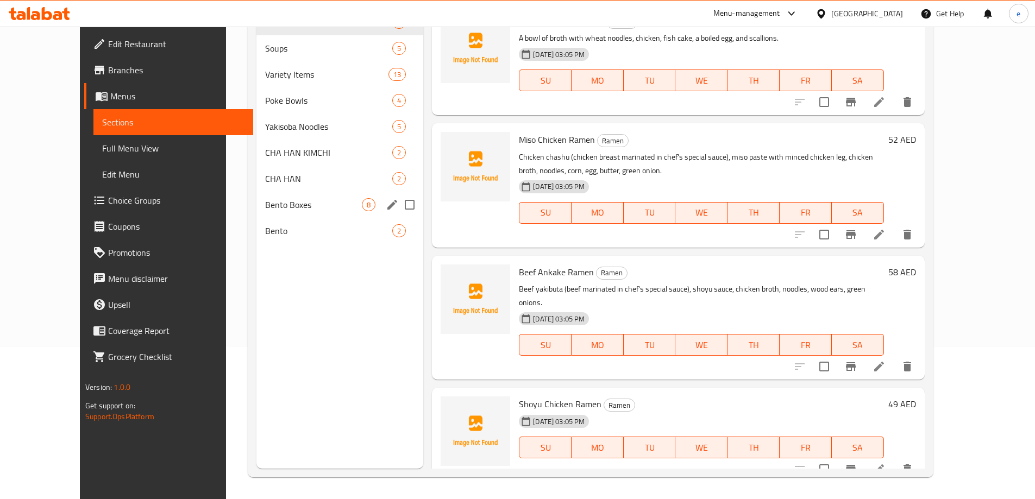
drag, startPoint x: 238, startPoint y: 208, endPoint x: 330, endPoint y: 325, distance: 148.6
click at [265, 208] on span "Bento Boxes" at bounding box center [313, 204] width 97 height 13
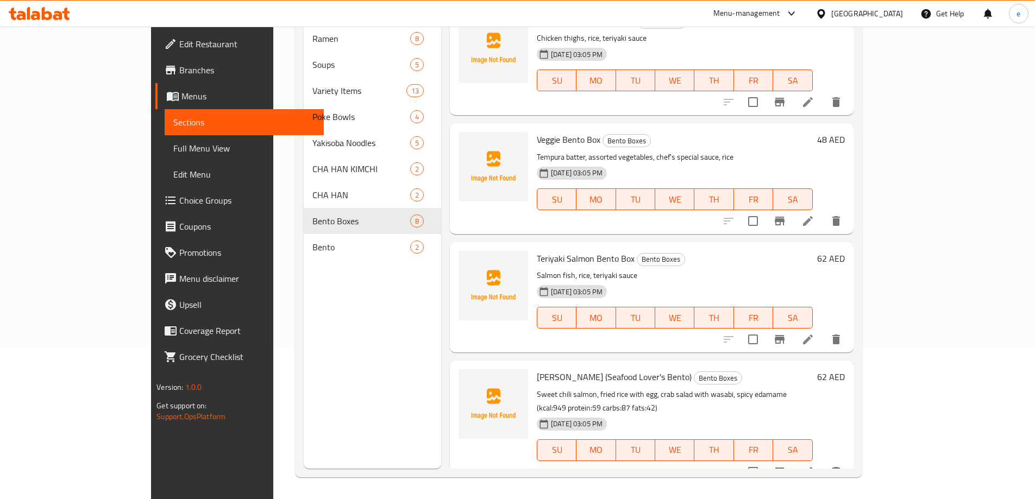
click at [814, 465] on icon at bounding box center [807, 471] width 13 height 13
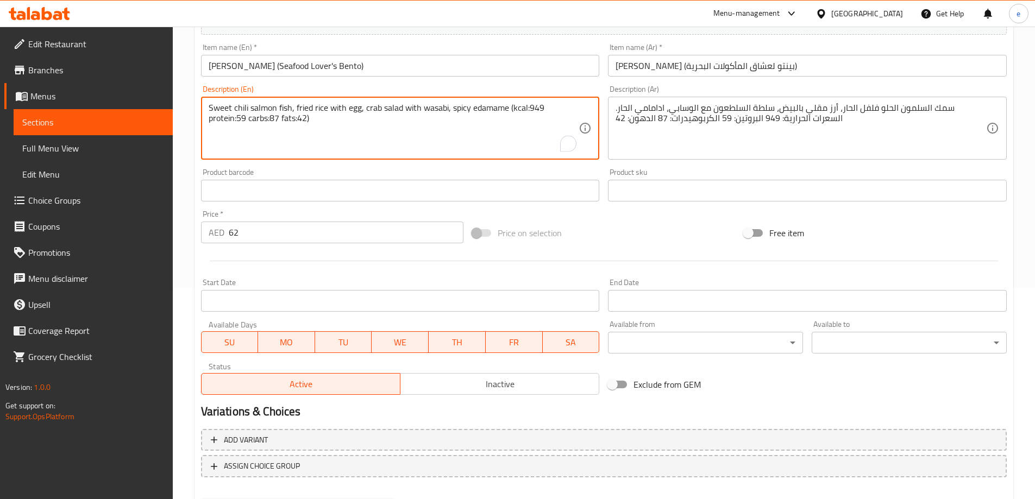
scroll to position [268, 0]
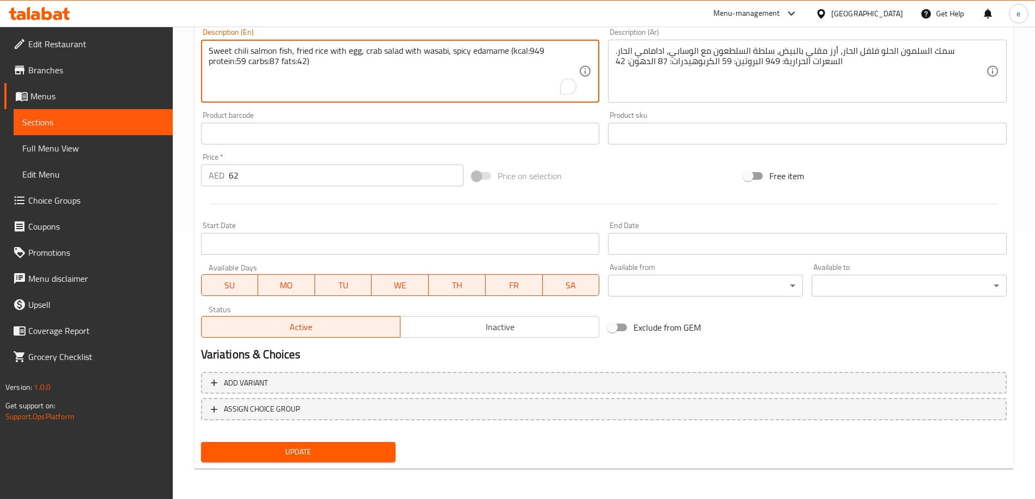
type textarea "Sweet chili salmon fish, fried rice with egg, crab salad with wasabi, spicy eda…"
click at [293, 451] on span "Update" at bounding box center [299, 452] width 178 height 14
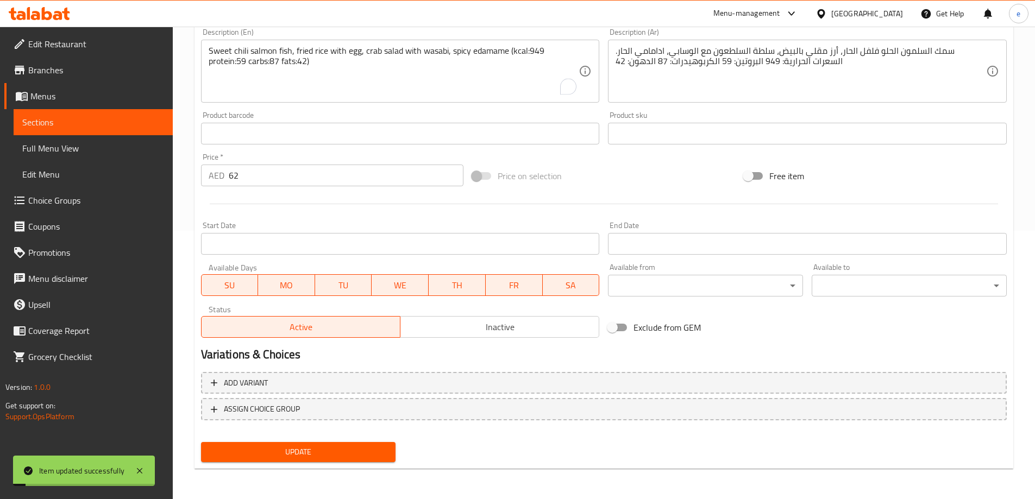
click at [90, 150] on span "Full Menu View" at bounding box center [93, 148] width 142 height 13
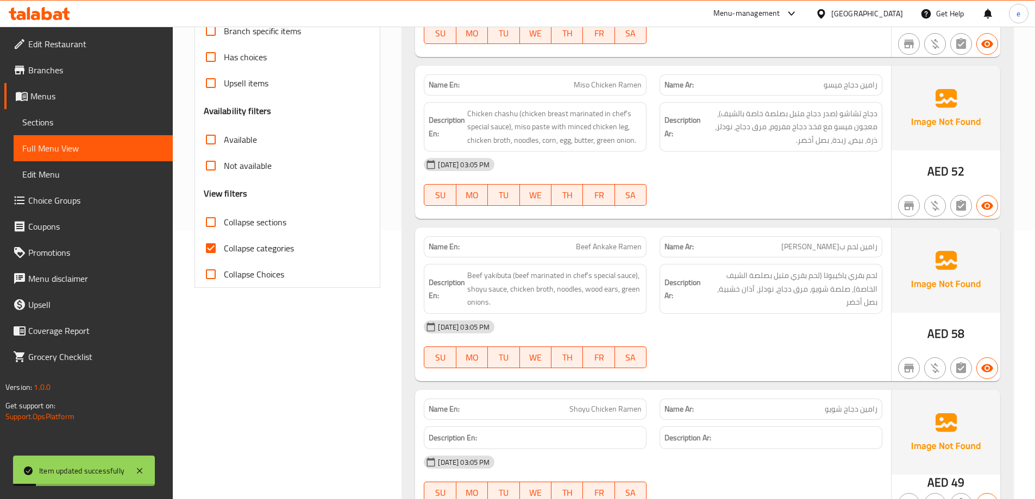
click at [234, 249] on span "Collapse categories" at bounding box center [259, 248] width 70 height 13
click at [224, 249] on input "Collapse categories" at bounding box center [211, 248] width 26 height 26
checkbox input "false"
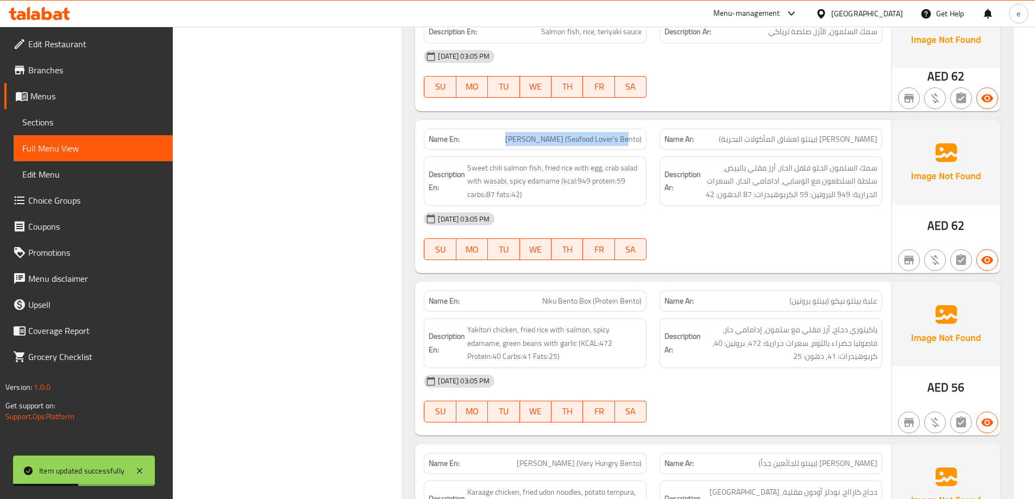
scroll to position [7107, 0]
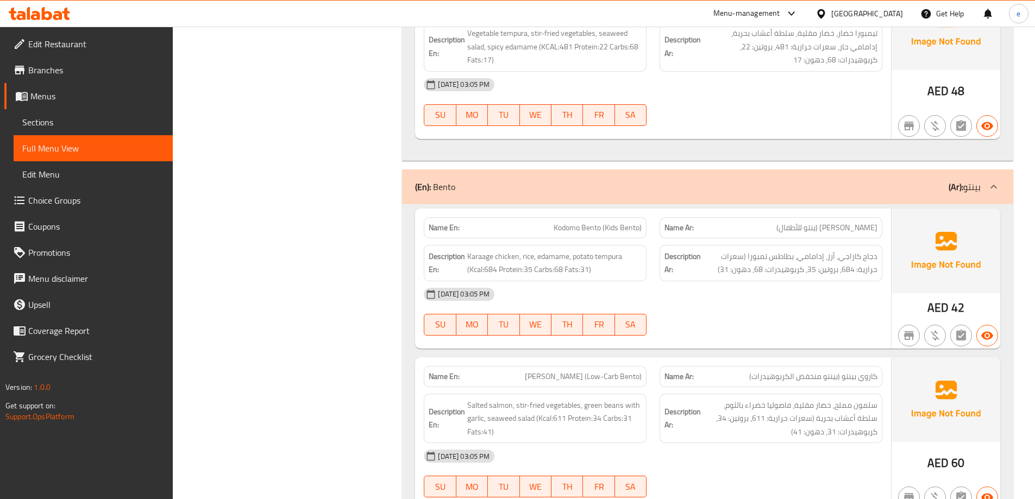
scroll to position [7897, 0]
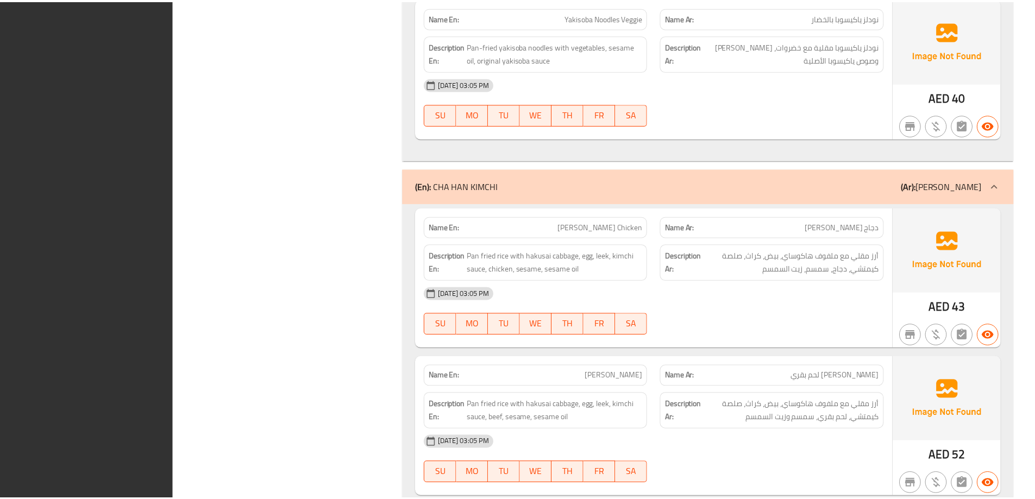
scroll to position [6239, 0]
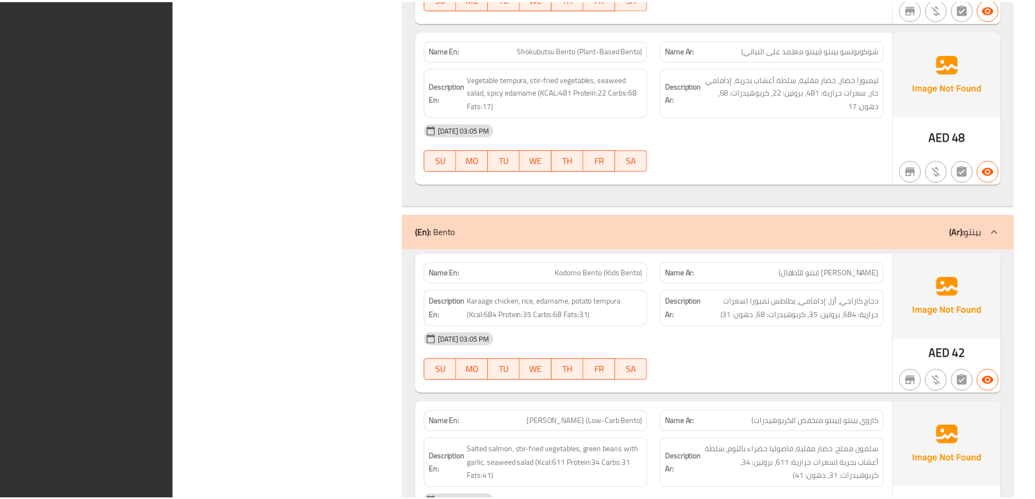
scroll to position [7885, 0]
